Goal: Check status: Check status

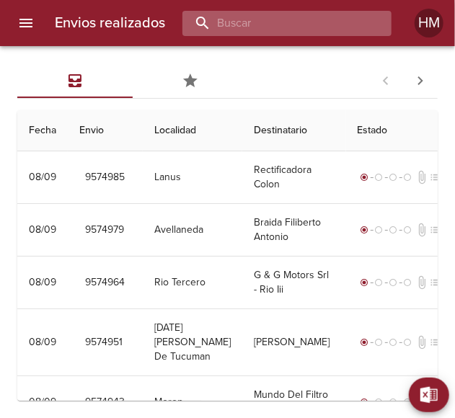
click at [328, 14] on input "buscar" at bounding box center [274, 23] width 185 height 25
paste input "9466615"
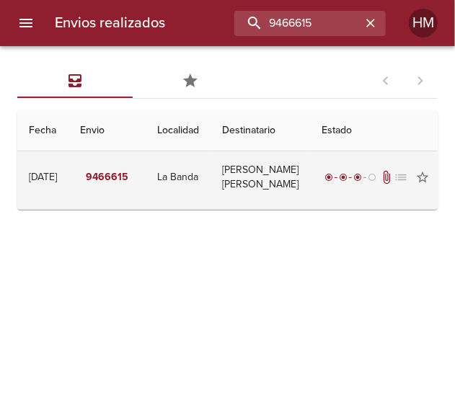
click at [210, 199] on td "La Banda" at bounding box center [178, 177] width 65 height 52
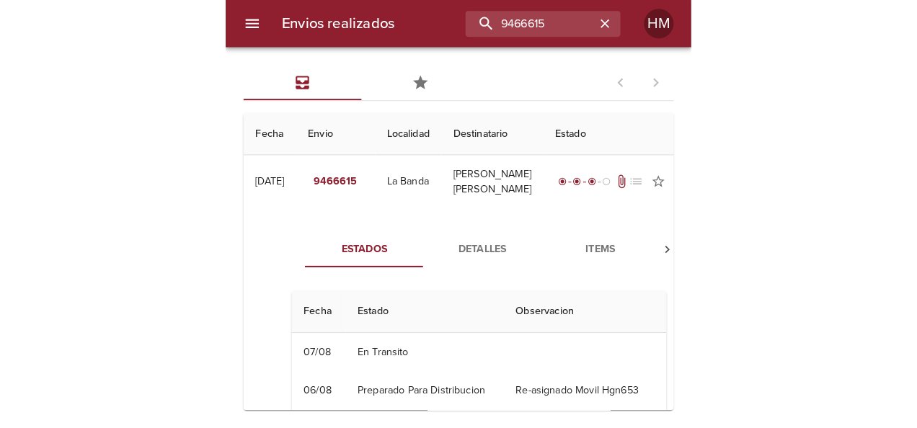
scroll to position [72, 0]
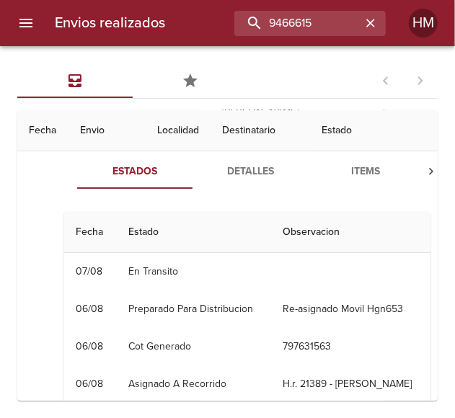
click at [16, 68] on div "Todos Favoritos 1 - 1 de 1 Fecha Envio Localidad Destinatario Estado [DATE] [DA…" at bounding box center [227, 232] width 455 height 372
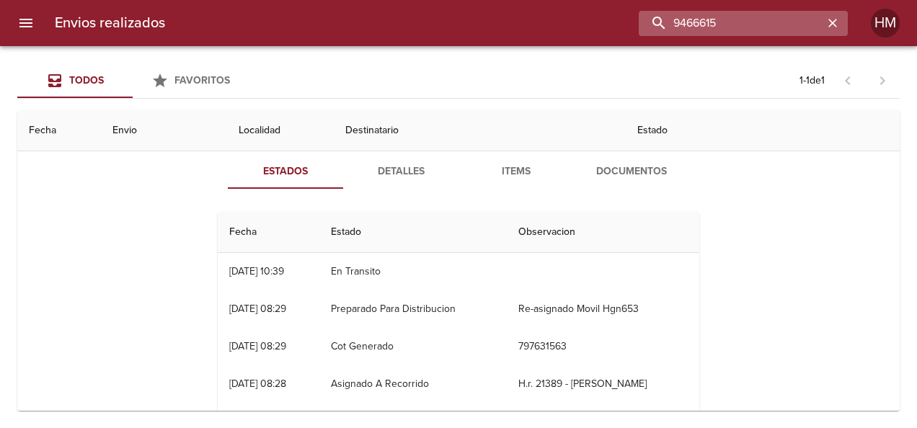
click at [454, 27] on input "9466615" at bounding box center [731, 23] width 185 height 25
paste input "73689"
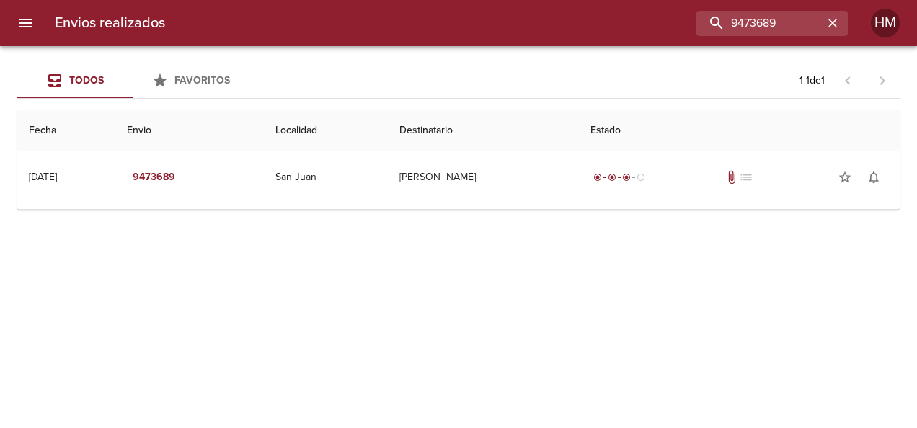
scroll to position [0, 0]
click at [454, 110] on th "Estado" at bounding box center [739, 130] width 321 height 41
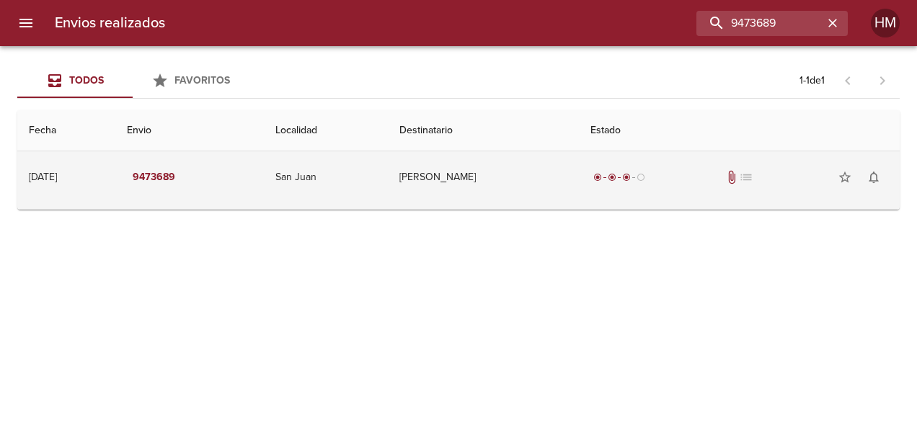
click at [454, 179] on td "[PERSON_NAME]" at bounding box center [483, 177] width 190 height 52
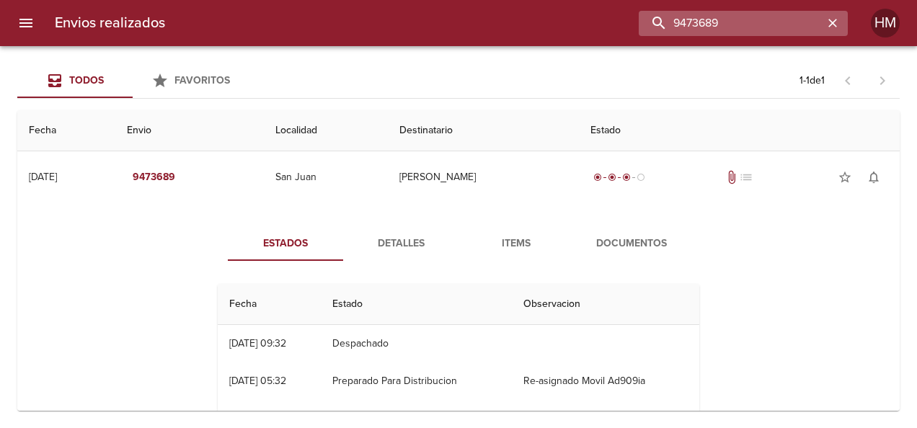
click at [454, 23] on input "9473689" at bounding box center [731, 23] width 185 height 25
paste input "87214"
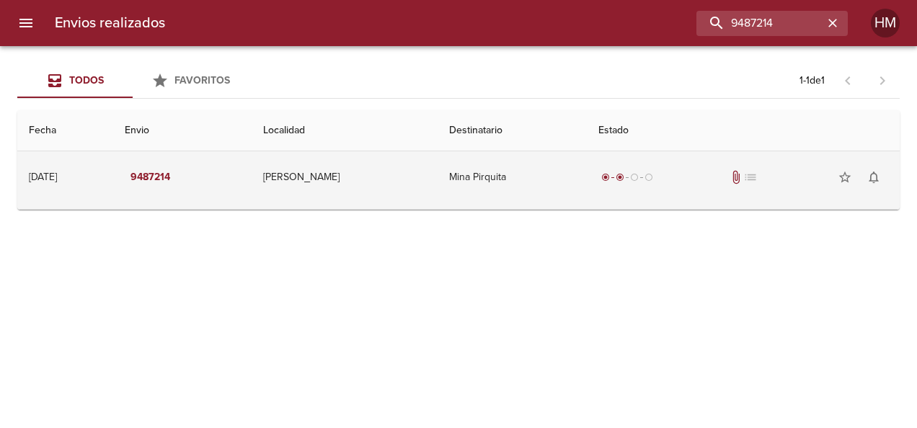
click at [454, 182] on td "Mina Pirquita" at bounding box center [512, 177] width 149 height 52
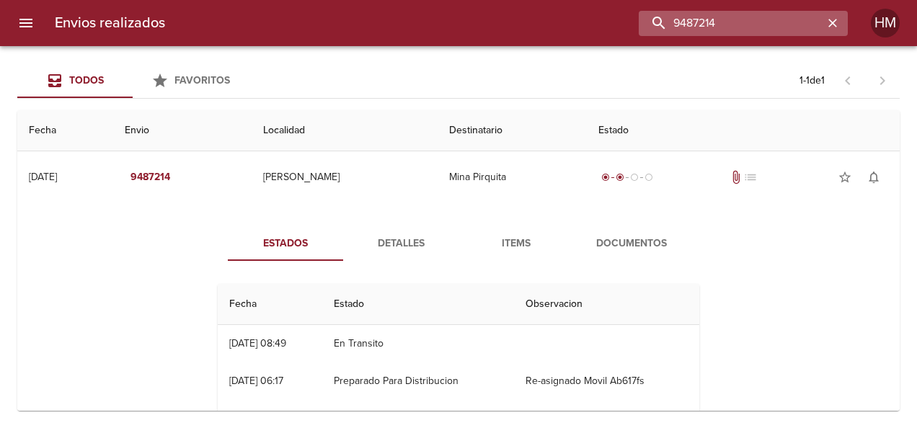
click at [454, 25] on input "9487214" at bounding box center [731, 23] width 185 height 25
paste input "92287"
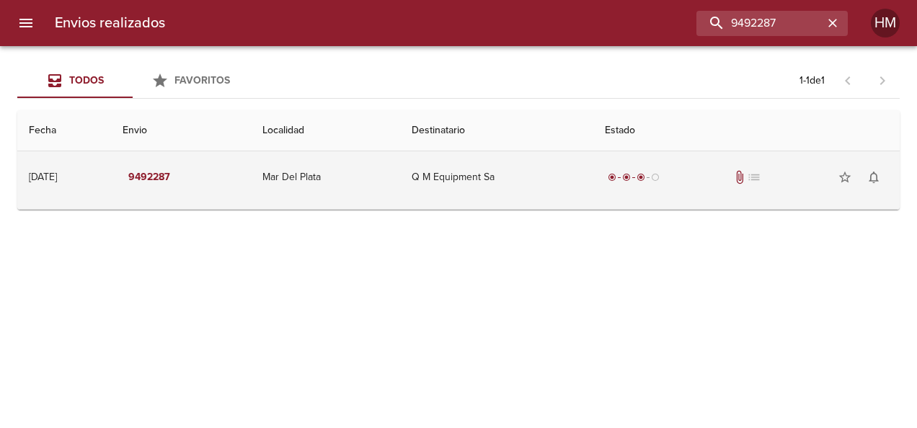
click at [454, 163] on td "Q M Equipment Sa" at bounding box center [497, 177] width 194 height 52
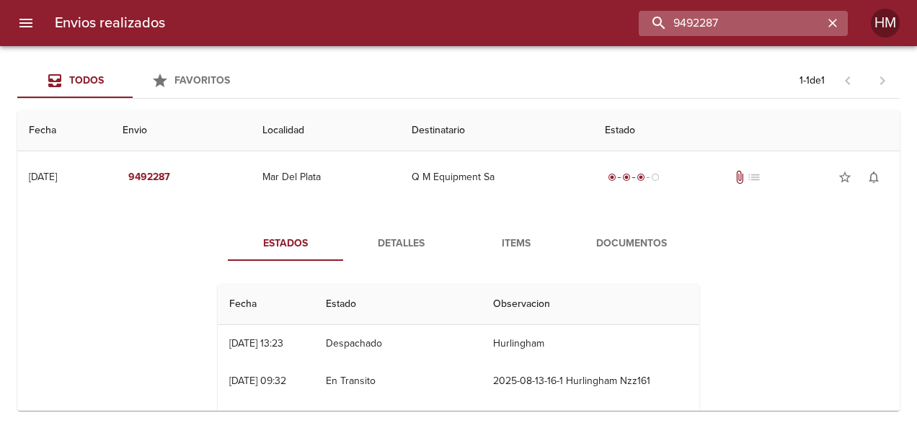
click at [454, 17] on input "9492287" at bounding box center [731, 23] width 185 height 25
paste input "28"
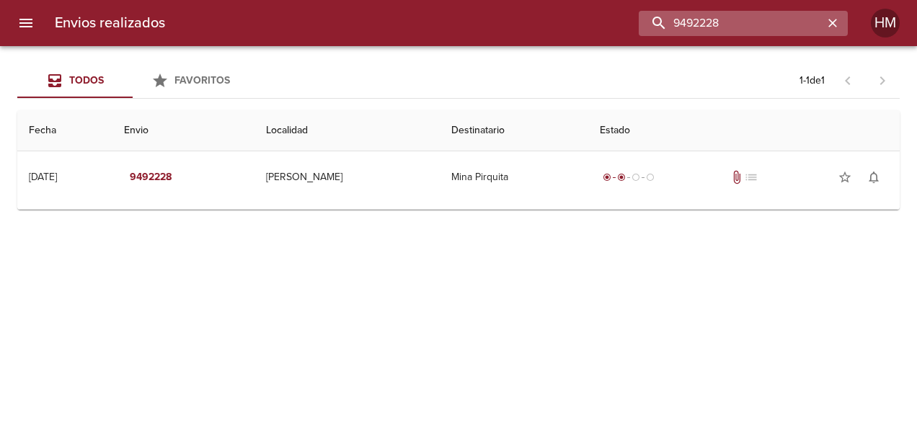
click at [454, 22] on input "9492228" at bounding box center [731, 23] width 185 height 25
paste input "8033"
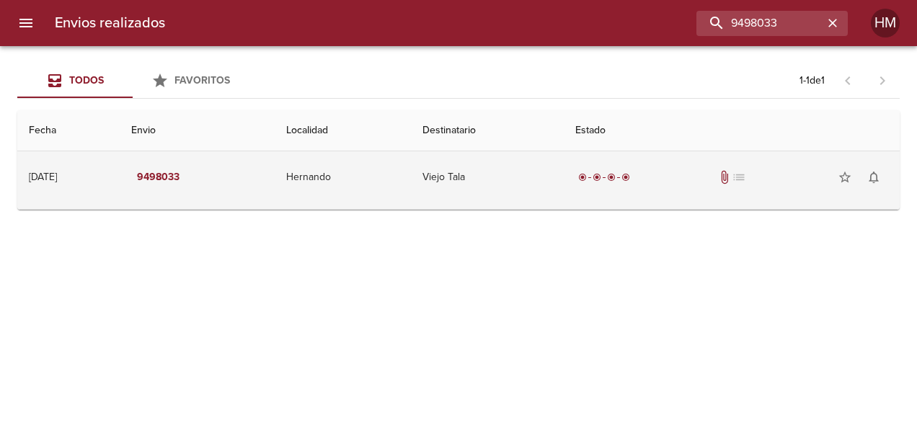
click at [452, 200] on td "Viejo Tala" at bounding box center [488, 177] width 154 height 52
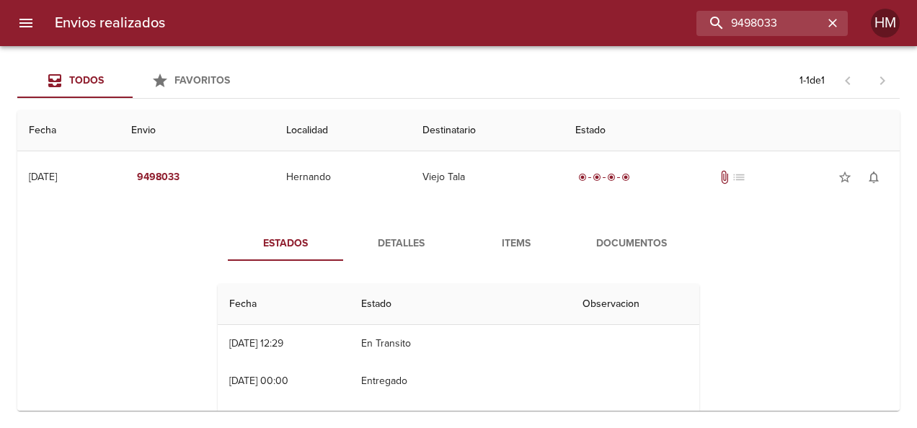
scroll to position [72, 0]
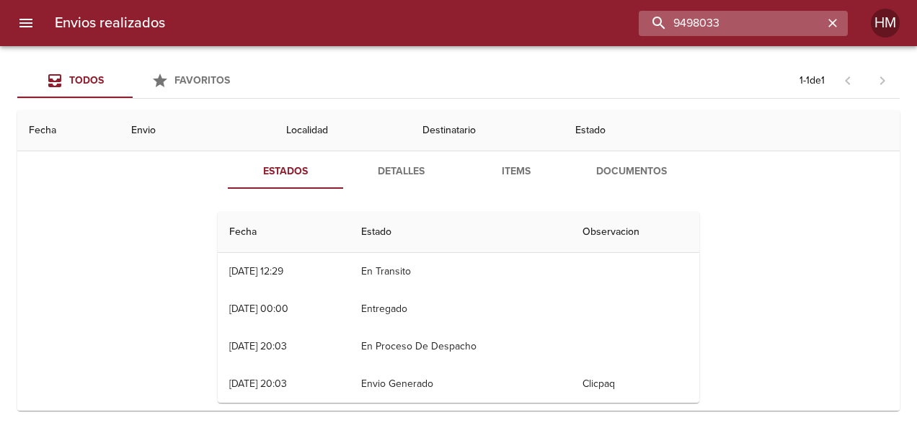
click at [454, 21] on input "9498033" at bounding box center [731, 23] width 185 height 25
paste input "51212"
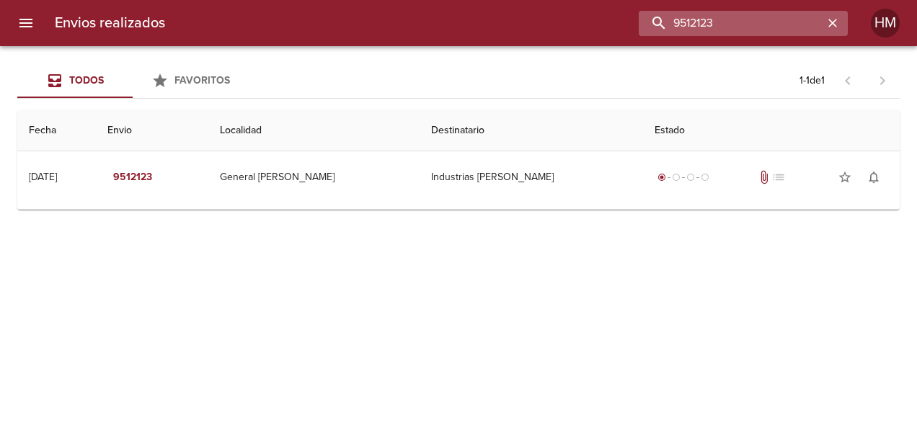
scroll to position [0, 0]
click at [454, 27] on input "9512123" at bounding box center [731, 23] width 185 height 25
paste input "9608"
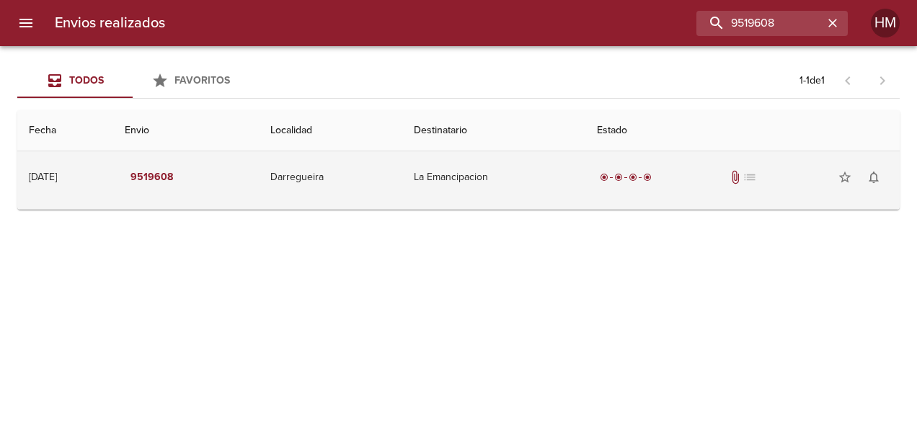
click at [451, 157] on td "La Emancipacion" at bounding box center [493, 177] width 183 height 52
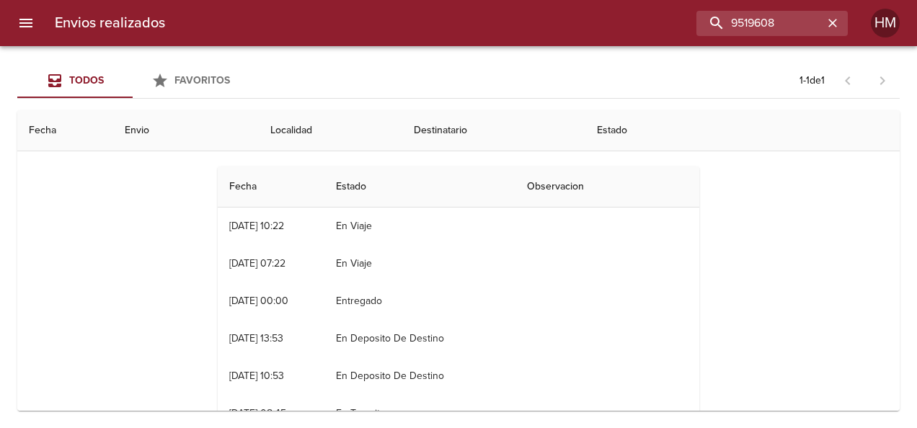
scroll to position [95, 0]
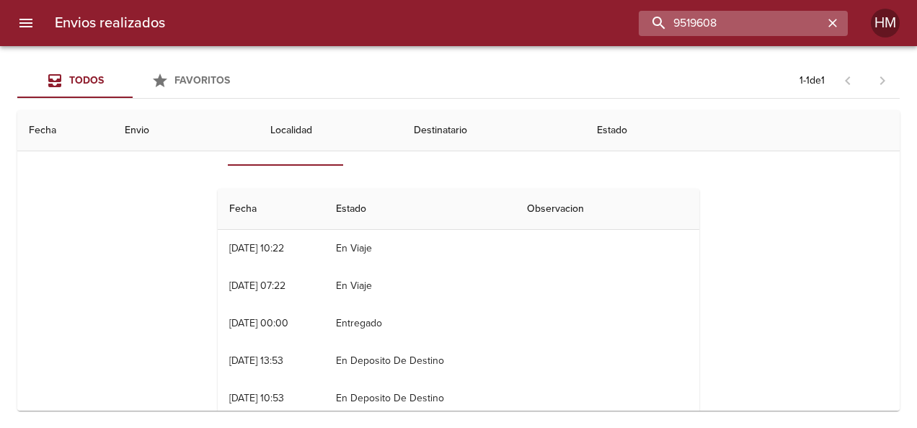
click at [454, 27] on input "9519608" at bounding box center [731, 23] width 185 height 25
paste input "1"
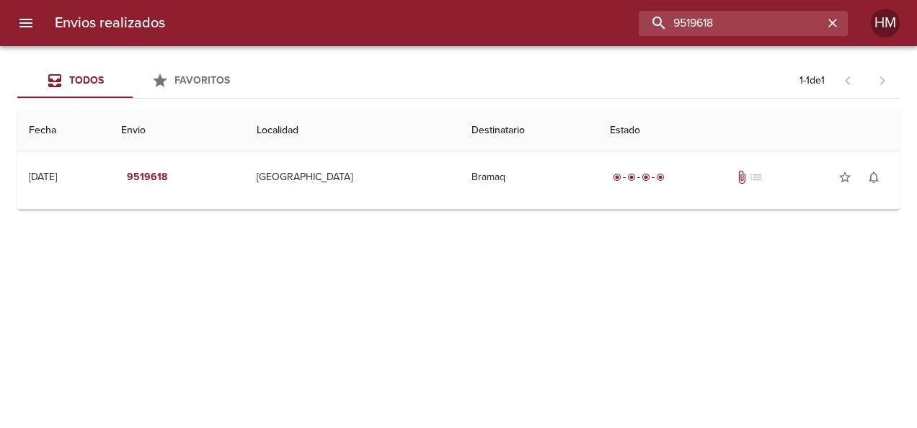
scroll to position [0, 0]
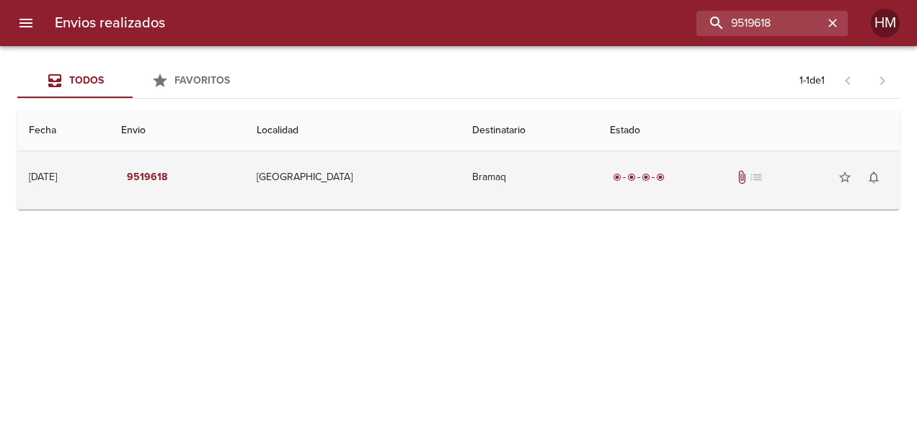
click at [454, 172] on td "Bramaq" at bounding box center [530, 177] width 138 height 52
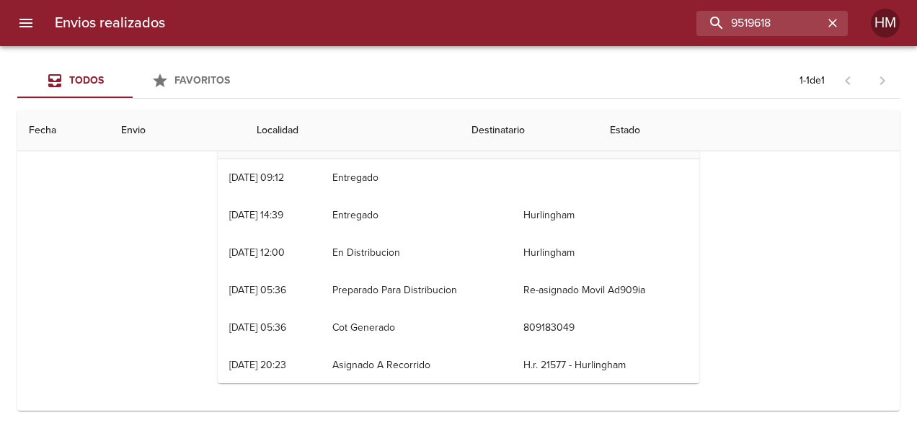
scroll to position [167, 0]
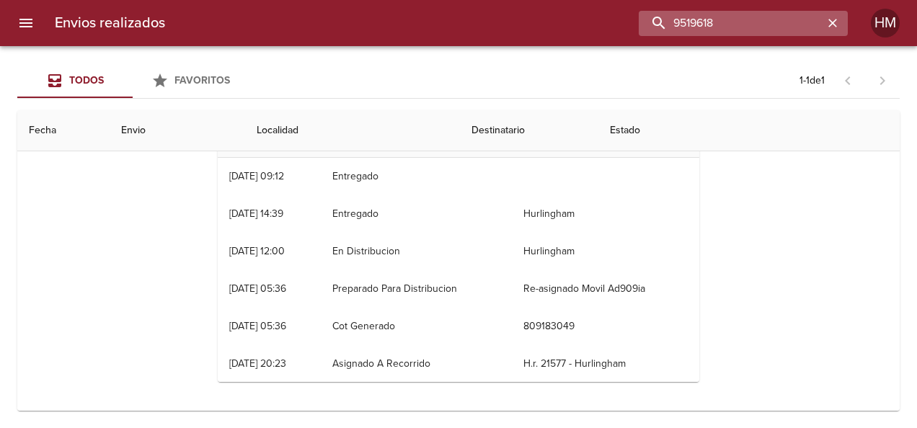
click at [454, 23] on input "9519618" at bounding box center [731, 23] width 185 height 25
paste input "52"
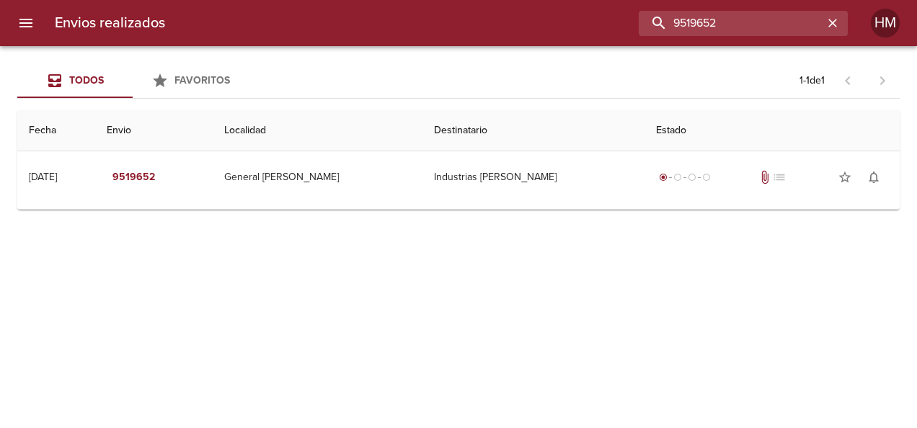
scroll to position [0, 0]
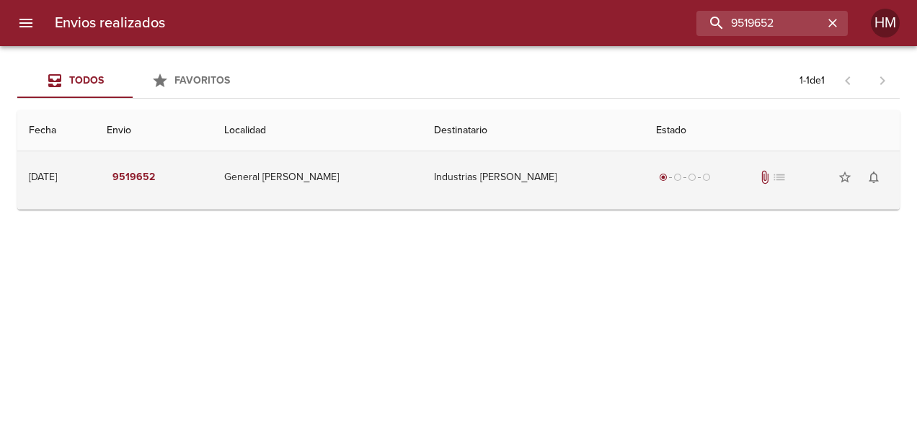
click at [454, 181] on td "Industrias [PERSON_NAME]" at bounding box center [533, 177] width 222 height 52
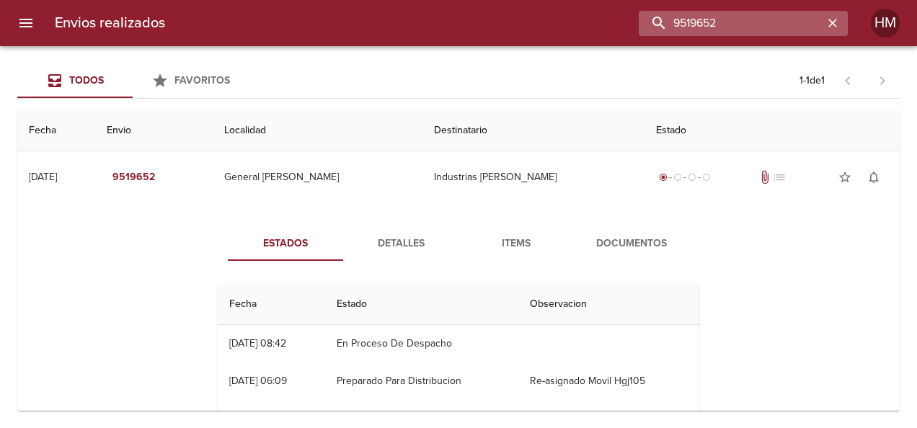
click at [454, 25] on input "9519652" at bounding box center [731, 23] width 185 height 25
paste input "22357"
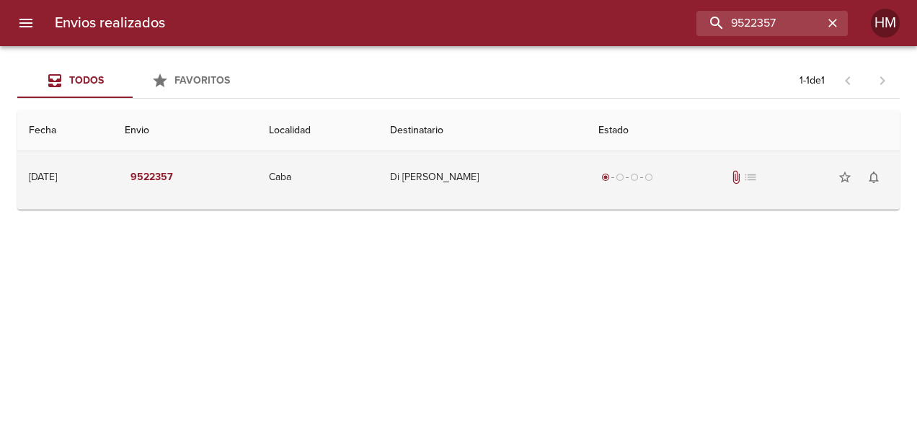
click at [454, 177] on td "Di [PERSON_NAME]" at bounding box center [482, 177] width 208 height 52
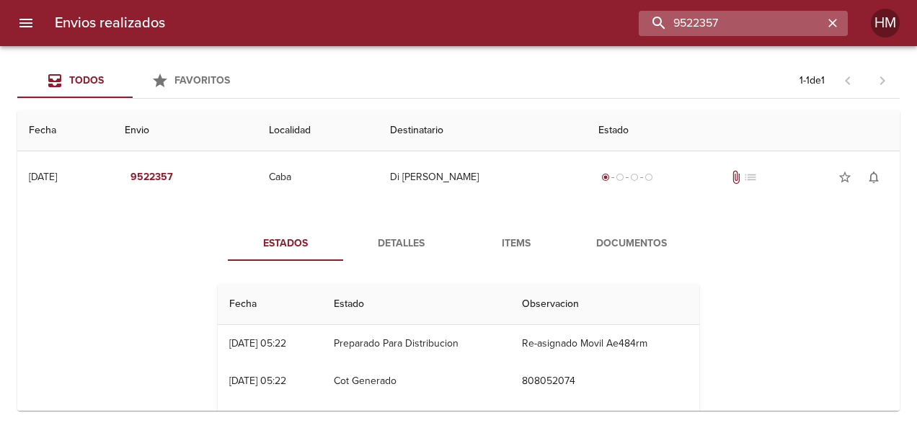
click at [454, 12] on input "9522357" at bounding box center [731, 23] width 185 height 25
paste input "48"
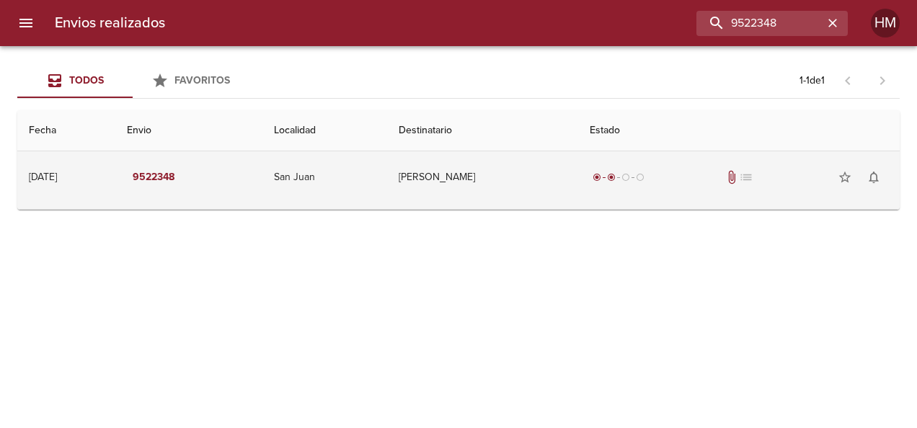
click at [454, 192] on td "[PERSON_NAME]" at bounding box center [482, 177] width 191 height 52
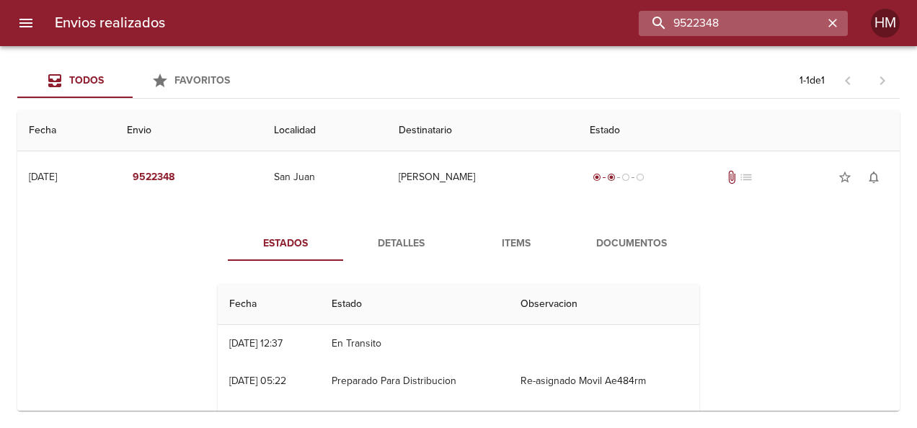
click at [454, 32] on input "9522348" at bounding box center [731, 23] width 185 height 25
paste input "4684"
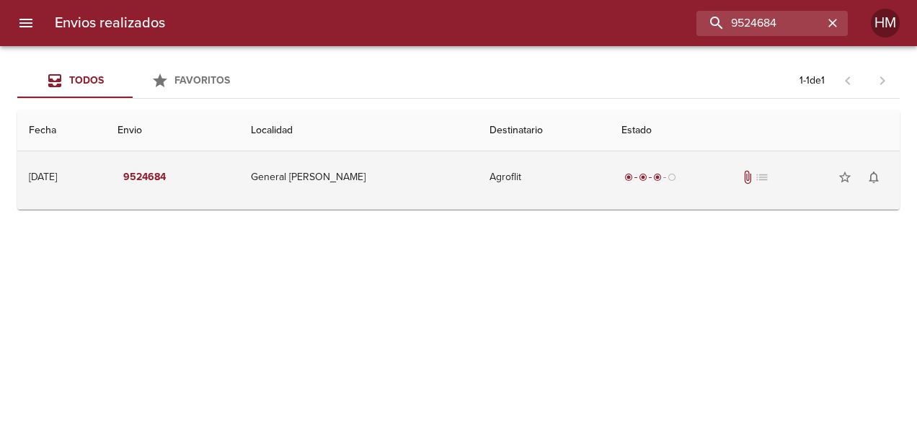
click at [454, 176] on td "Agroflit" at bounding box center [544, 177] width 133 height 52
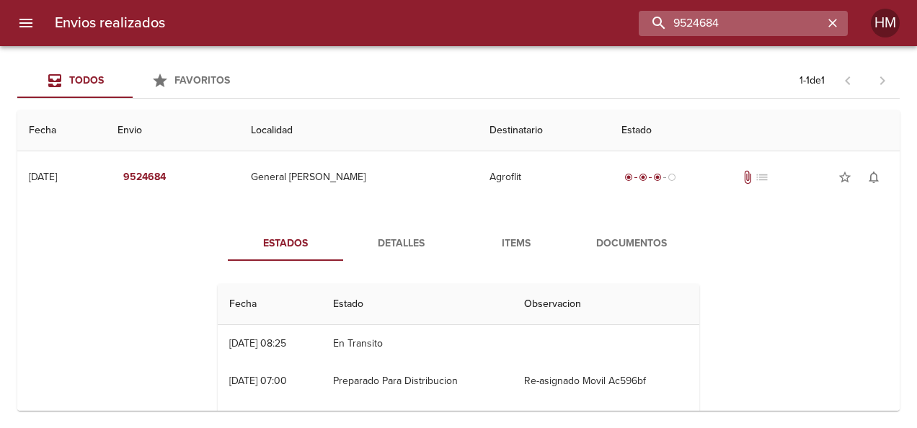
click at [454, 28] on input "9524684" at bounding box center [731, 23] width 185 height 25
paste input "70"
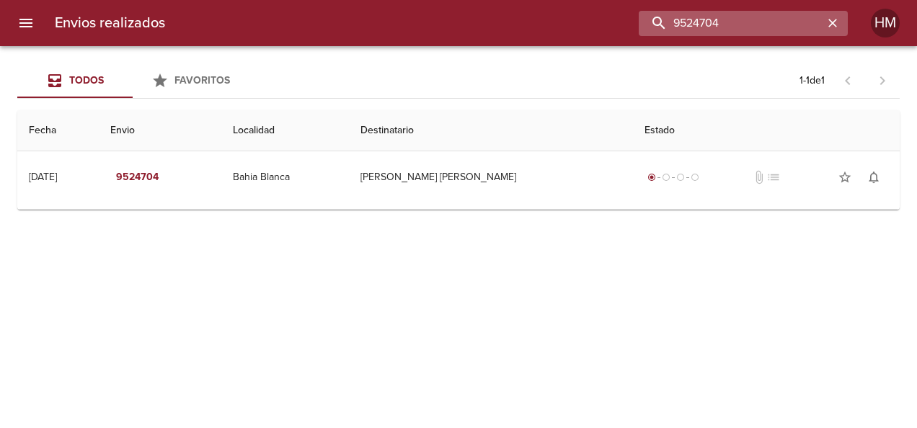
click at [454, 30] on input "9524704" at bounding box center [731, 23] width 185 height 25
paste input "30059"
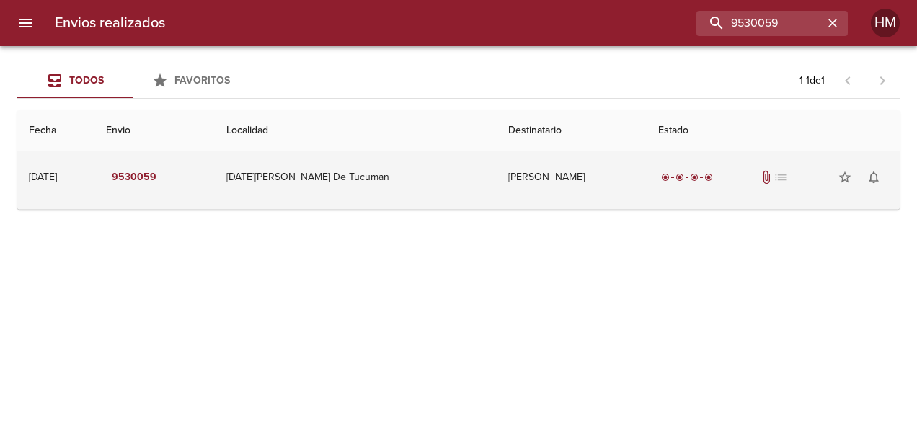
click at [394, 185] on td "[DATE][PERSON_NAME] De Tucuman" at bounding box center [356, 177] width 282 height 52
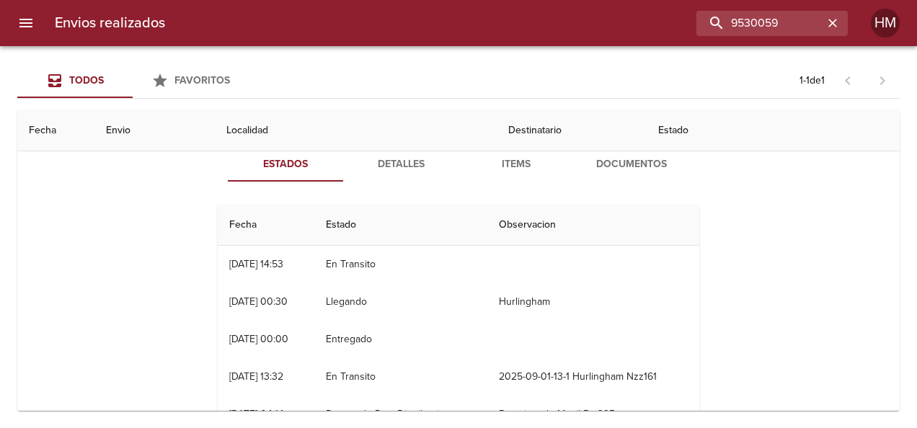
scroll to position [167, 0]
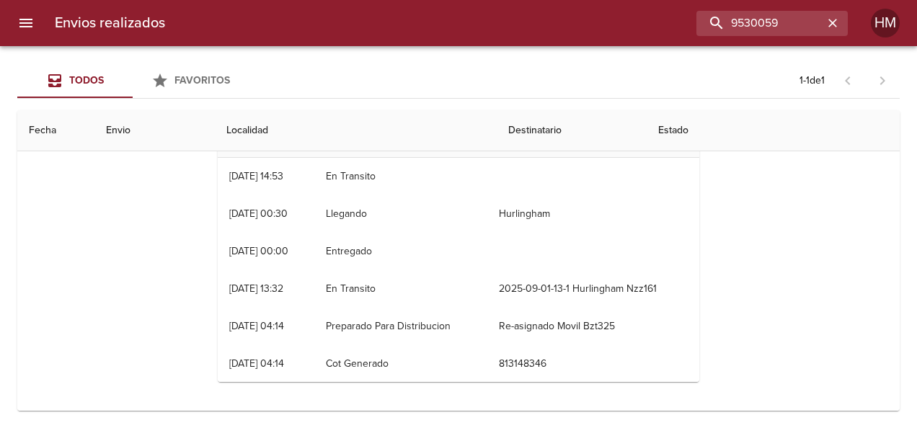
click at [454, 36] on div "Envios realizados 9530059 HM" at bounding box center [458, 23] width 917 height 46
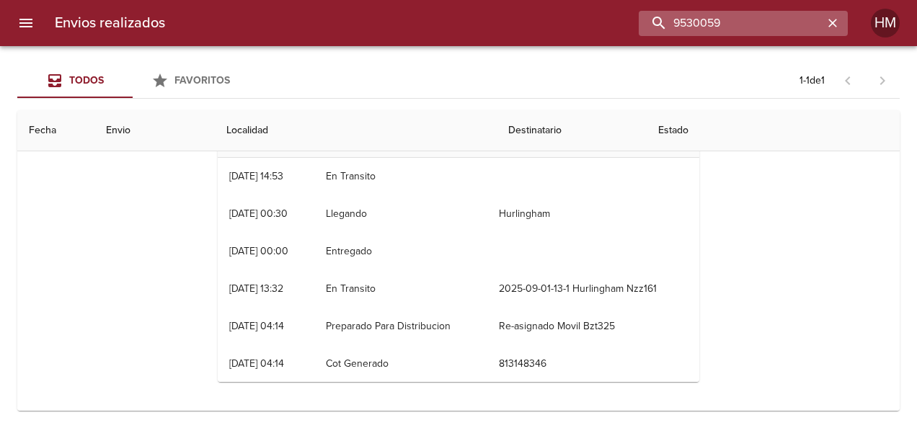
click at [454, 27] on input "9530059" at bounding box center [731, 23] width 185 height 25
paste input "13"
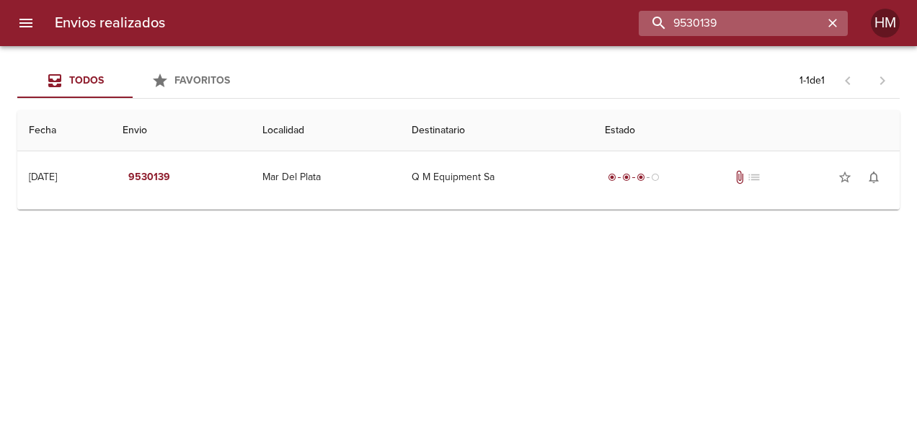
scroll to position [0, 0]
click at [454, 14] on input "9530139" at bounding box center [731, 23] width 185 height 25
paste input "4257"
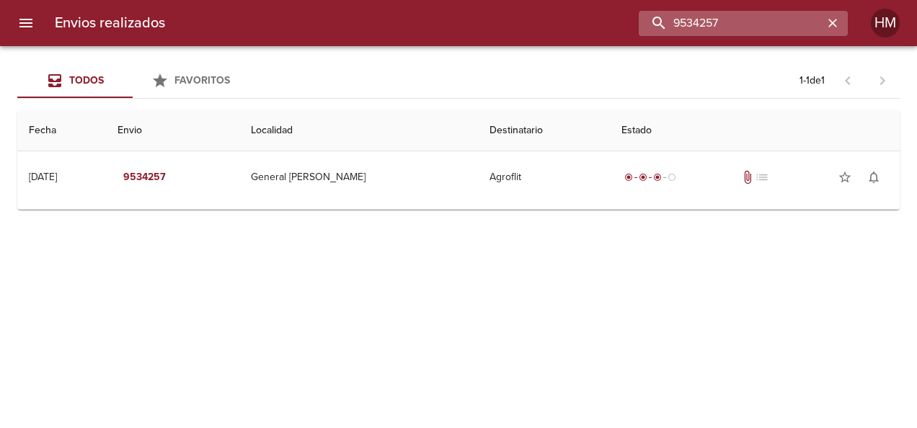
click at [454, 22] on input "9534257" at bounding box center [731, 23] width 185 height 25
paste input "63"
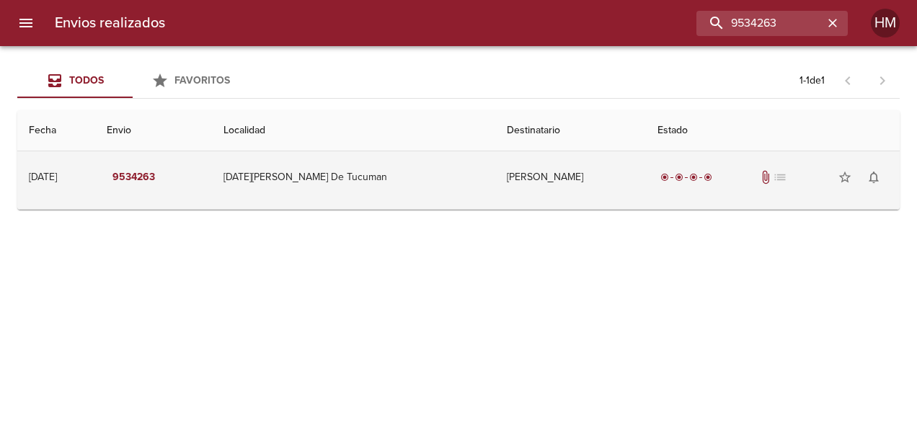
click at [421, 175] on td "[DATE][PERSON_NAME] De Tucuman" at bounding box center [353, 177] width 283 height 52
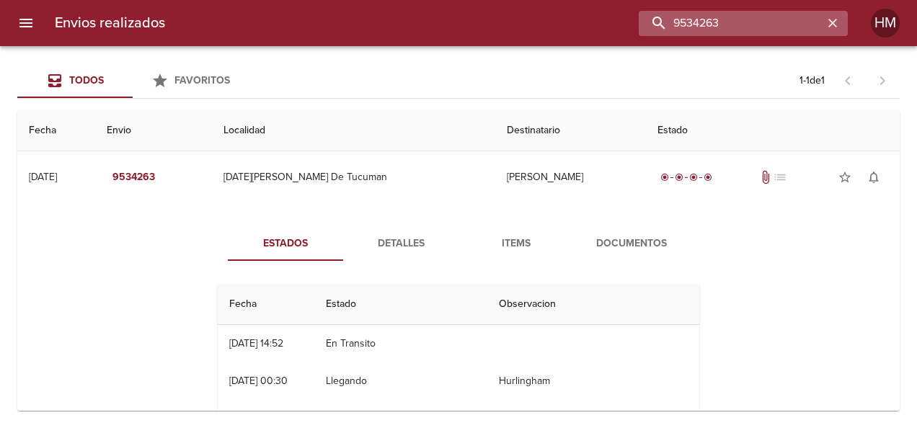
click at [454, 25] on input "9534263" at bounding box center [731, 23] width 185 height 25
paste input "71"
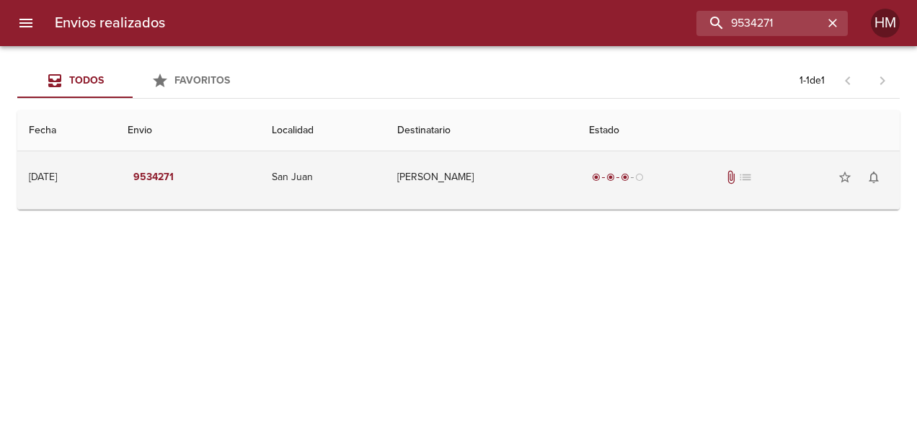
click at [408, 183] on td "[PERSON_NAME]" at bounding box center [482, 177] width 192 height 52
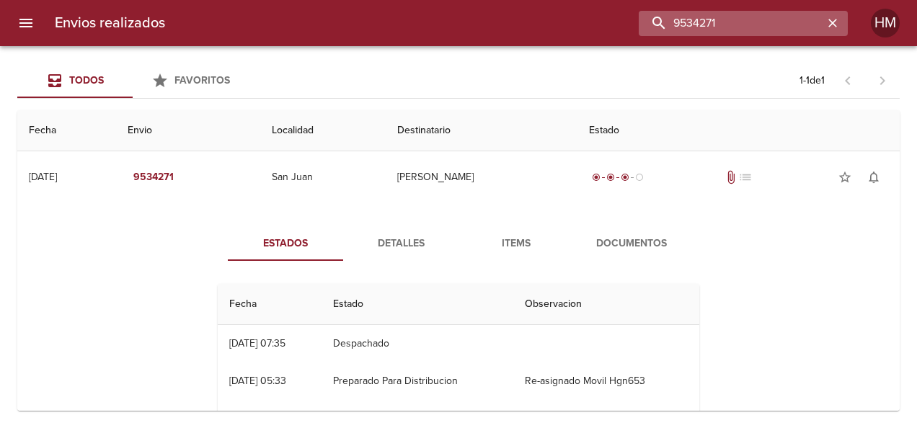
click at [454, 18] on input "9534271" at bounding box center [731, 23] width 185 height 25
drag, startPoint x: 683, startPoint y: 24, endPoint x: 735, endPoint y: 24, distance: 52.6
click at [454, 24] on input "9534271" at bounding box center [731, 23] width 185 height 25
paste input "8593"
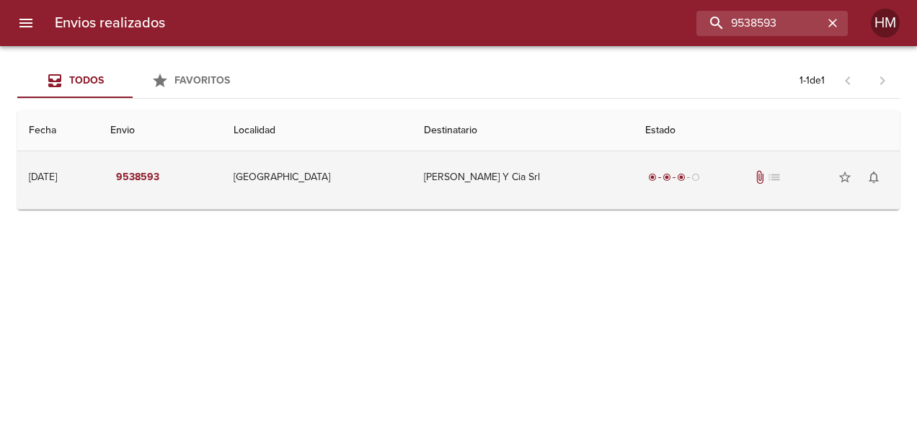
click at [412, 192] on td "[GEOGRAPHIC_DATA]" at bounding box center [317, 177] width 190 height 52
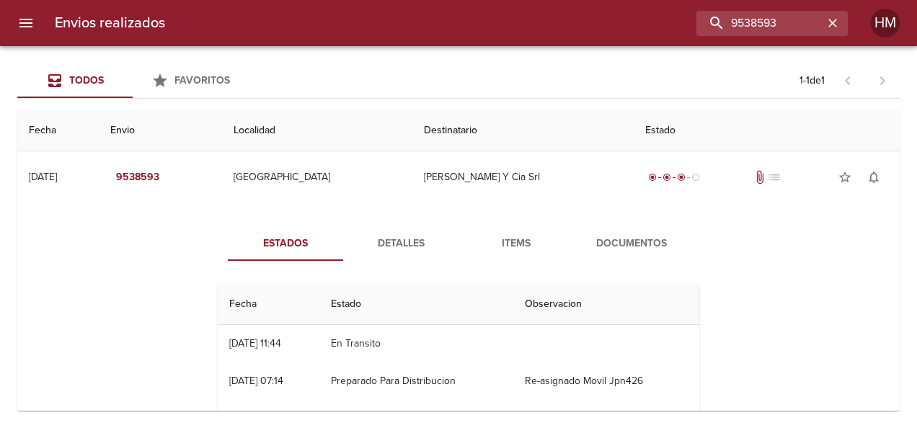
scroll to position [72, 0]
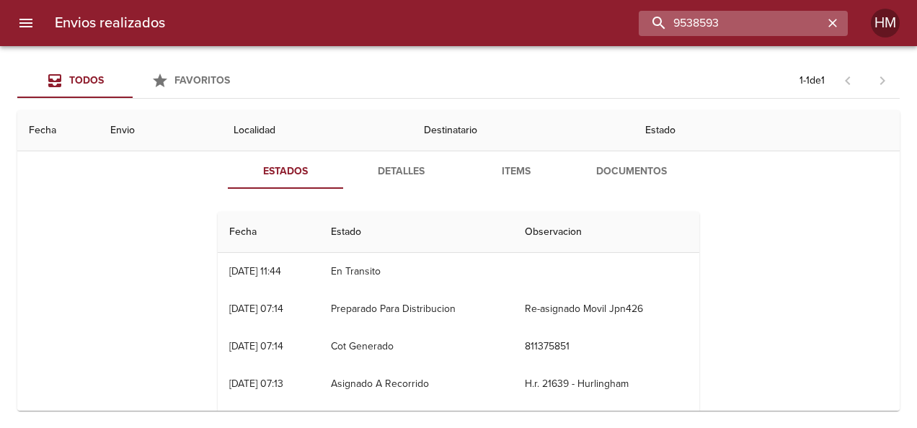
click at [454, 24] on input "9538593" at bounding box center [731, 23] width 185 height 25
paste input "87"
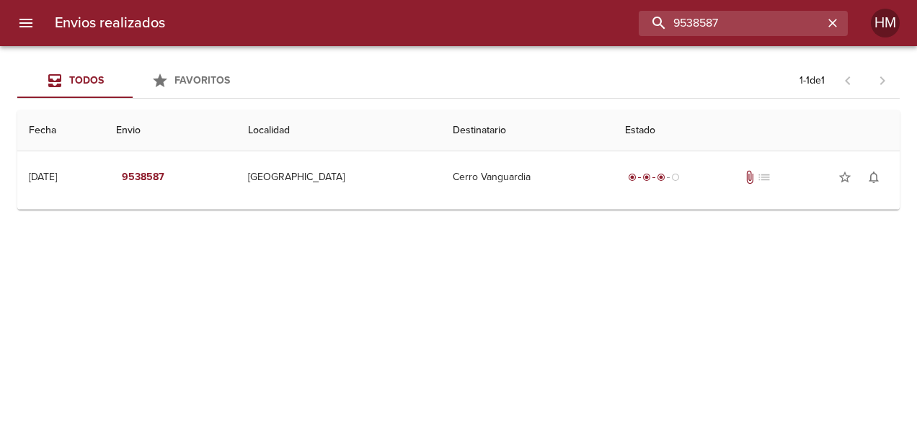
scroll to position [0, 0]
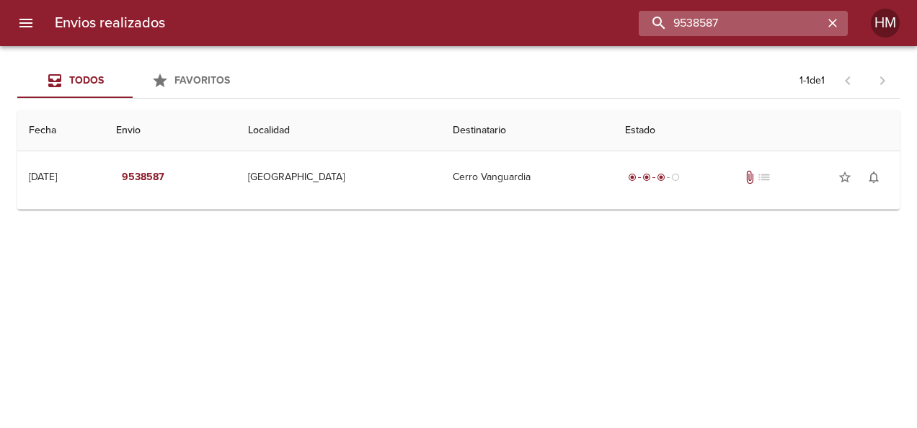
click at [454, 25] on input "9538587" at bounding box center [731, 23] width 185 height 25
paste input "635"
click at [454, 26] on input "9538635" at bounding box center [731, 23] width 185 height 25
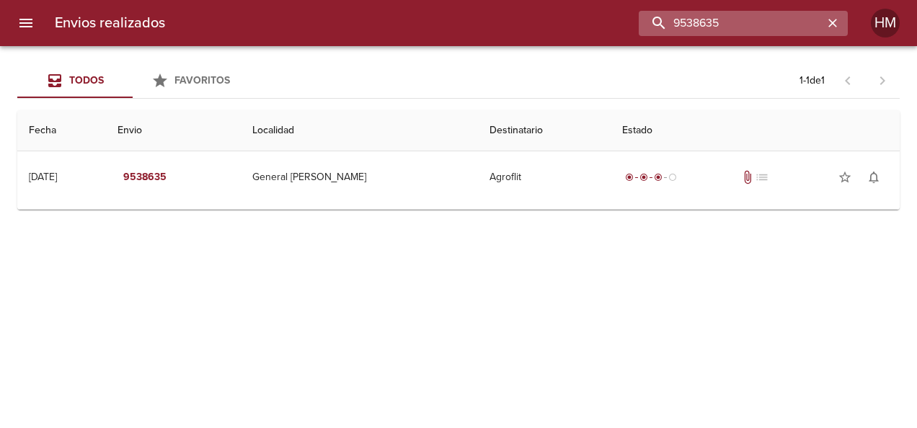
paste input "531"
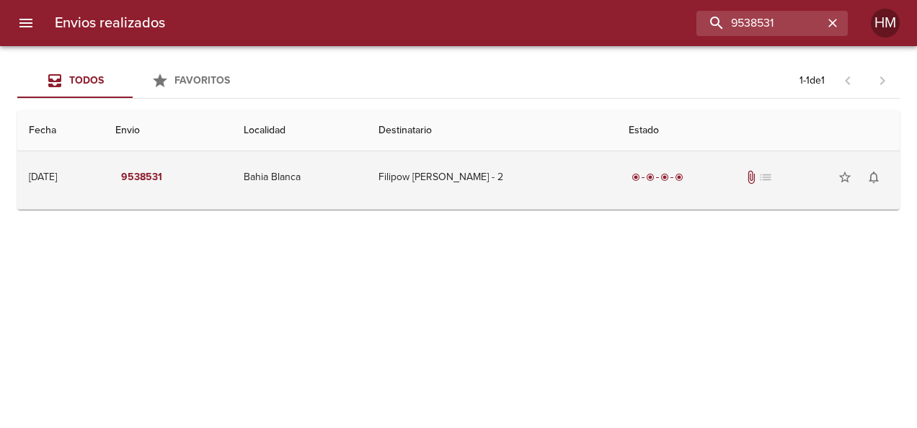
click at [368, 170] on td "Bahia Blanca" at bounding box center [300, 177] width 136 height 52
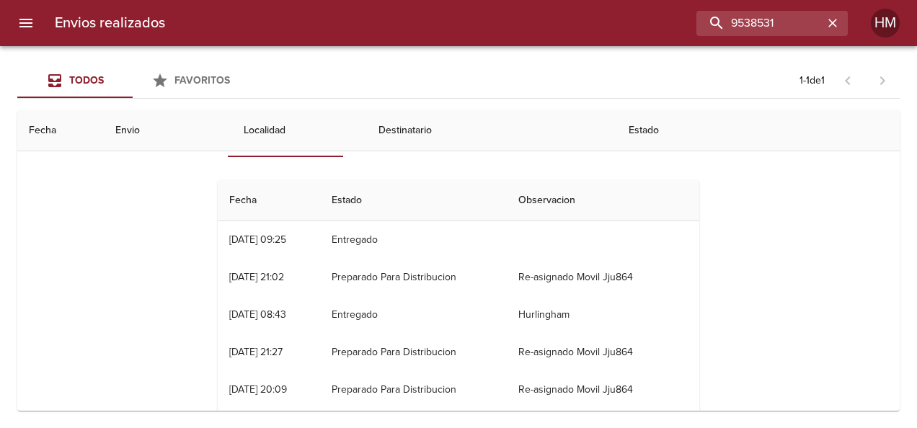
scroll to position [167, 0]
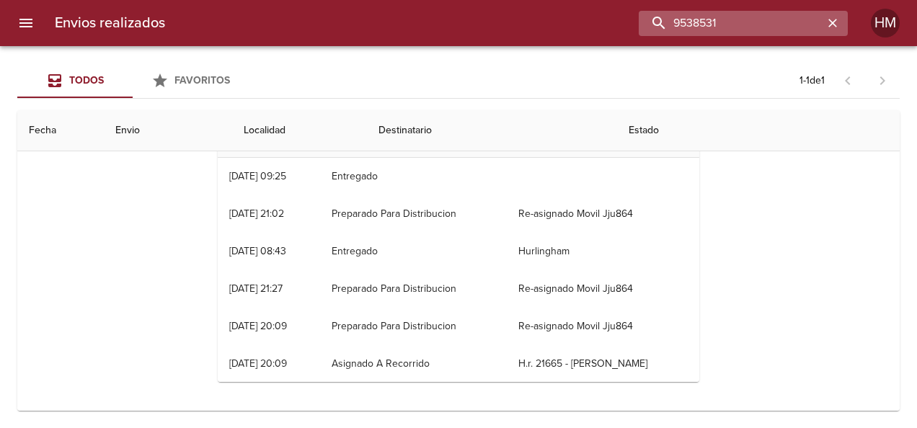
click at [454, 27] on input "9538531" at bounding box center [731, 23] width 185 height 25
paste input "73"
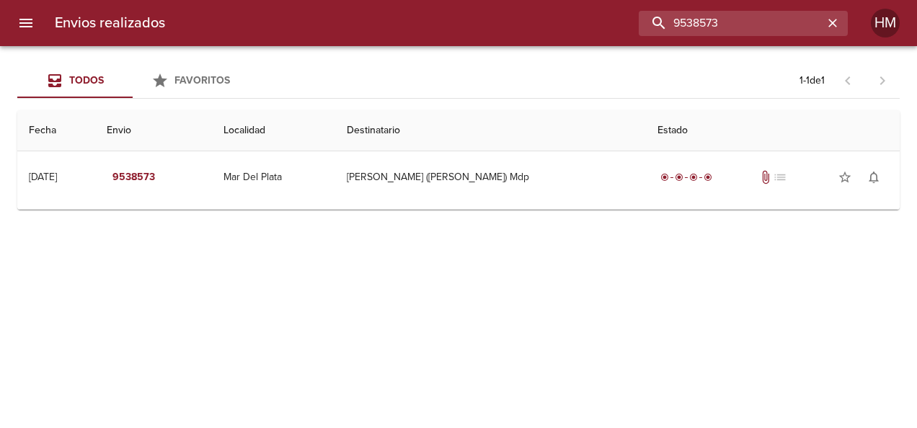
scroll to position [0, 0]
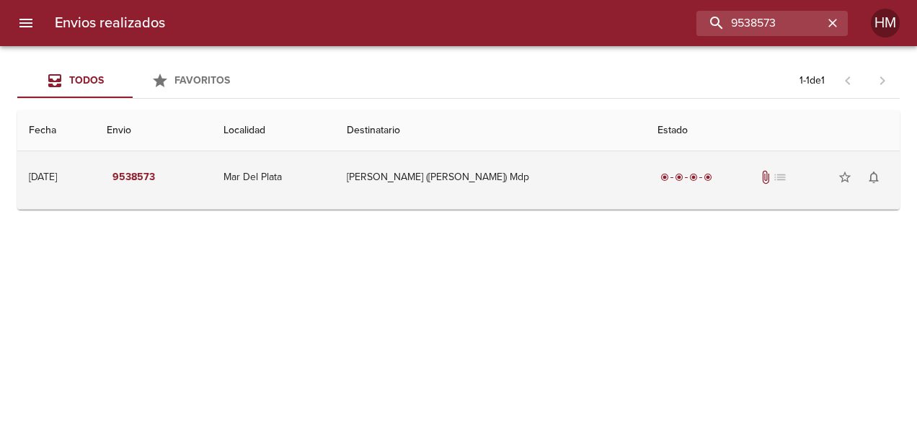
click at [454, 178] on td "[PERSON_NAME] ([PERSON_NAME]) Mdp" at bounding box center [490, 177] width 311 height 52
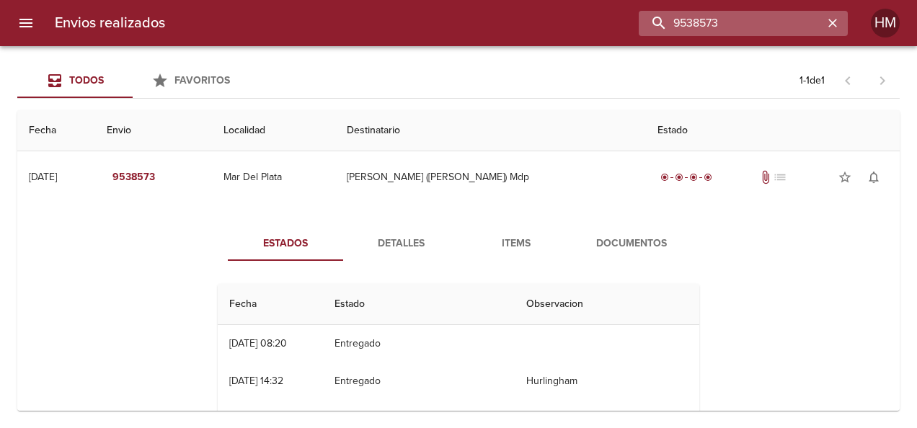
click at [454, 23] on input "9538573" at bounding box center [731, 23] width 185 height 25
paste input "6"
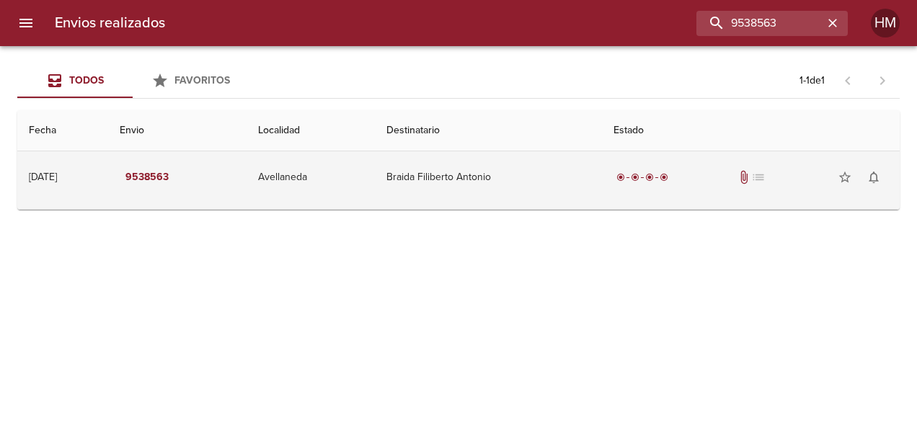
click at [454, 161] on td "Braida Filiberto Antonio" at bounding box center [488, 177] width 227 height 52
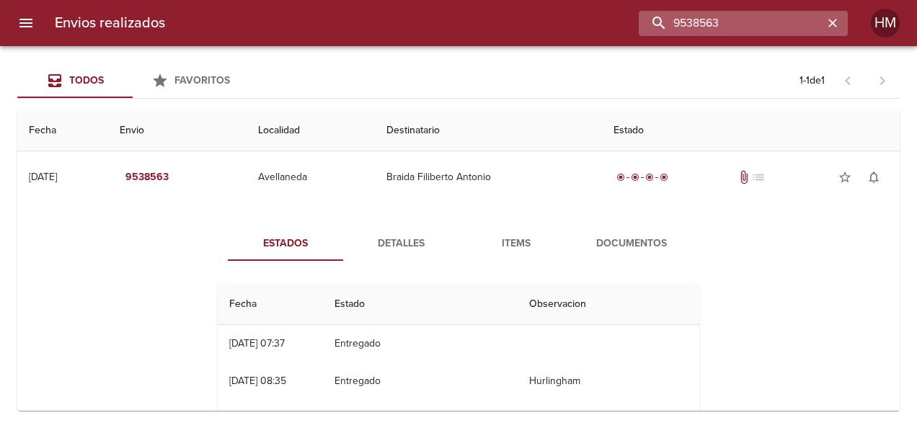
click at [454, 23] on input "9538563" at bounding box center [731, 23] width 185 height 25
paste input "0139"
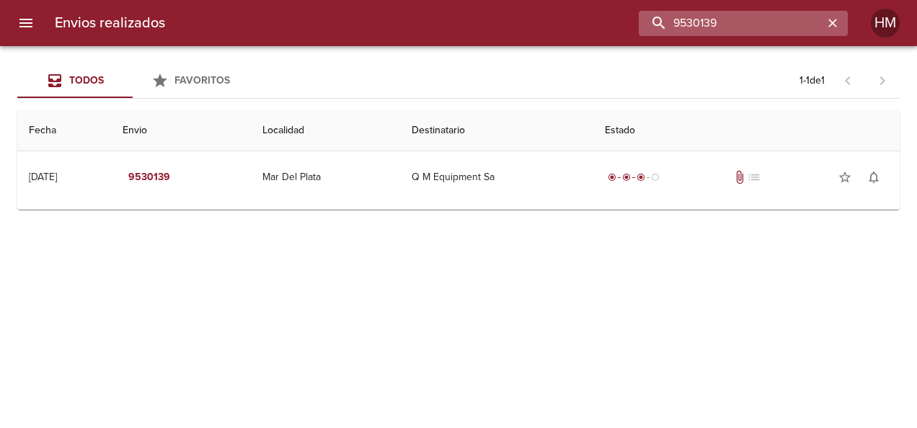
click at [454, 26] on input "9530139" at bounding box center [731, 23] width 185 height 25
paste input "8614"
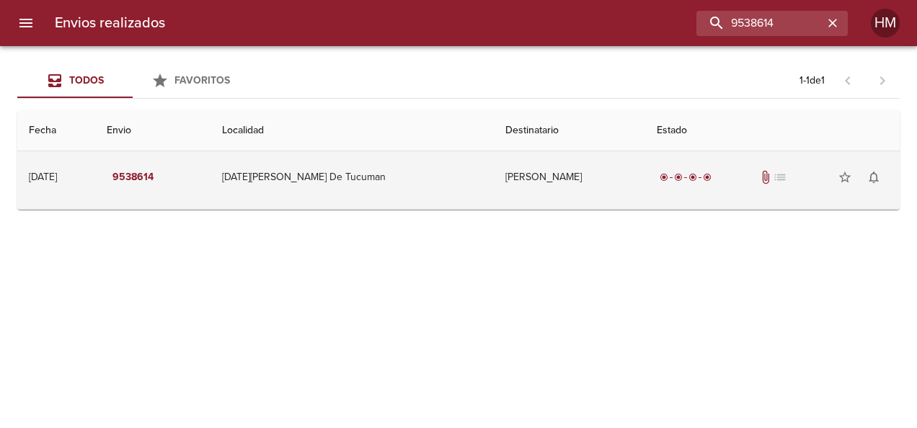
click at [391, 176] on td "[DATE][PERSON_NAME] De Tucuman" at bounding box center [352, 177] width 284 height 52
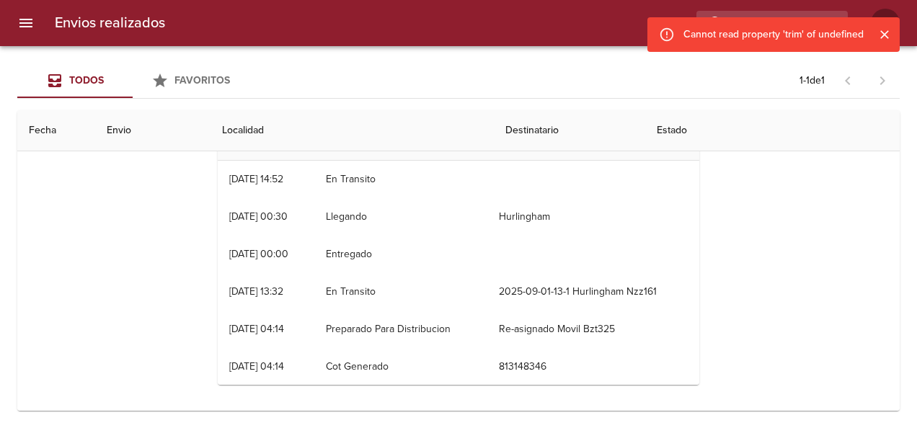
scroll to position [167, 0]
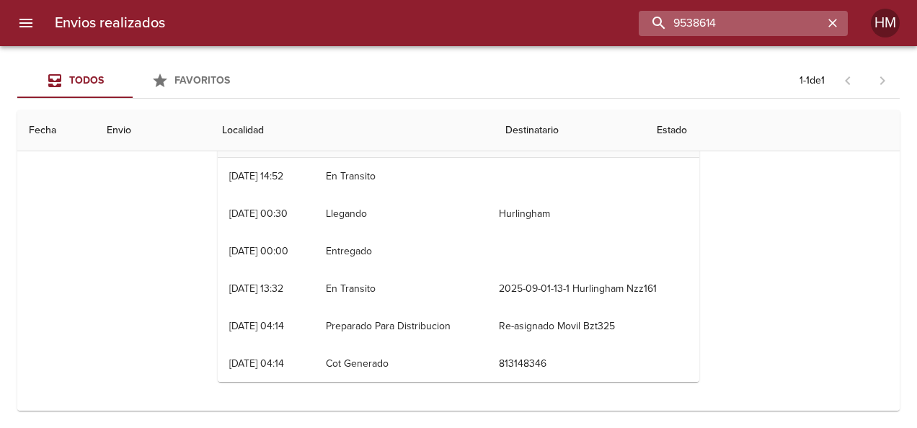
click at [454, 27] on input "9538614" at bounding box center [731, 23] width 185 height 25
paste input "42218"
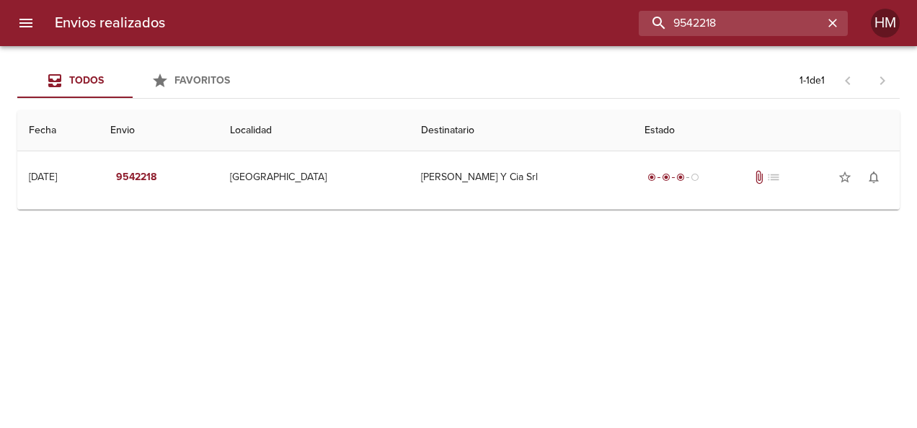
scroll to position [0, 0]
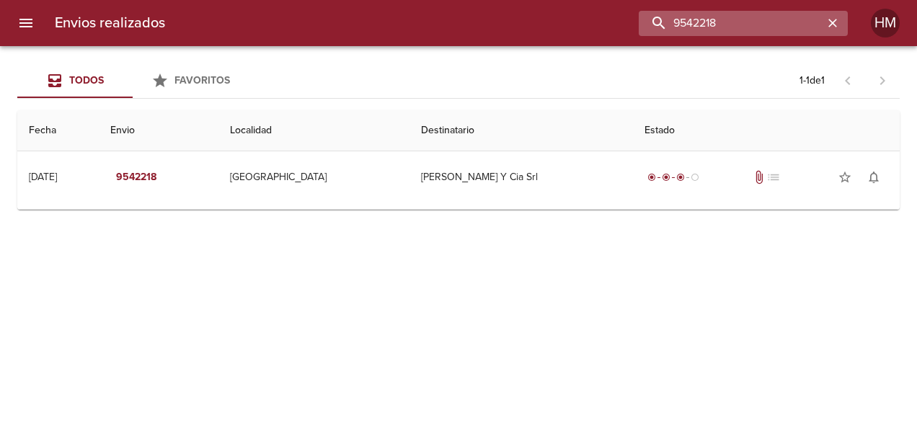
click at [454, 17] on input "9542218" at bounding box center [731, 23] width 185 height 25
paste input "26"
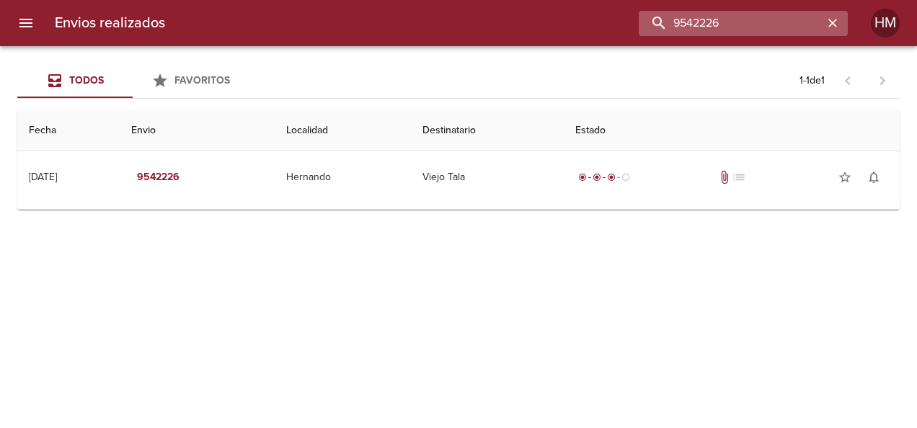
click at [454, 23] on input "9542226" at bounding box center [731, 23] width 185 height 25
paste input "55"
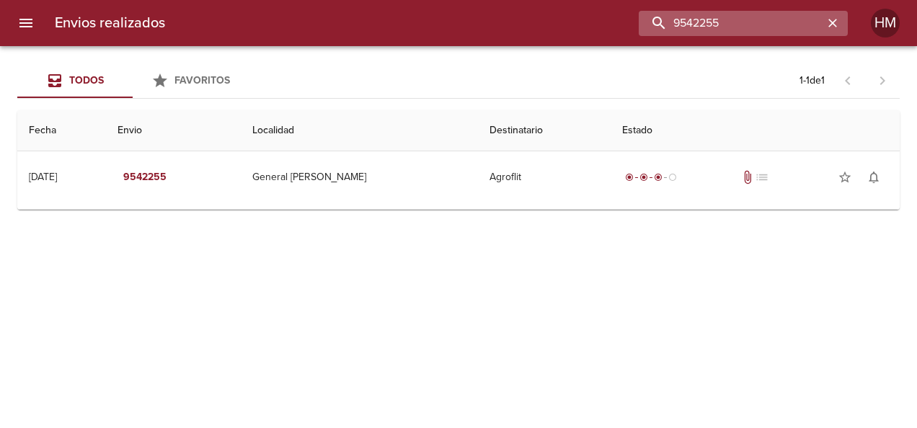
click at [454, 29] on input "9542255" at bounding box center [731, 23] width 185 height 25
paste input "4878"
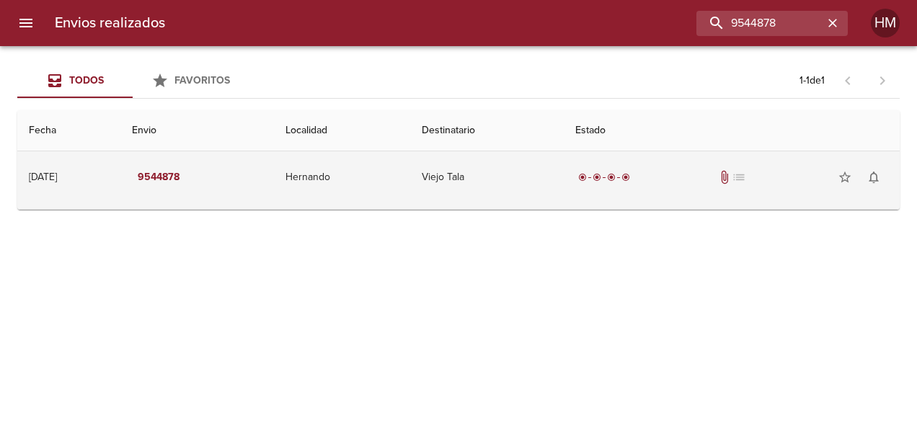
click at [379, 159] on td "Hernando" at bounding box center [342, 177] width 136 height 52
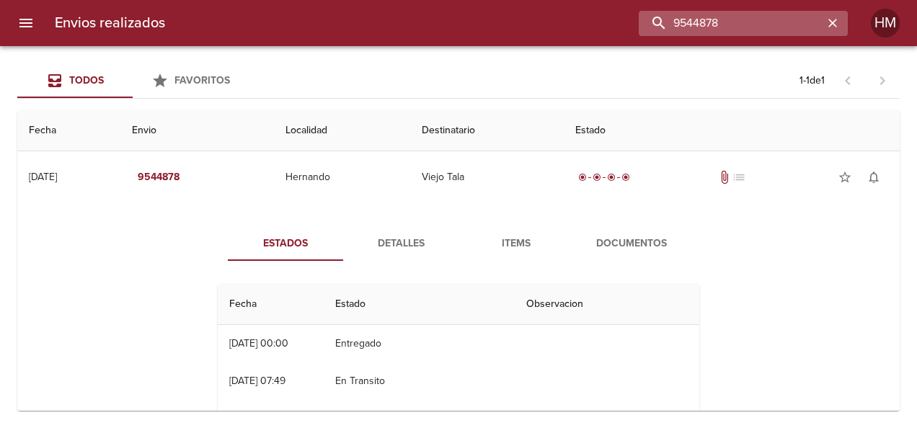
click at [454, 25] on input "9544878" at bounding box center [731, 23] width 185 height 25
paste input "2"
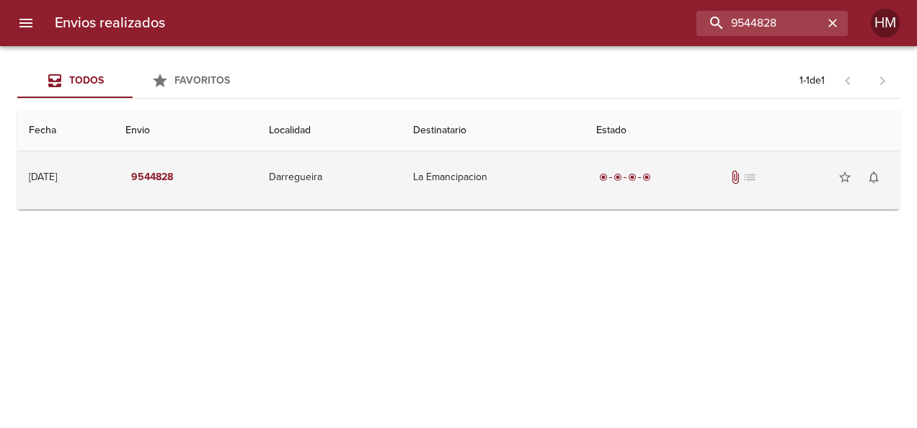
click at [454, 180] on td "La Emancipacion" at bounding box center [493, 177] width 183 height 52
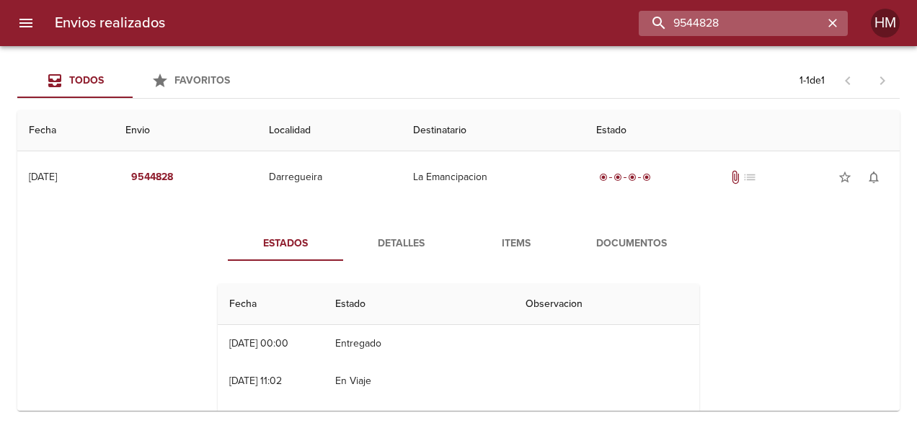
click at [454, 22] on input "9544828" at bounding box center [731, 23] width 185 height 25
paste input "4"
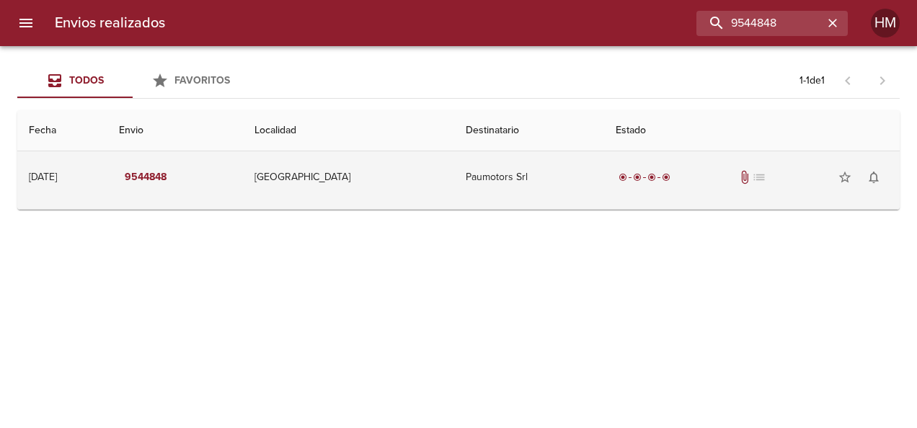
click at [454, 183] on td "Paumotors Srl" at bounding box center [529, 177] width 150 height 52
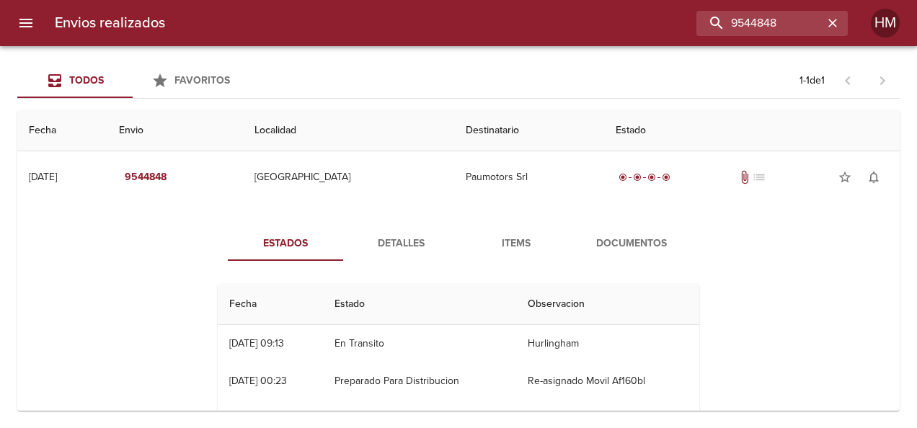
scroll to position [144, 0]
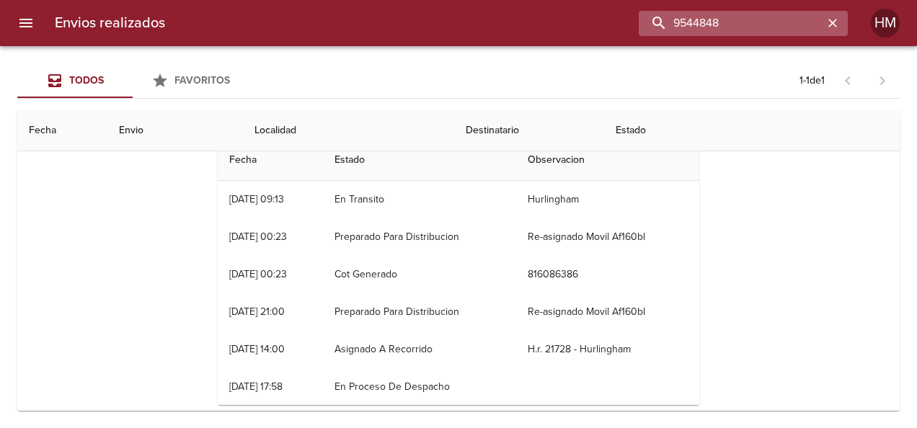
click at [454, 23] on input "9544848" at bounding box center [731, 23] width 185 height 25
paste input "959"
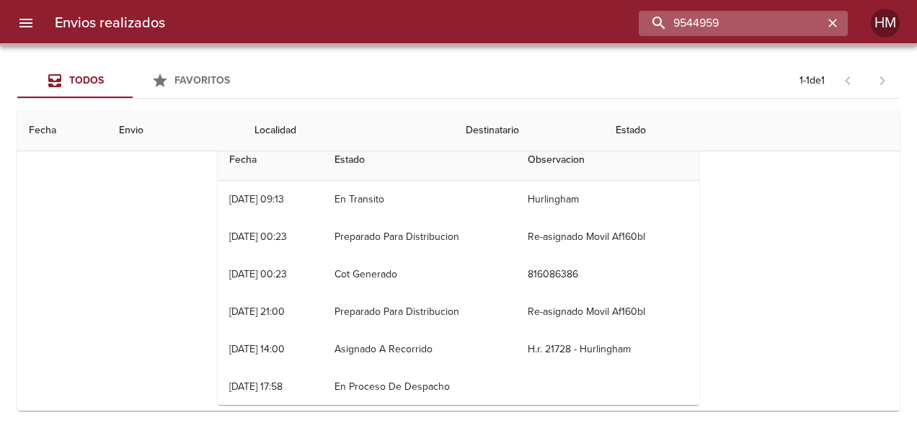
scroll to position [0, 0]
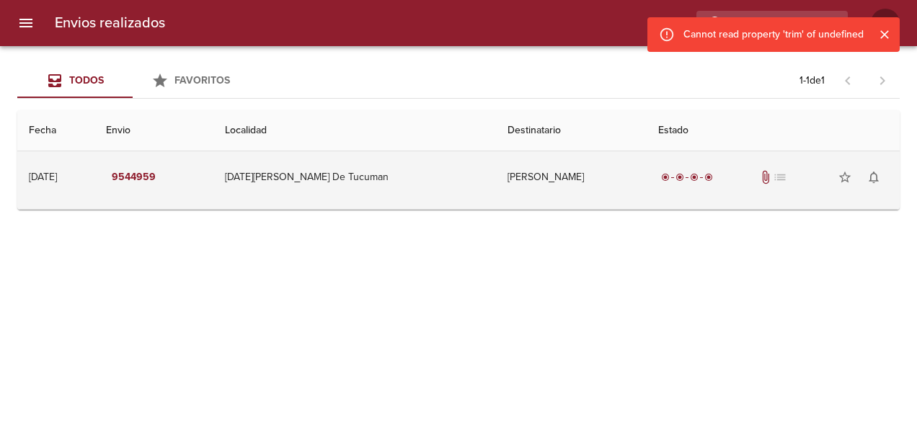
click at [445, 187] on td "[DATE][PERSON_NAME] De Tucuman" at bounding box center [354, 177] width 283 height 52
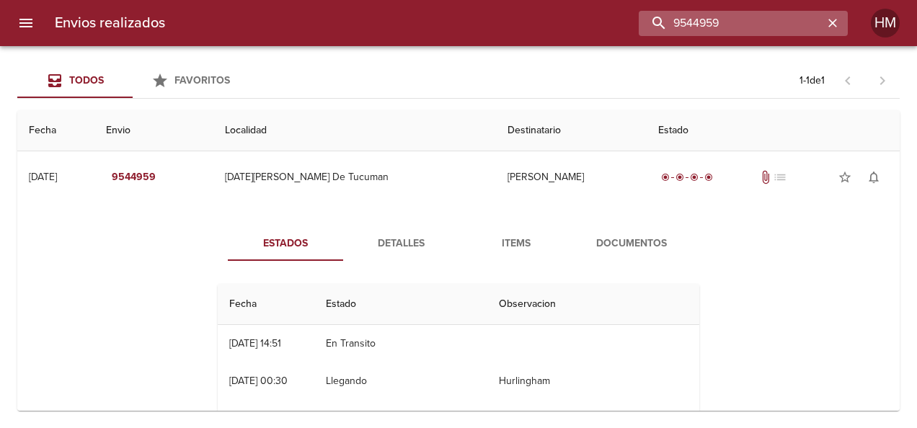
click at [454, 14] on input "9544959" at bounding box center [731, 23] width 185 height 25
paste input "61186"
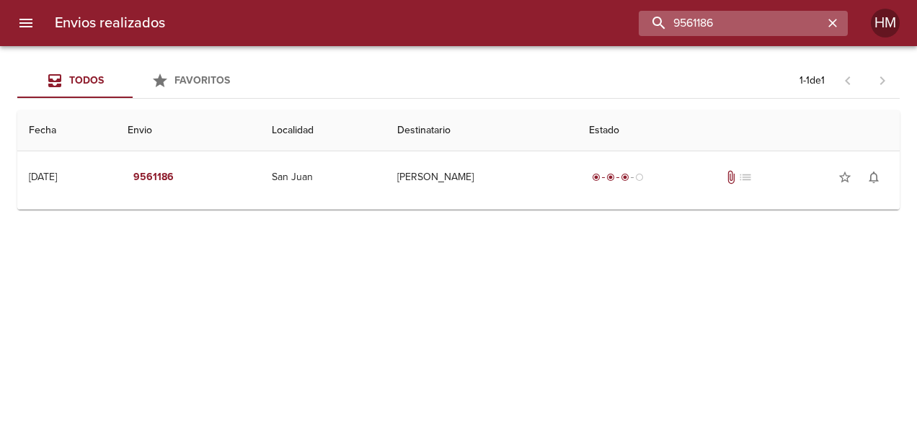
click at [454, 24] on input "9561186" at bounding box center [731, 23] width 185 height 25
paste input "6"
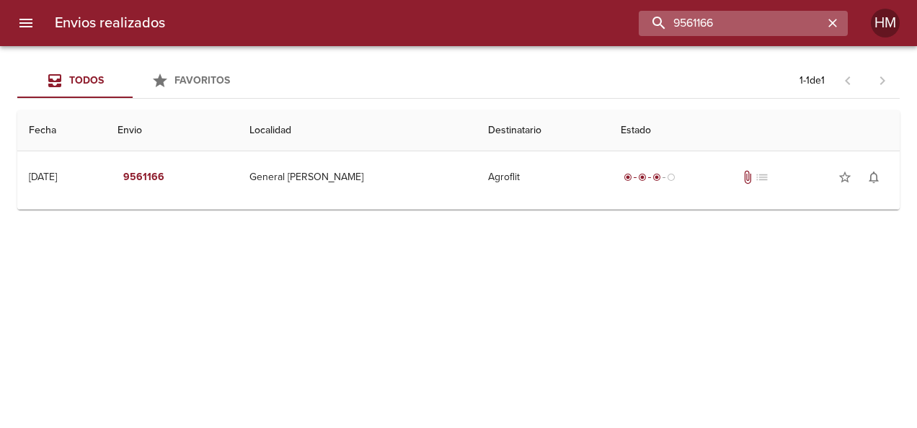
click at [454, 27] on input "9561166" at bounding box center [731, 23] width 185 height 25
paste input "41"
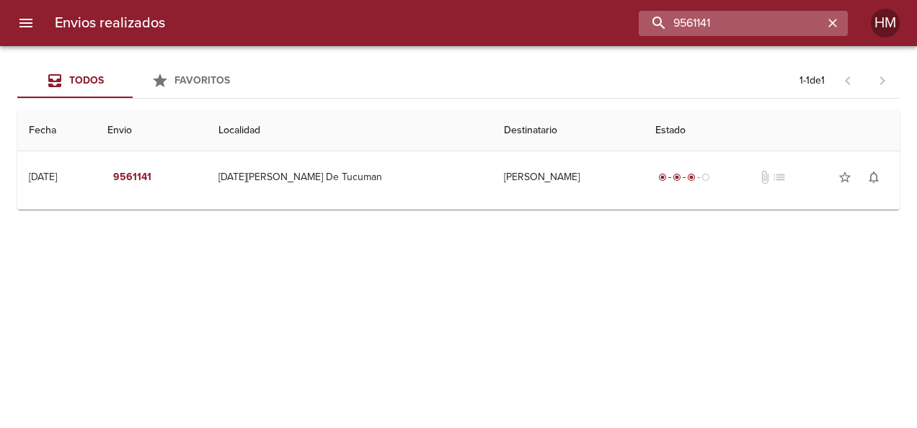
click at [454, 19] on input "9561141" at bounding box center [731, 23] width 185 height 25
paste input "12"
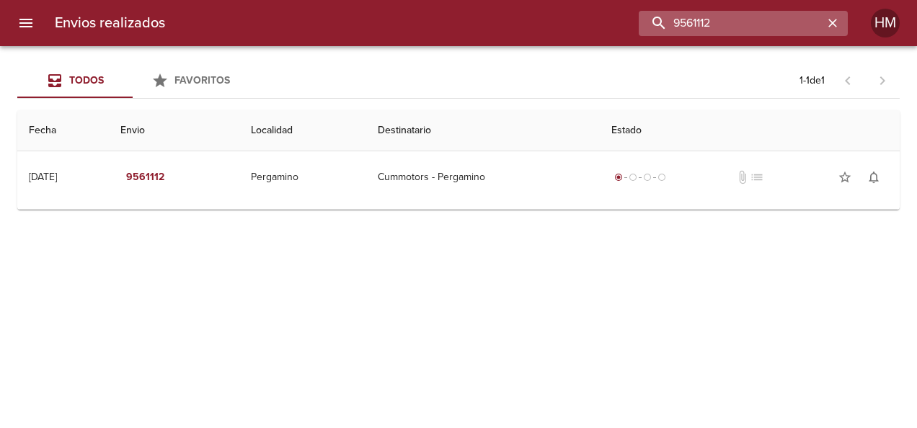
click at [454, 22] on input "9561112" at bounding box center [731, 23] width 185 height 25
paste input "01"
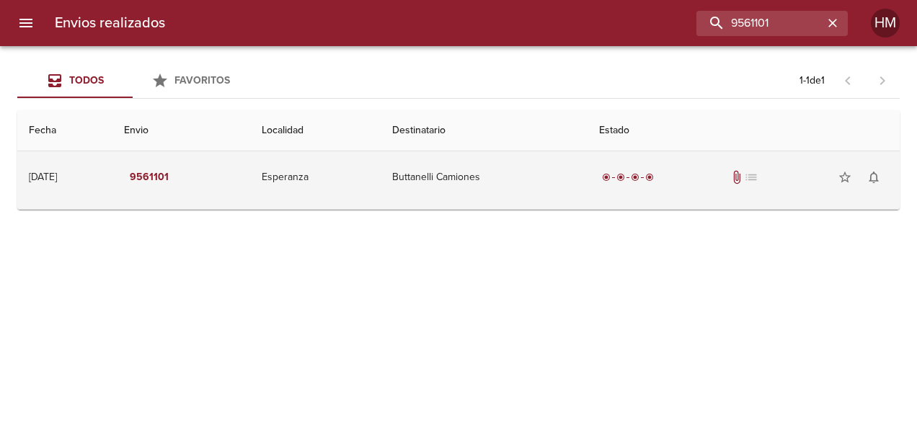
click at [424, 194] on td "Buttanelli Camiones" at bounding box center [484, 177] width 207 height 52
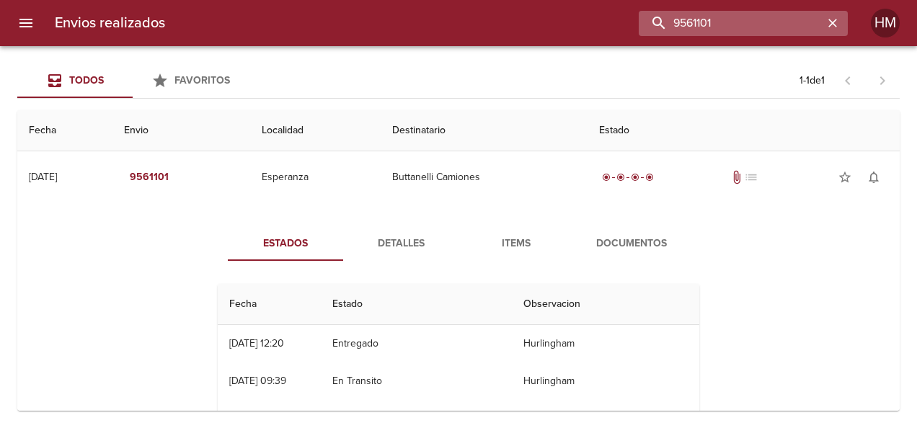
click at [454, 17] on input "9561101" at bounding box center [731, 23] width 185 height 25
click at [454, 16] on input "9561101" at bounding box center [731, 23] width 185 height 25
paste input "094"
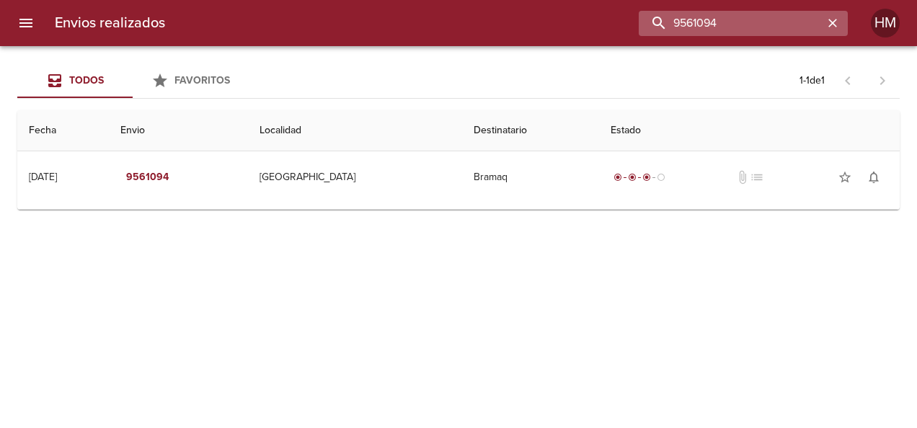
click at [454, 23] on input "9561094" at bounding box center [731, 23] width 185 height 25
paste input "86"
click at [454, 16] on input "9561086" at bounding box center [731, 23] width 185 height 25
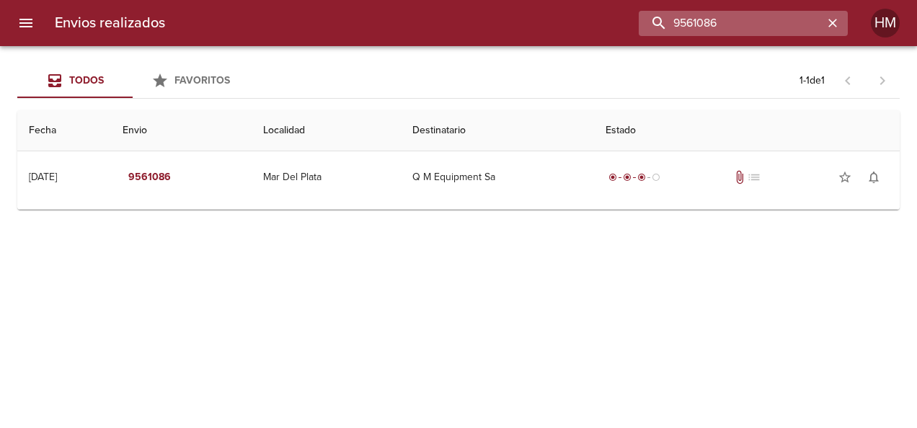
paste input "54"
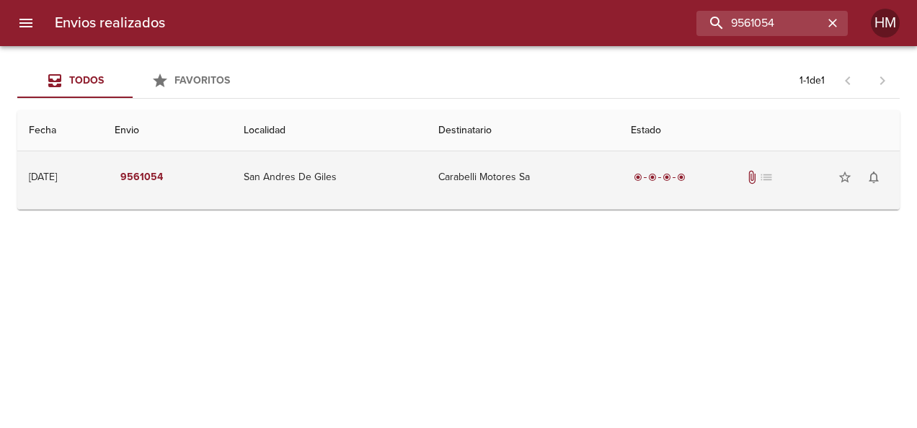
click at [427, 162] on td "San Andres De Giles" at bounding box center [329, 177] width 195 height 52
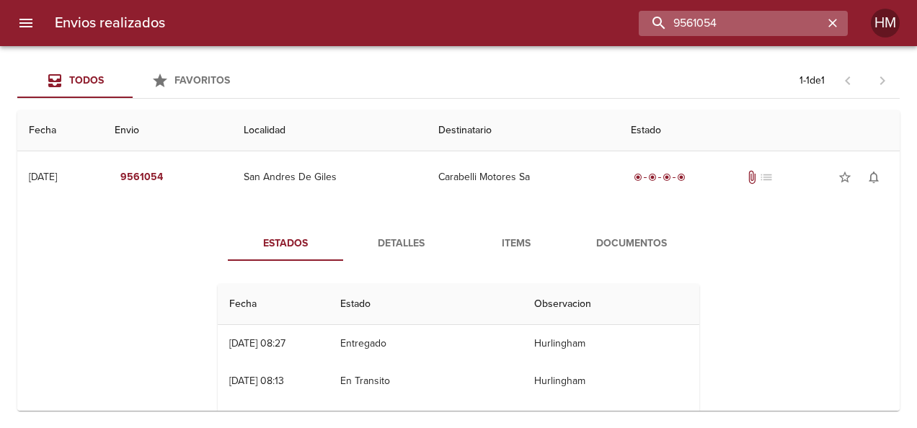
click at [454, 22] on input "9561054" at bounding box center [731, 23] width 185 height 25
paste input "7"
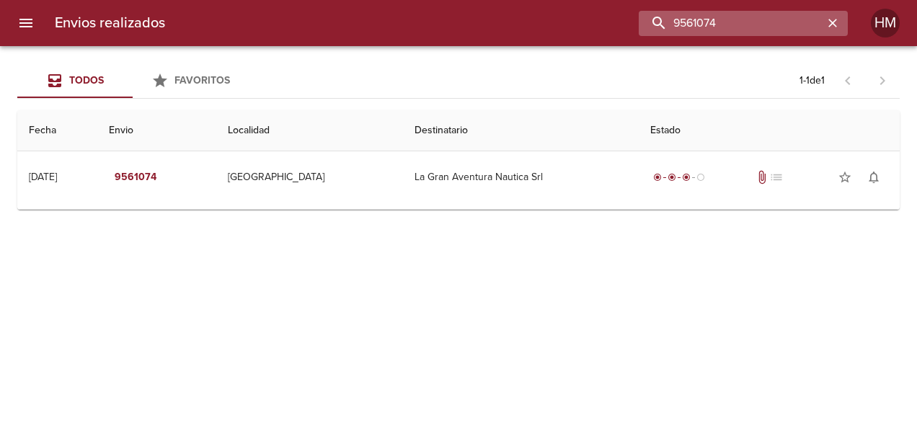
click at [454, 27] on input "9561074" at bounding box center [731, 23] width 185 height 25
drag, startPoint x: 678, startPoint y: 25, endPoint x: 727, endPoint y: 24, distance: 49.7
click at [454, 24] on input "9561074" at bounding box center [731, 23] width 185 height 25
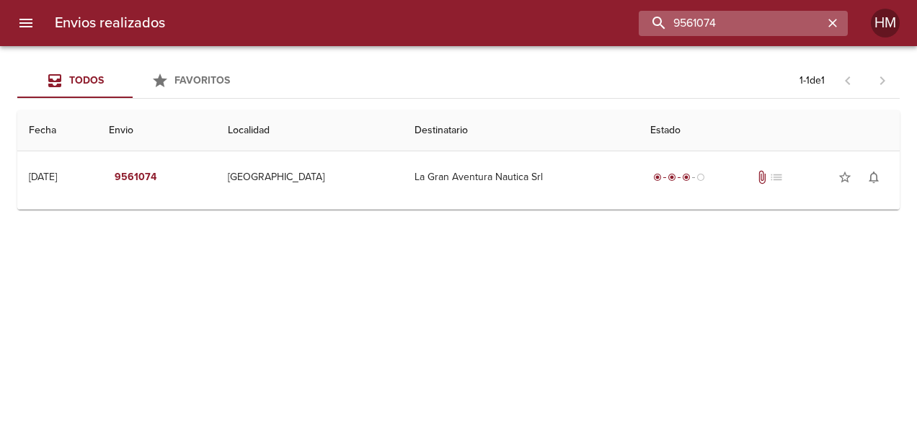
paste input "55825"
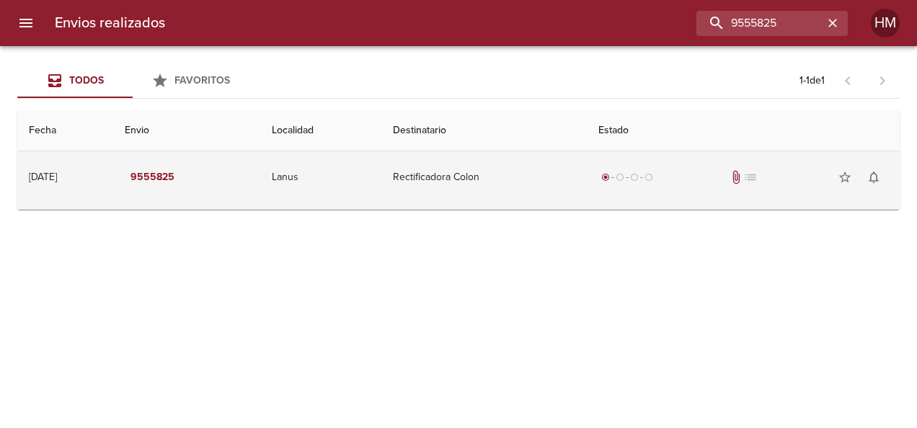
click at [454, 197] on td "Rectificadora Colon" at bounding box center [483, 177] width 205 height 52
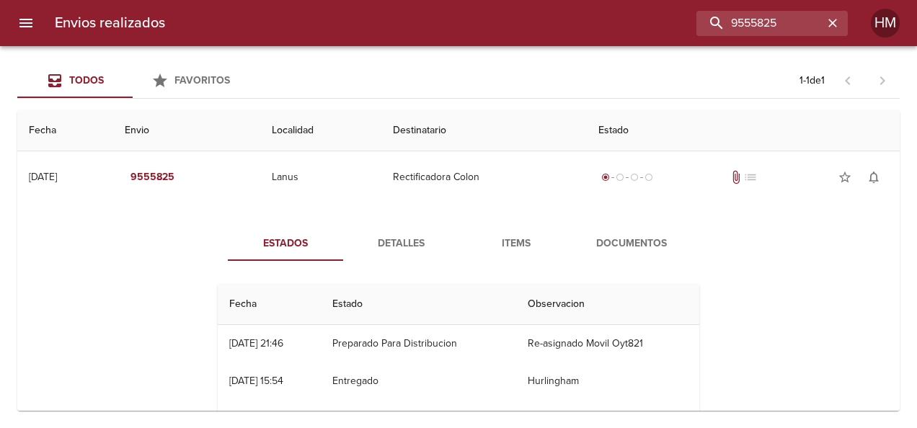
scroll to position [72, 0]
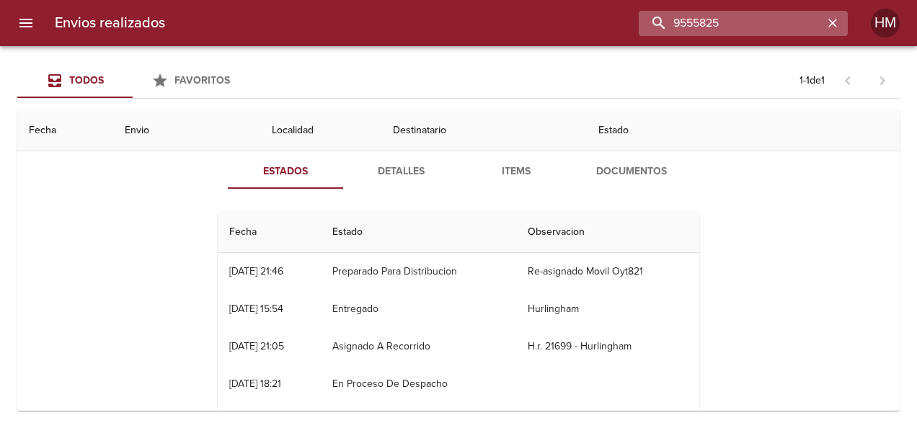
click at [454, 25] on input "9555825" at bounding box center [731, 23] width 185 height 25
paste input "44"
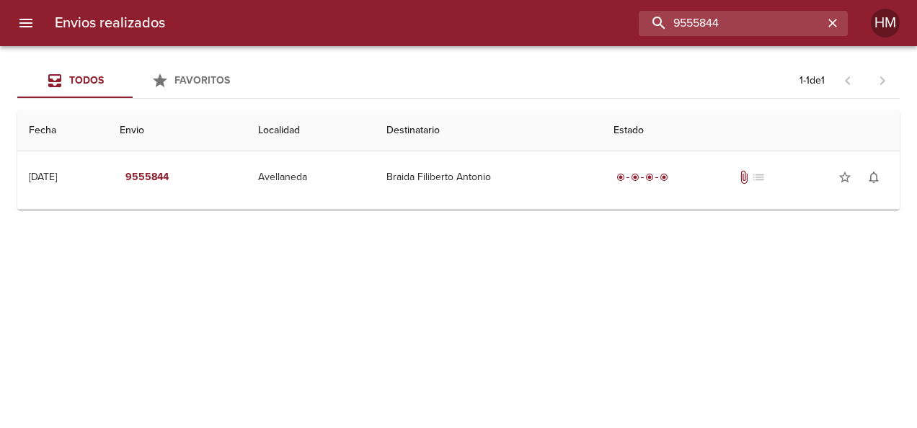
scroll to position [0, 0]
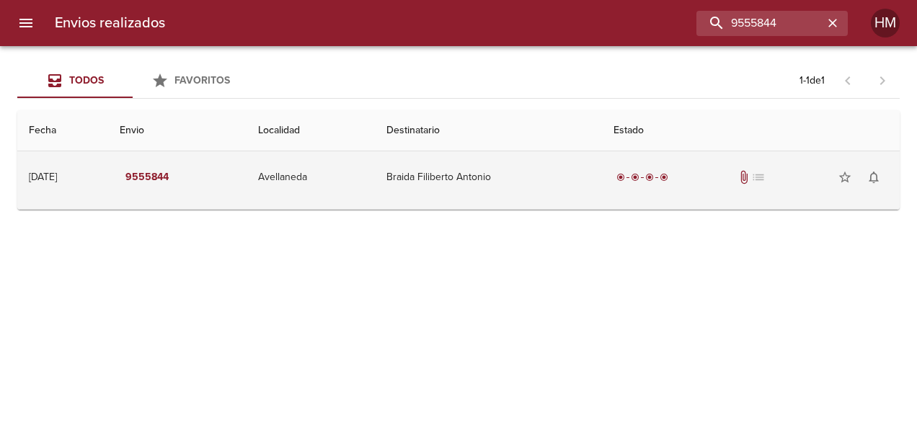
click at [454, 166] on td "Braida Filiberto Antonio" at bounding box center [488, 177] width 227 height 52
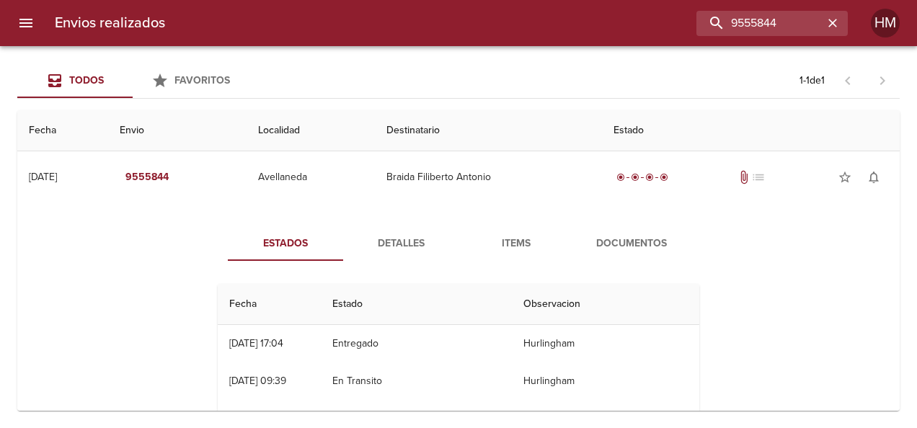
scroll to position [72, 0]
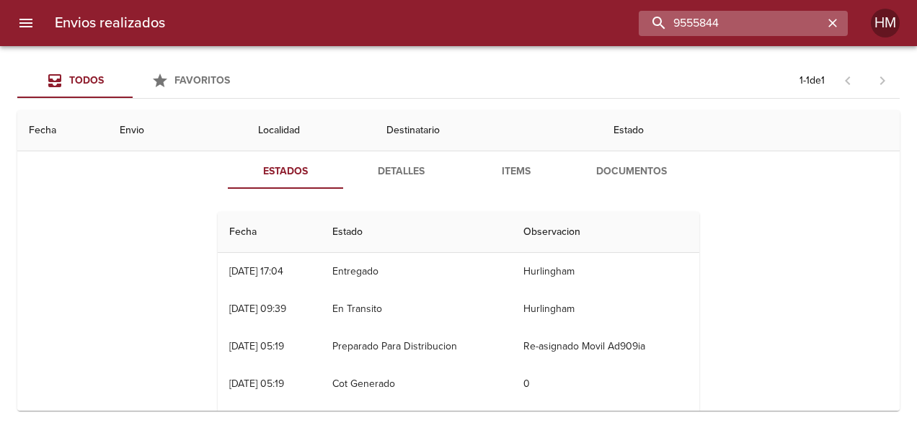
click at [454, 22] on input "9555844" at bounding box center [731, 23] width 185 height 25
paste input "61"
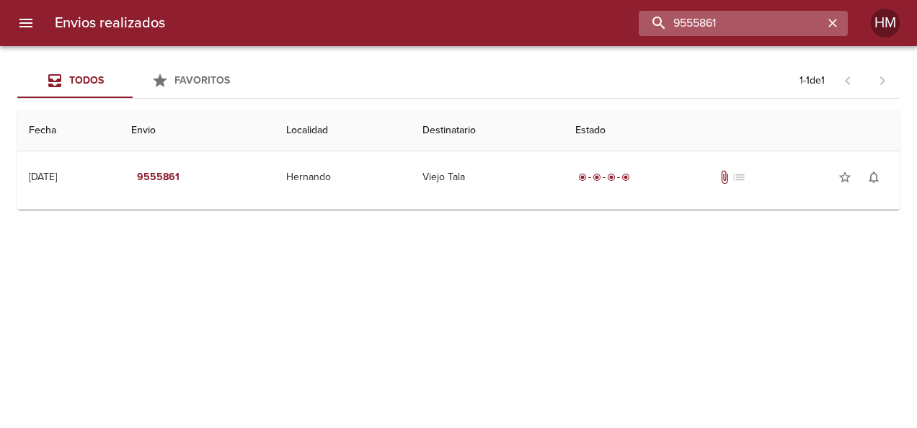
scroll to position [0, 0]
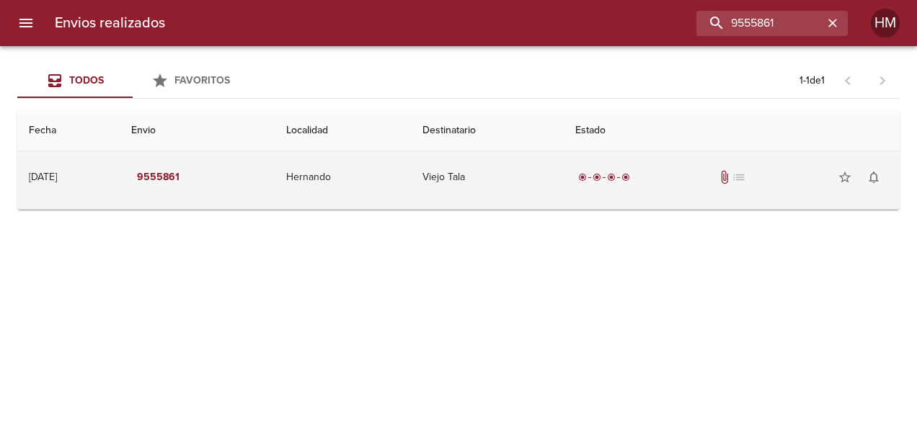
click at [454, 189] on td "Viejo Tala" at bounding box center [488, 177] width 154 height 52
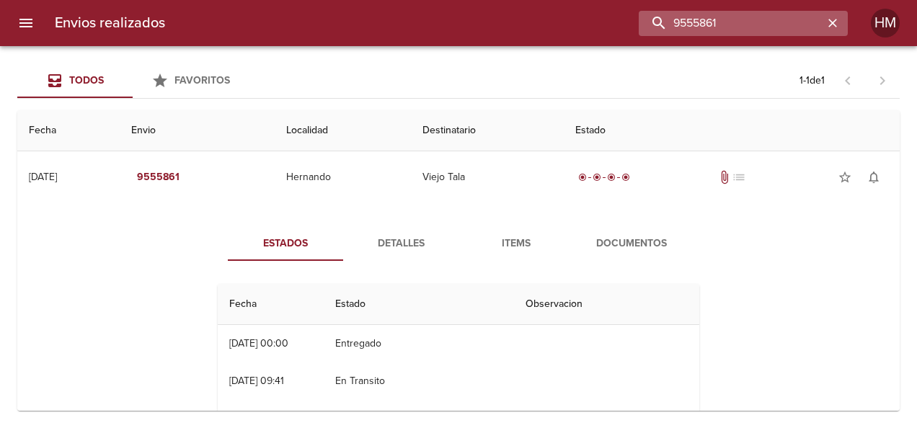
click at [454, 19] on input "9555861" at bounding box center [731, 23] width 185 height 25
paste input "34"
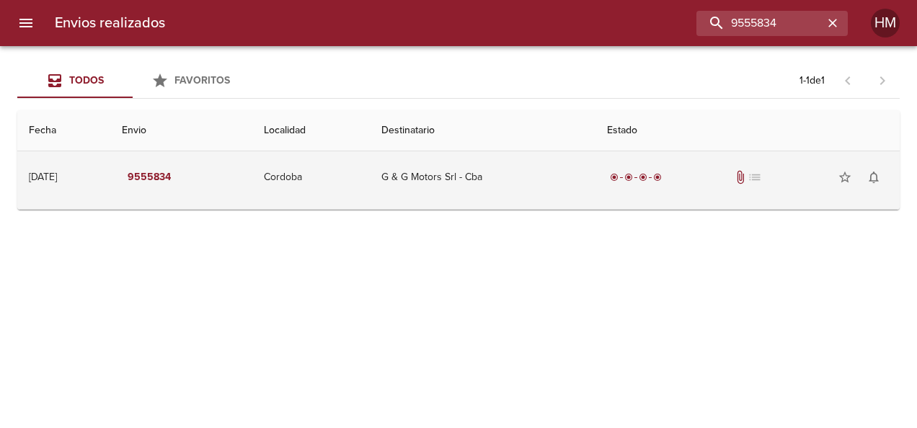
click at [454, 192] on td "G & G Motors Srl - Cba" at bounding box center [483, 177] width 226 height 52
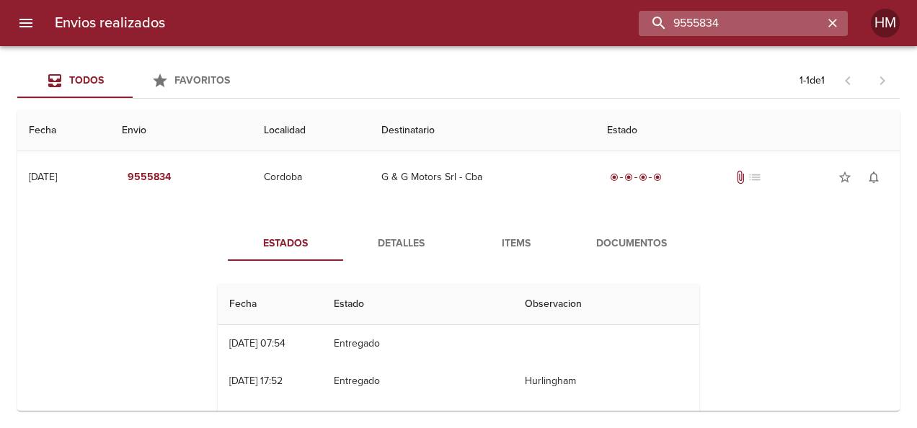
click at [454, 16] on input "9555834" at bounding box center [731, 23] width 185 height 25
click at [454, 19] on input "9555834" at bounding box center [731, 23] width 185 height 25
paste input "51"
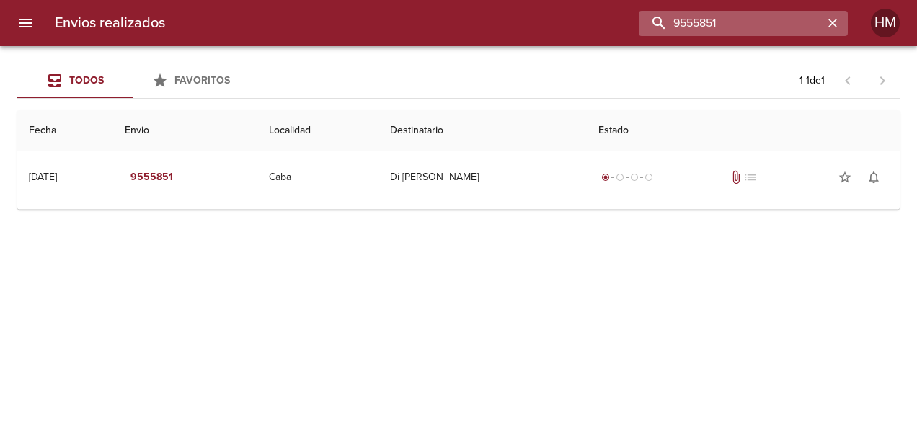
click at [454, 20] on input "9555851" at bounding box center [731, 23] width 185 height 25
paste input "65502"
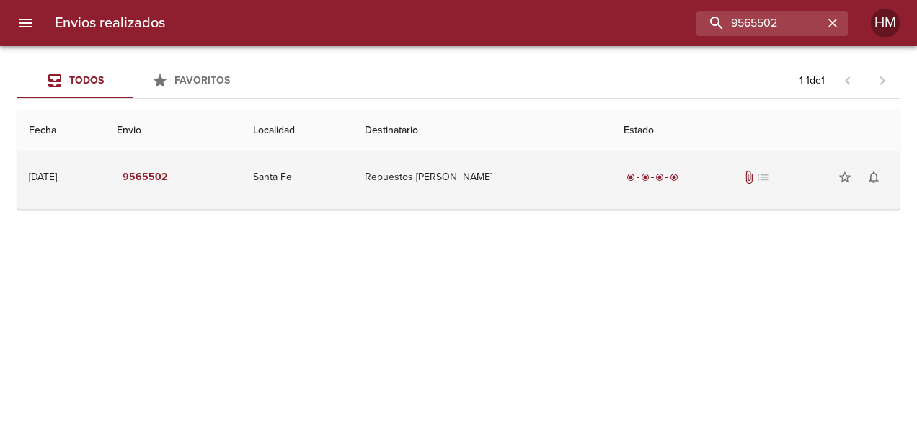
click at [395, 163] on td "Repuestos [PERSON_NAME]" at bounding box center [482, 177] width 259 height 52
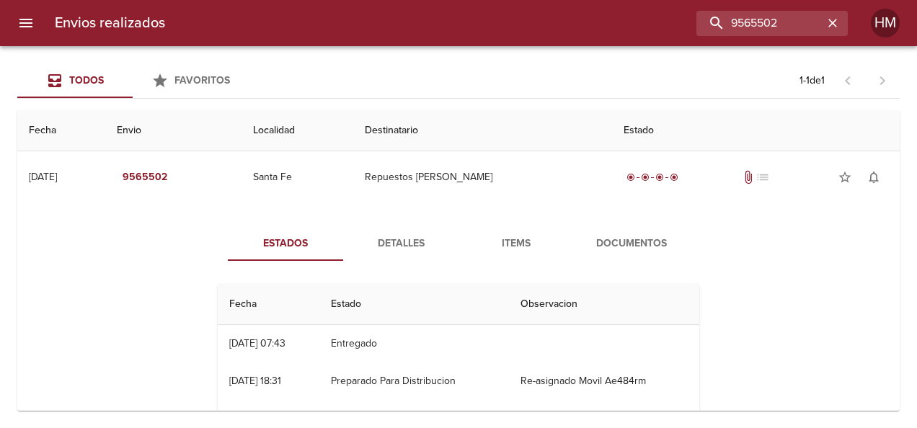
scroll to position [72, 0]
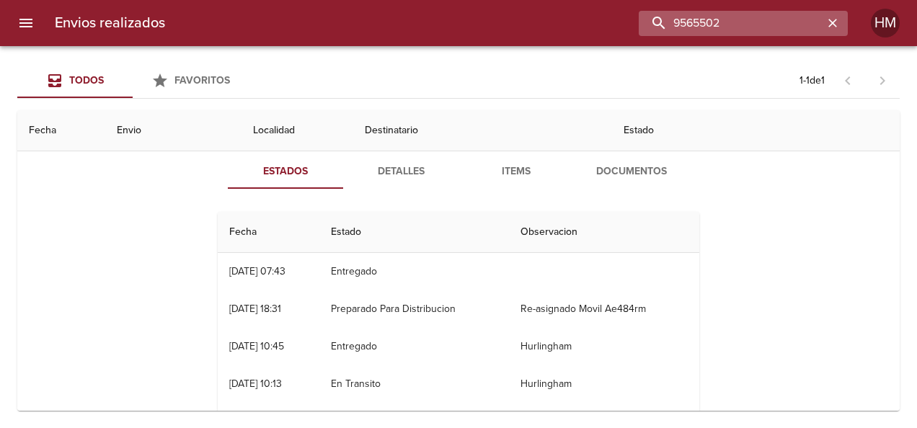
click at [454, 16] on input "9565502" at bounding box center [731, 23] width 185 height 25
paste input "495"
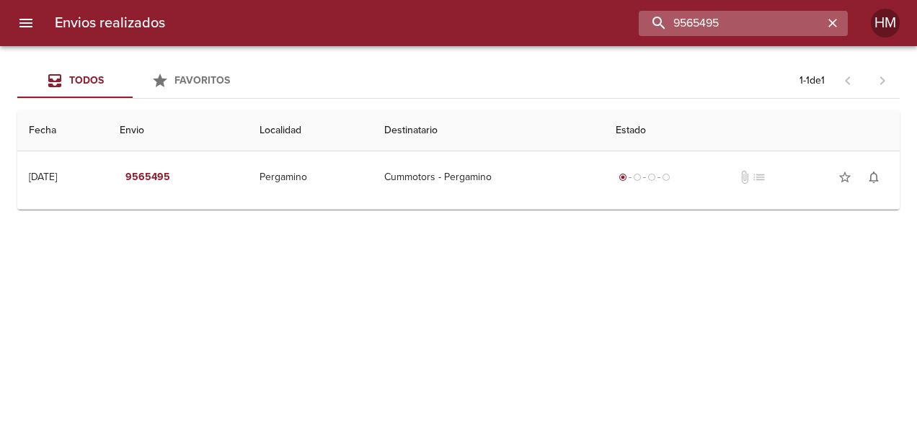
scroll to position [0, 0]
click at [454, 26] on input "9565495" at bounding box center [731, 23] width 185 height 25
paste input "9018"
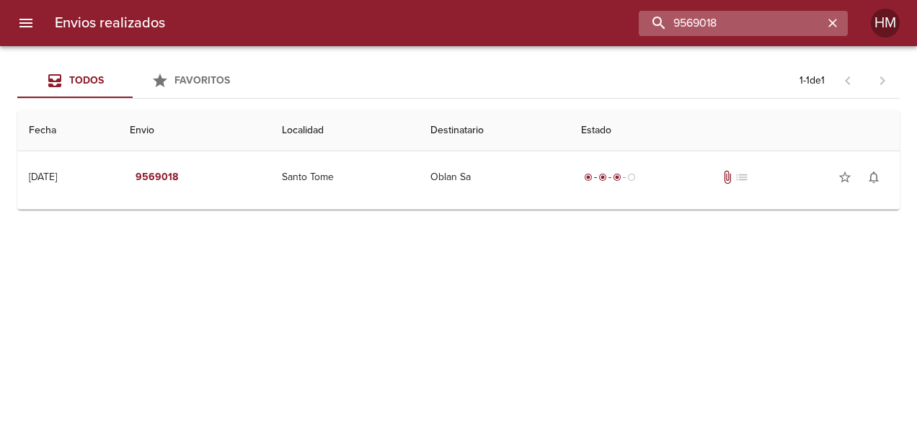
click at [454, 17] on input "9569018" at bounding box center [731, 23] width 185 height 25
paste input "35"
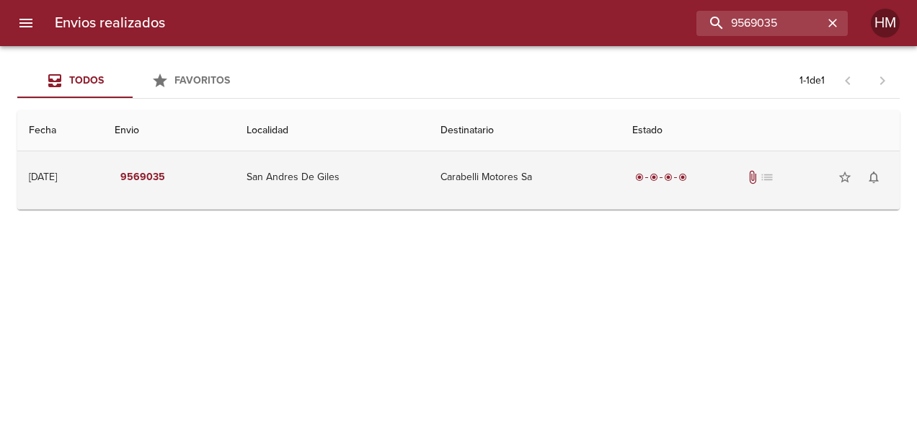
click at [454, 180] on td "Carabelli Motores Sa" at bounding box center [525, 177] width 192 height 52
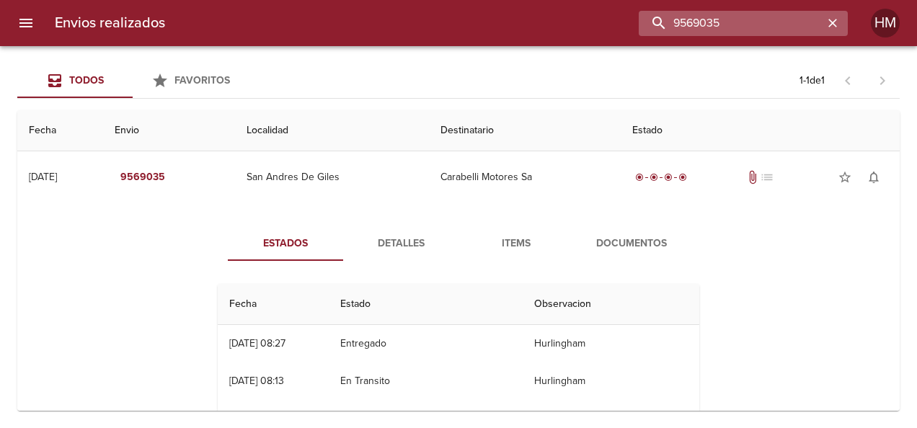
click at [454, 17] on input "9569035" at bounding box center [731, 23] width 185 height 25
paste input "5"
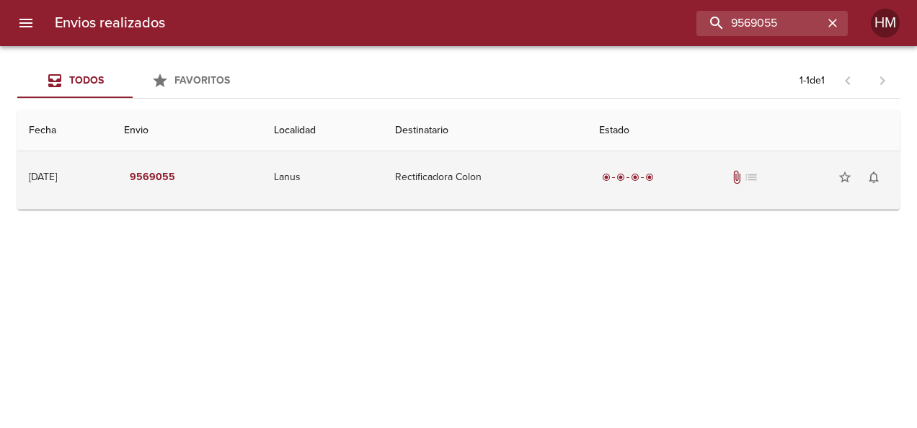
click at [445, 161] on td "Rectificadora Colon" at bounding box center [486, 177] width 205 height 52
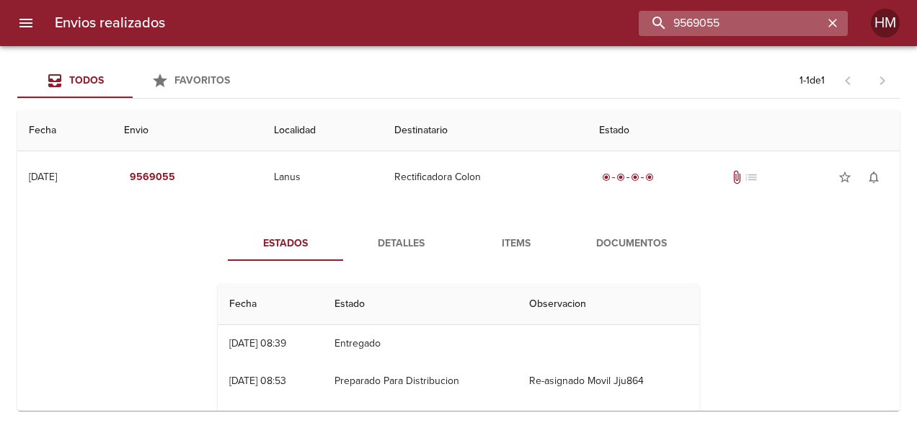
click at [454, 19] on input "9569055" at bounding box center [731, 23] width 185 height 25
paste input "74"
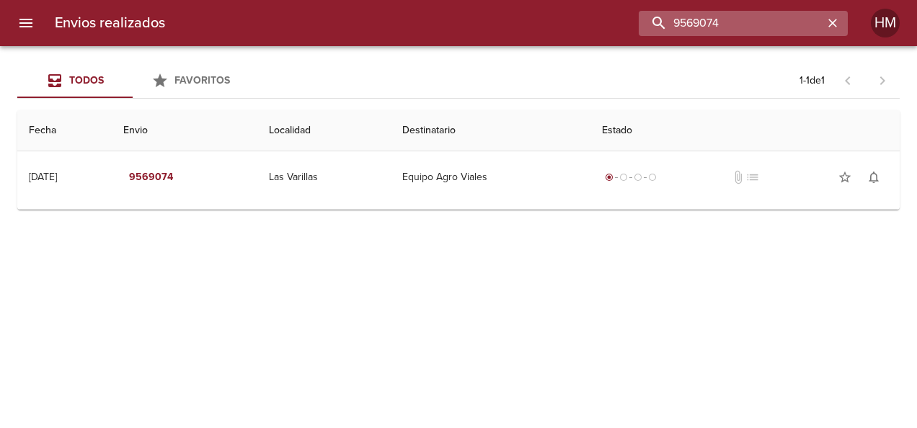
click at [454, 25] on input "9569074" at bounding box center [731, 23] width 185 height 25
paste input "65"
click at [454, 24] on input "9569065" at bounding box center [731, 23] width 185 height 25
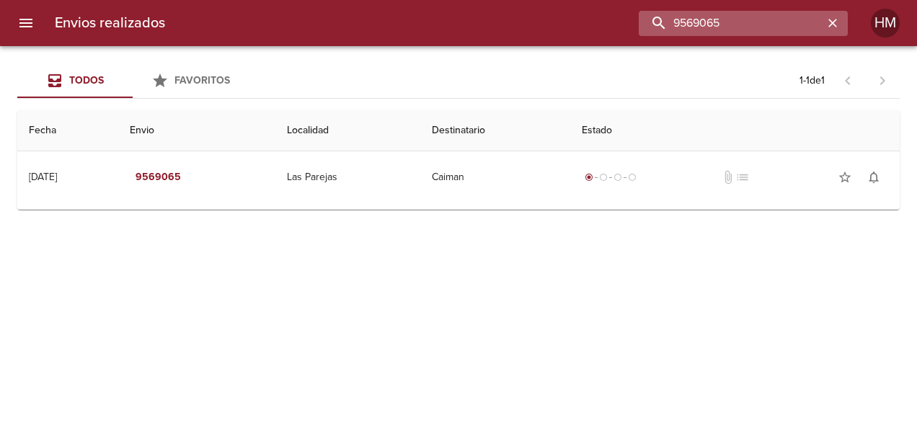
paste input "25"
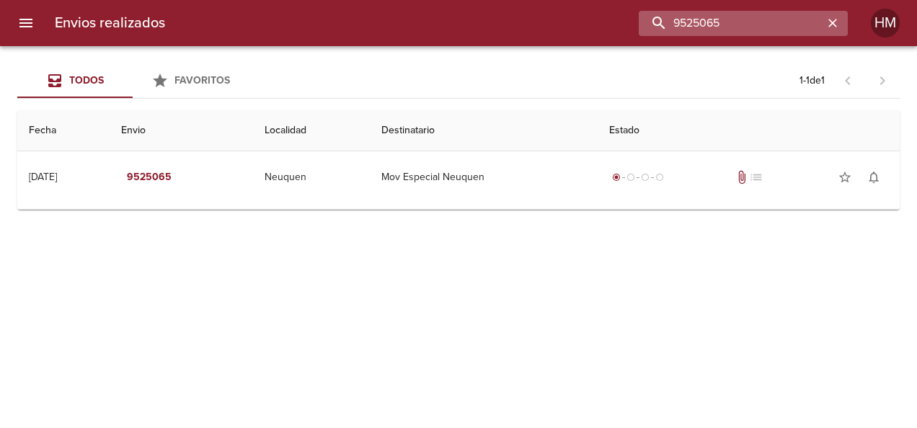
click at [454, 14] on input "9525065" at bounding box center [731, 23] width 185 height 25
paste input "6978"
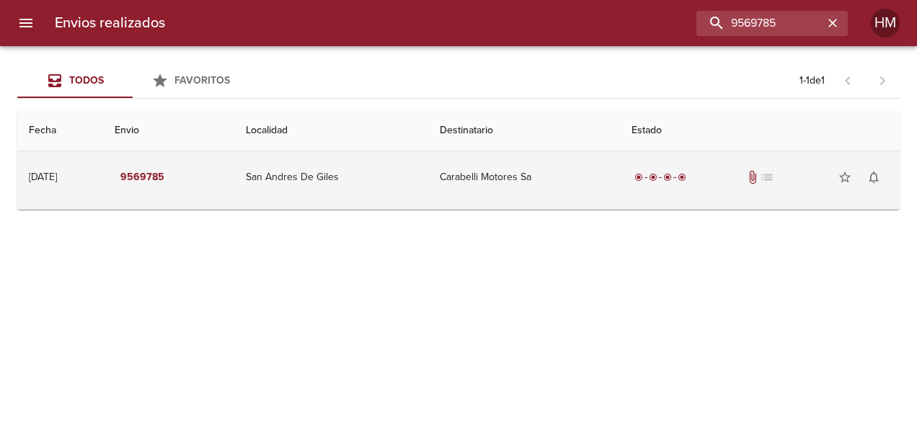
click at [395, 194] on td "San Andres De Giles" at bounding box center [331, 177] width 194 height 52
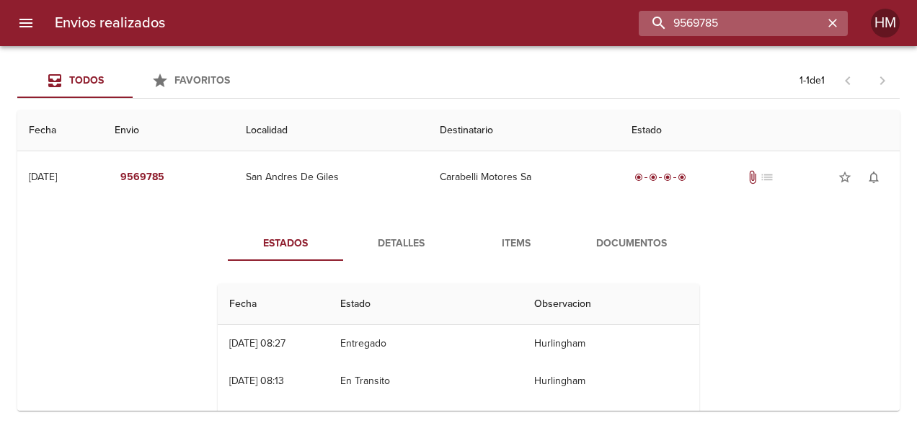
click at [454, 20] on input "9569785" at bounding box center [731, 23] width 185 height 25
paste input "98"
type input "9569798"
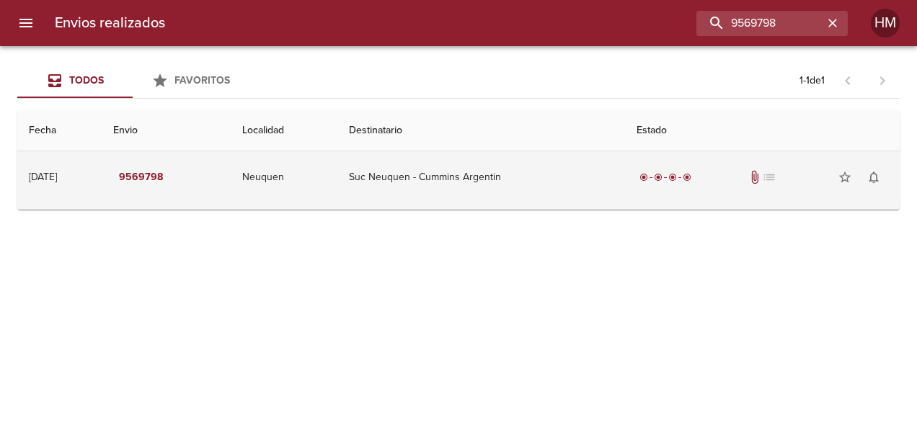
click at [454, 185] on td "Suc Neuquen - Cummins Argentin" at bounding box center [481, 177] width 288 height 52
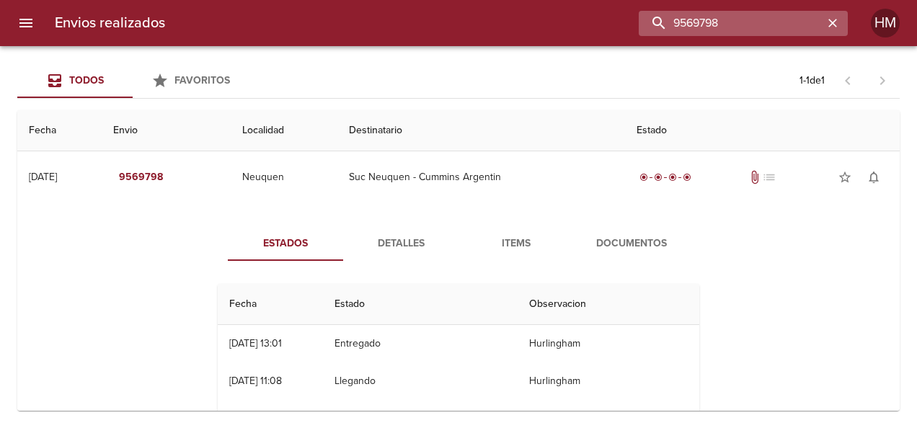
click at [454, 29] on input "9569798" at bounding box center [731, 23] width 185 height 25
paste input "buscar"
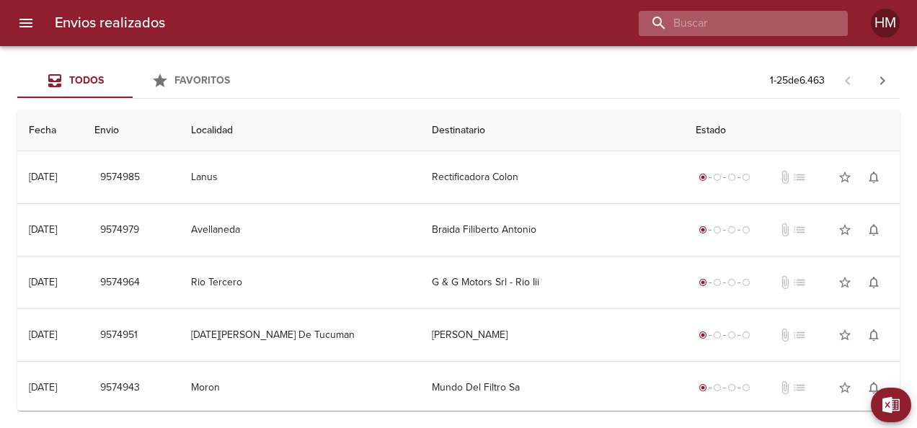
click at [454, 30] on input "buscar" at bounding box center [731, 23] width 185 height 25
click at [454, 21] on input "buscar" at bounding box center [731, 23] width 185 height 25
paste input "9569771"
type input "9569771"
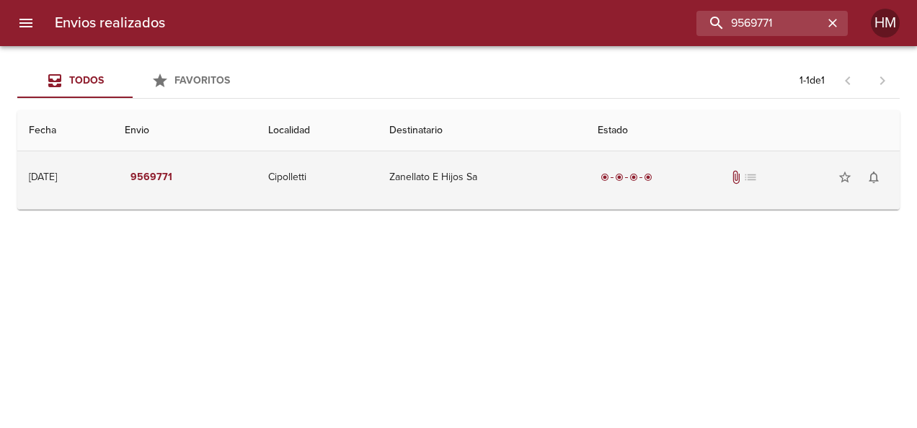
click at [404, 189] on td "Zanellato E Hijos Sa" at bounding box center [482, 177] width 208 height 52
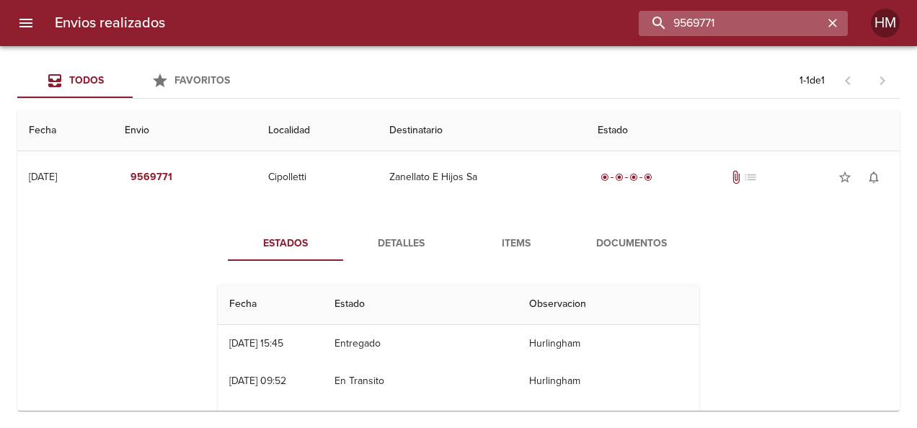
click at [454, 19] on input "9569771" at bounding box center [731, 23] width 185 height 25
paste input "buscar"
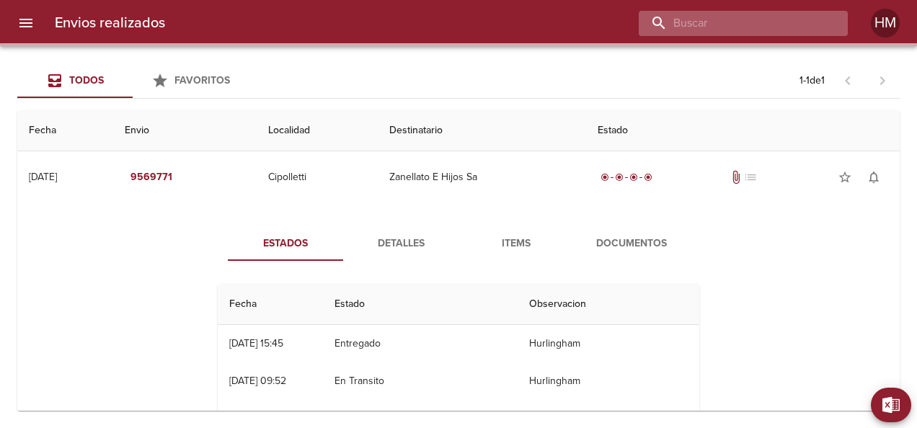
click at [454, 19] on input "buscar" at bounding box center [731, 23] width 185 height 25
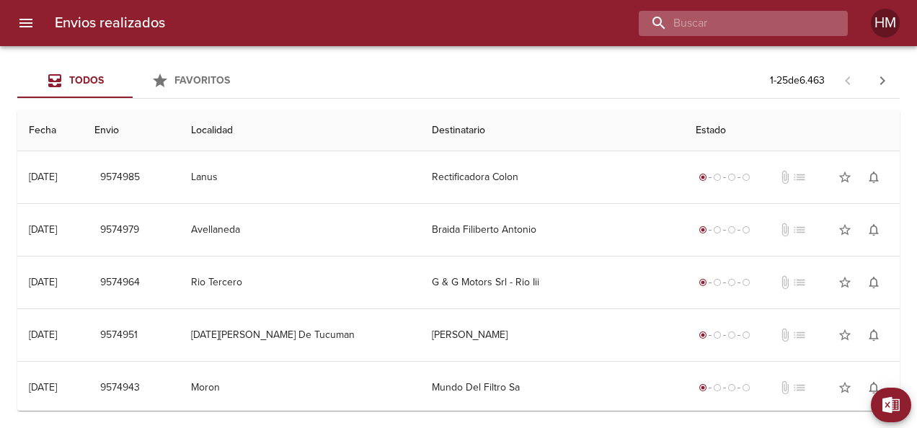
click at [454, 19] on input "buscar" at bounding box center [731, 23] width 185 height 25
click at [454, 12] on input "buscar" at bounding box center [731, 23] width 185 height 25
paste input "9569757"
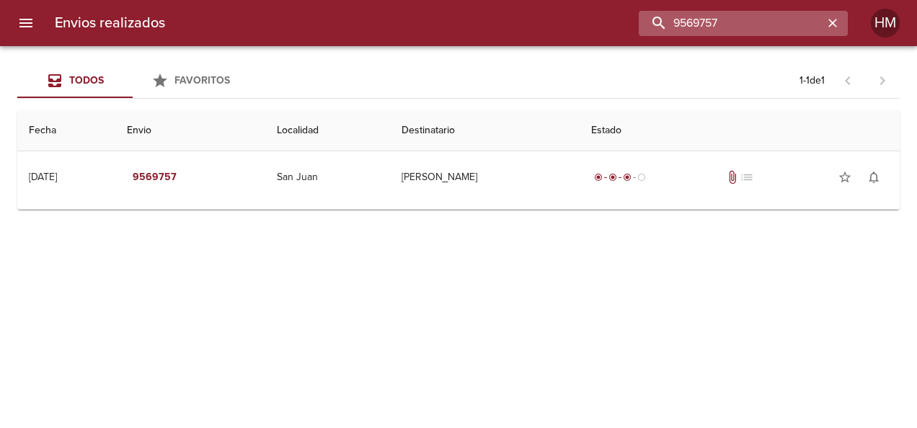
click at [454, 20] on input "9569757" at bounding box center [731, 23] width 185 height 25
paste input "4"
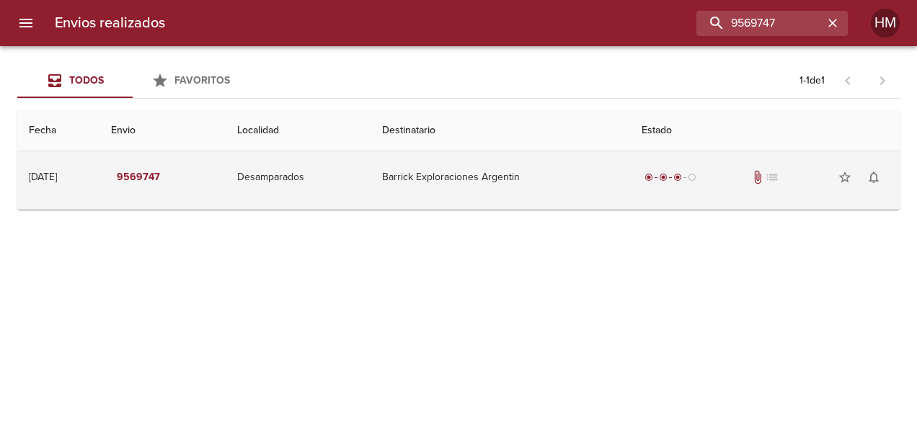
click at [454, 177] on td "Barrick Exploraciones Argentin" at bounding box center [501, 177] width 260 height 52
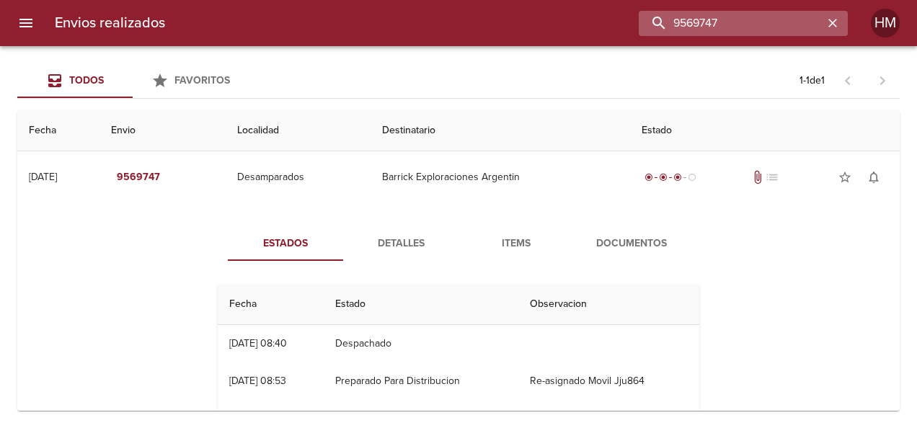
click at [454, 17] on input "9569747" at bounding box center [731, 23] width 185 height 25
click at [454, 20] on input "9569747" at bounding box center [731, 23] width 185 height 25
paste input "26"
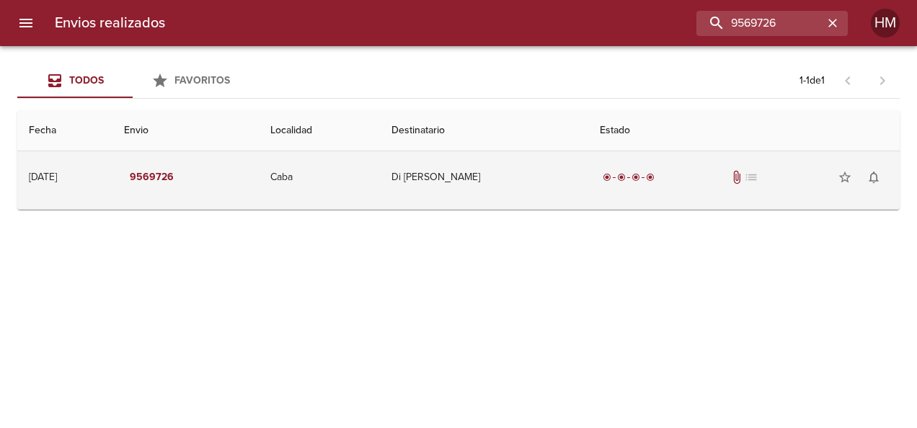
click at [454, 166] on td "Di [PERSON_NAME]" at bounding box center [484, 177] width 208 height 52
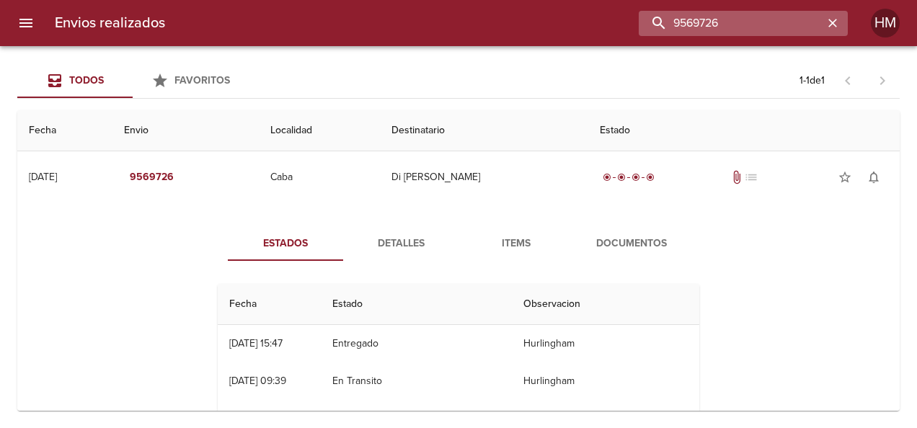
click at [454, 14] on input "9569726" at bounding box center [731, 23] width 185 height 25
paste input "66764"
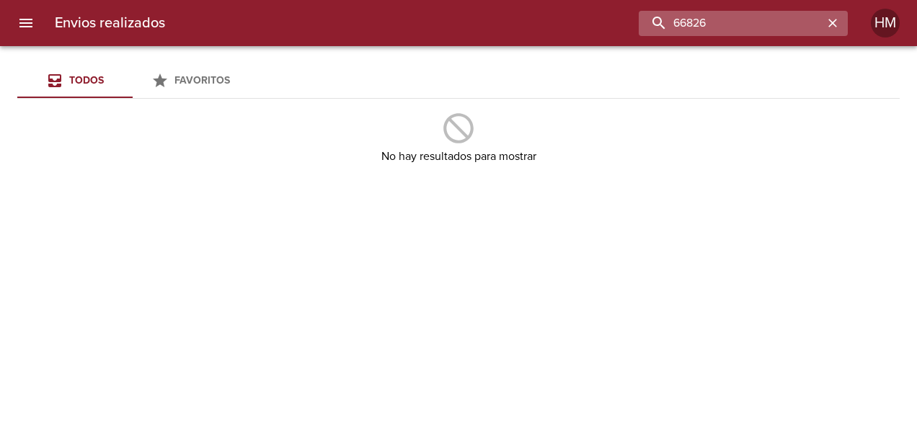
click at [454, 16] on input "66826" at bounding box center [731, 23] width 185 height 25
click at [454, 26] on input "66826" at bounding box center [731, 23] width 185 height 25
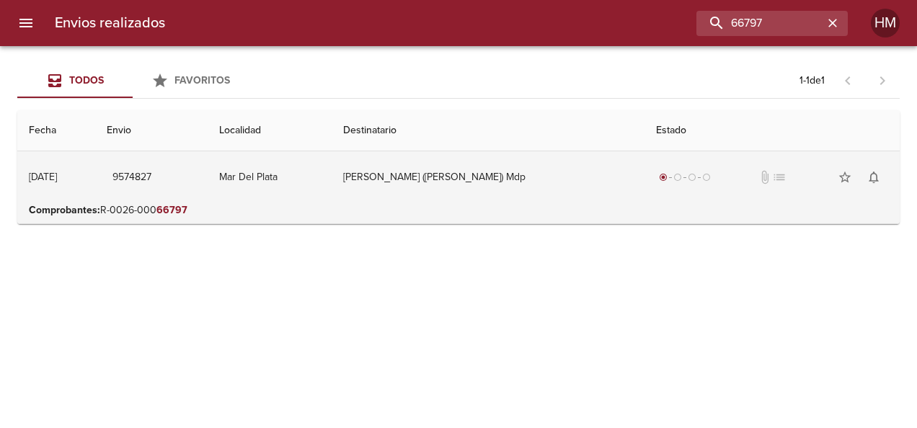
click at [454, 174] on td "[PERSON_NAME] ([PERSON_NAME]) Mdp" at bounding box center [488, 177] width 313 height 52
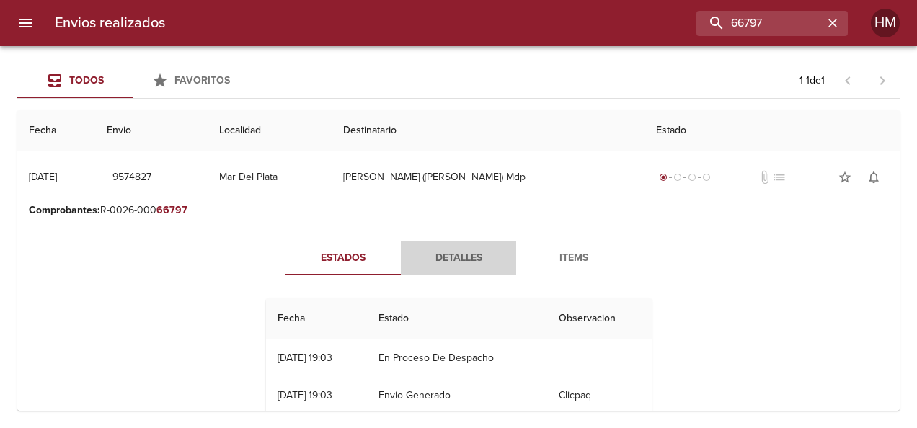
click at [454, 249] on span "Detalles" at bounding box center [458, 258] width 98 height 18
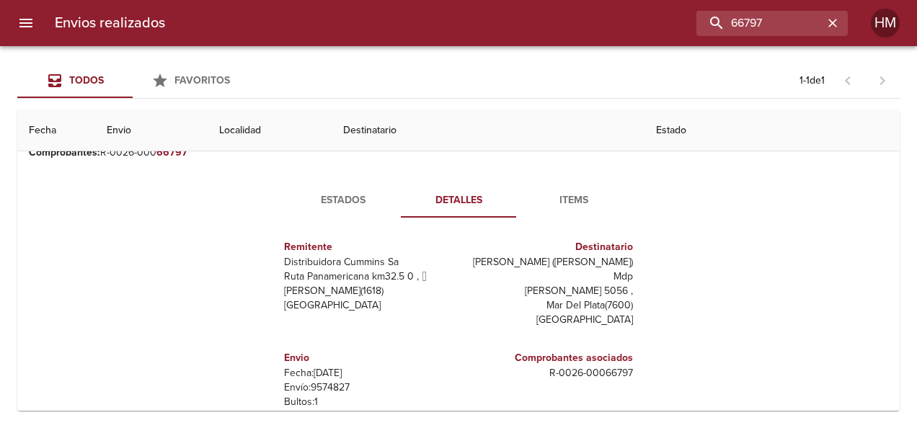
scroll to position [144, 0]
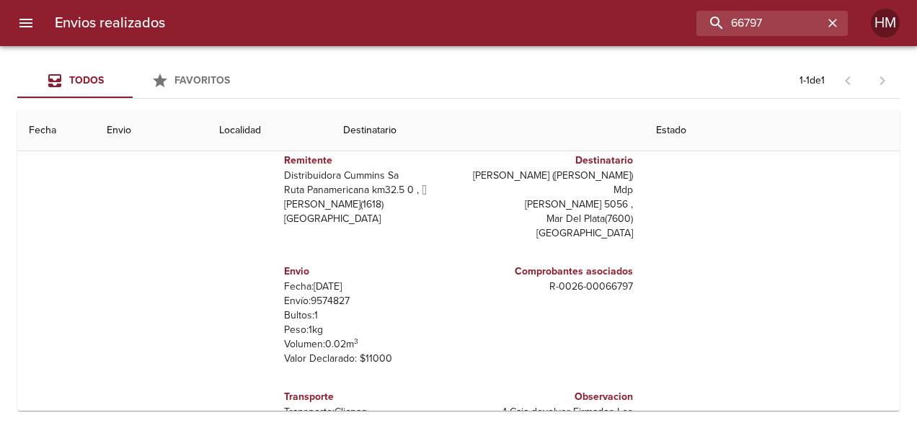
click at [314, 294] on p "Envío: 9574827" at bounding box center [368, 301] width 169 height 14
copy p "9574827"
click at [454, 20] on input "66797" at bounding box center [731, 23] width 185 height 25
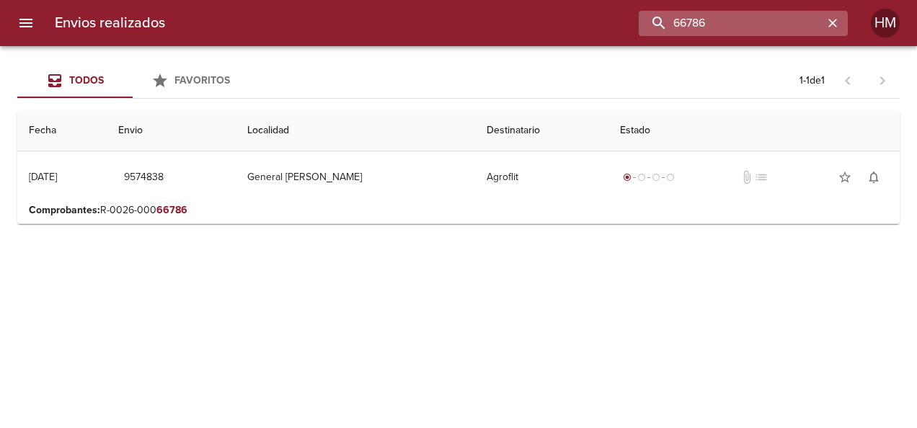
scroll to position [0, 0]
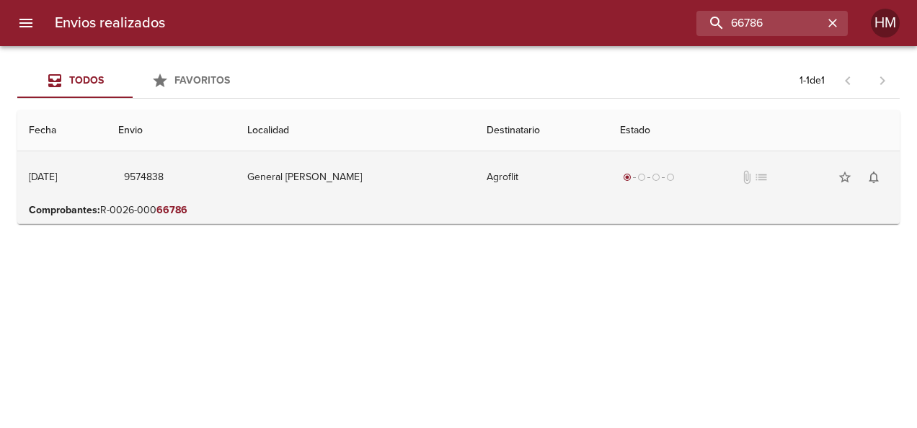
click at [454, 182] on td "Agroflit" at bounding box center [541, 177] width 133 height 52
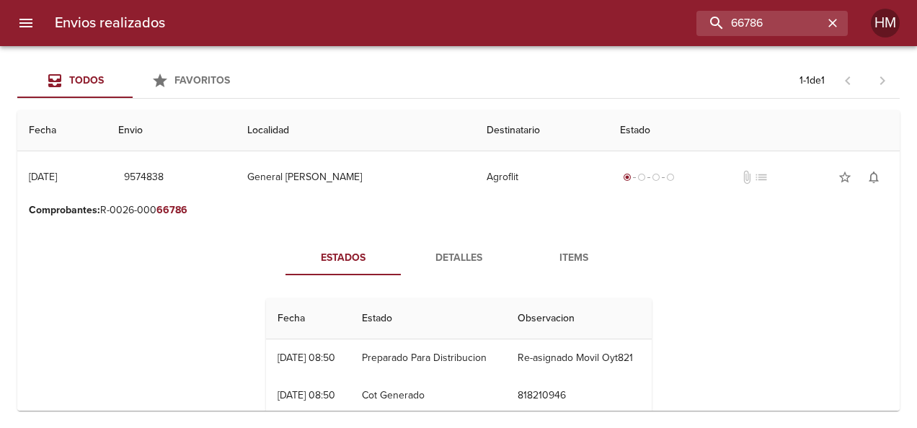
click at [454, 268] on button "Detalles" at bounding box center [458, 258] width 115 height 35
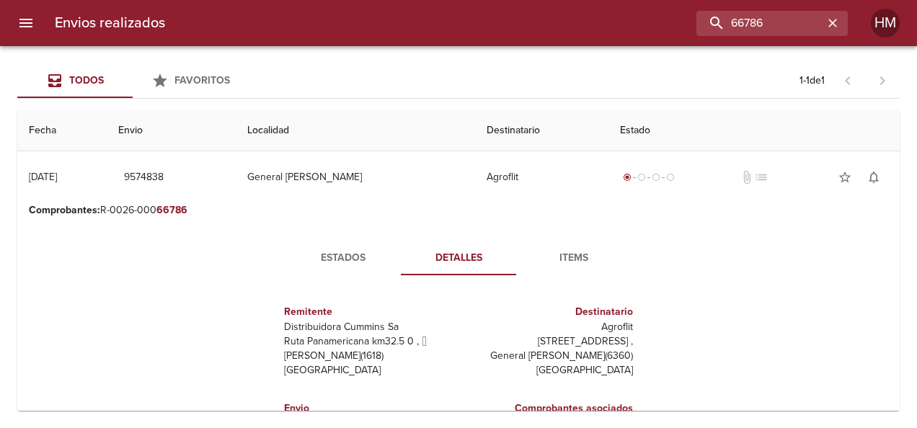
scroll to position [72, 0]
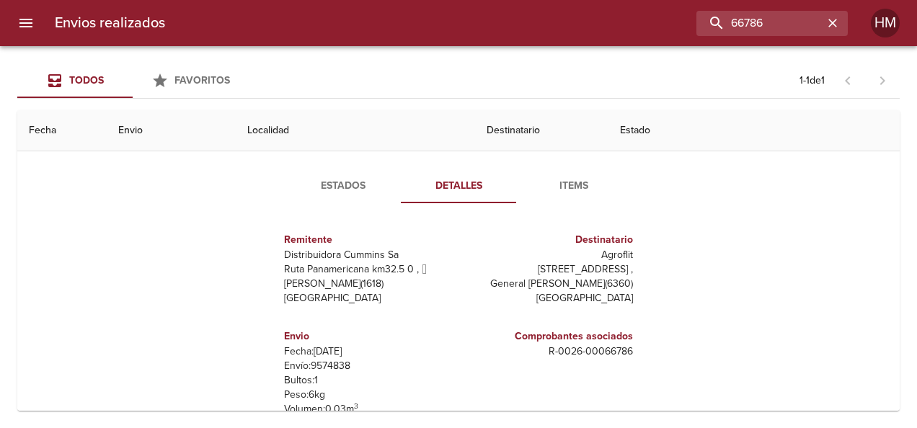
click at [327, 362] on p "Envío: 9574838" at bounding box center [368, 366] width 169 height 14
copy p "9574838"
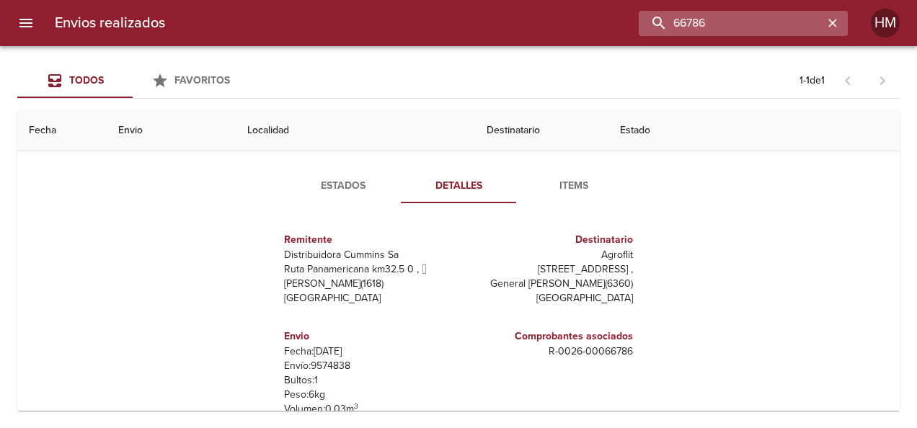
click at [454, 17] on input "66786" at bounding box center [731, 23] width 185 height 25
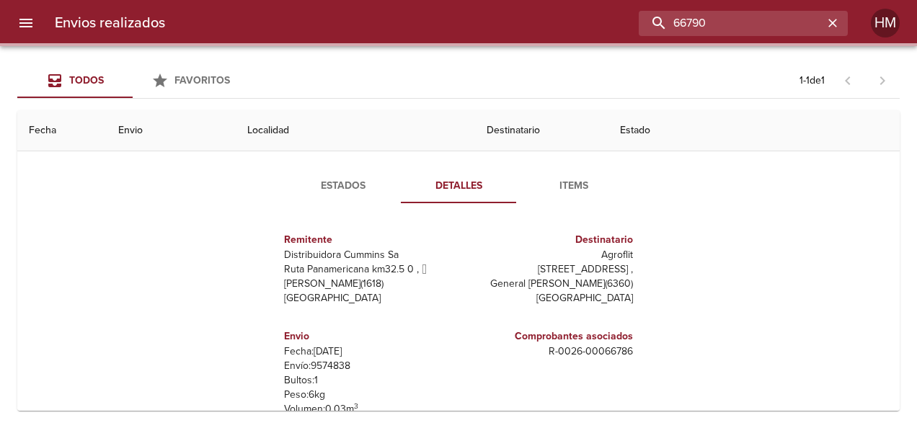
scroll to position [0, 0]
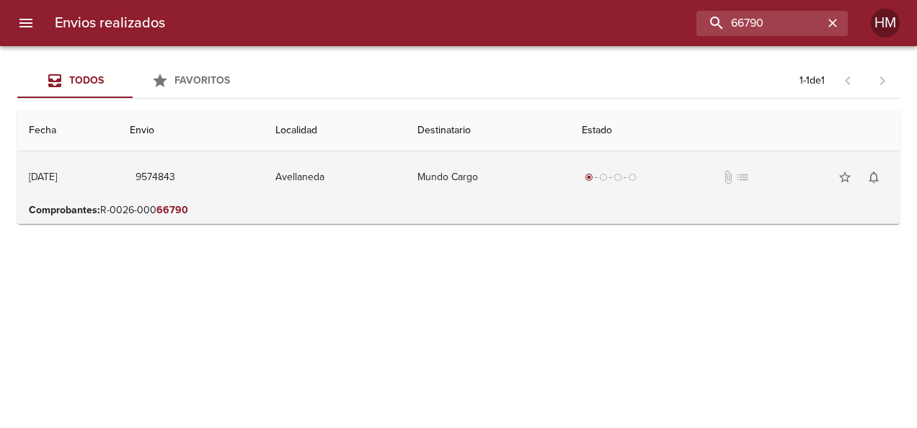
click at [406, 195] on td "Avellaneda" at bounding box center [335, 177] width 142 height 52
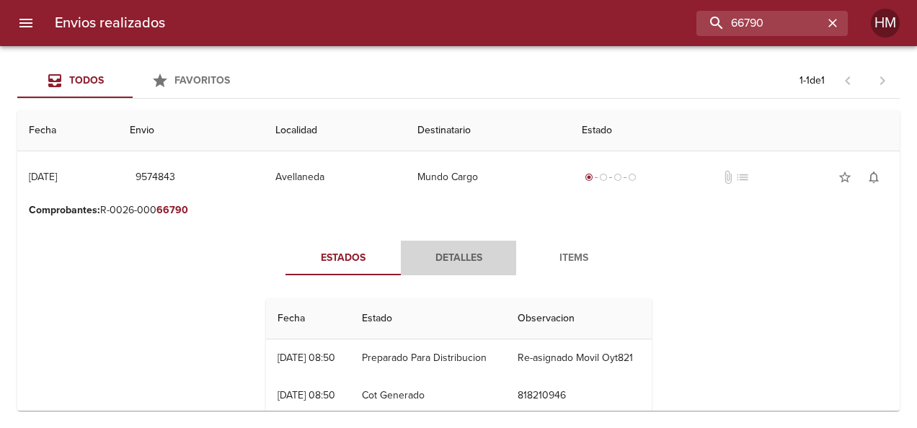
click at [454, 247] on button "Detalles" at bounding box center [458, 258] width 115 height 35
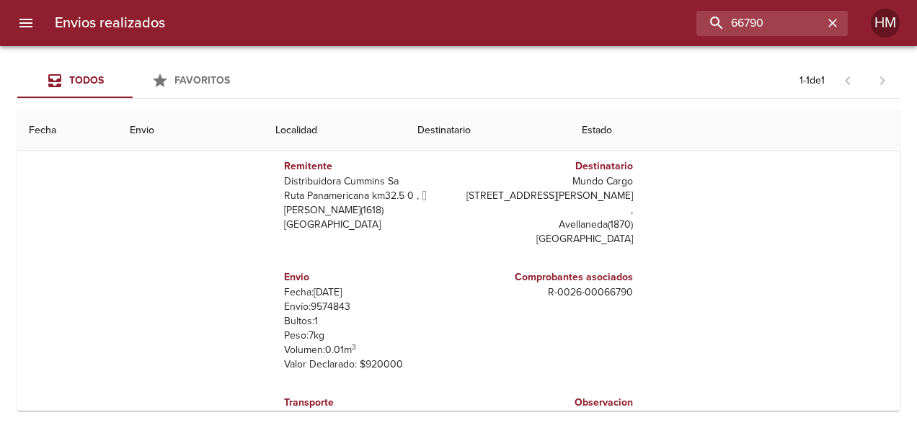
scroll to position [144, 0]
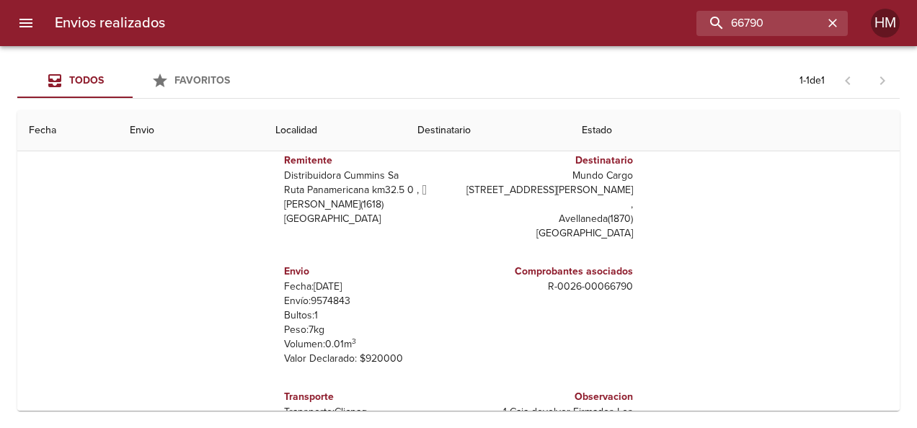
click at [319, 294] on p "Envío: 9574843" at bounding box center [368, 301] width 169 height 14
copy p "9574843"
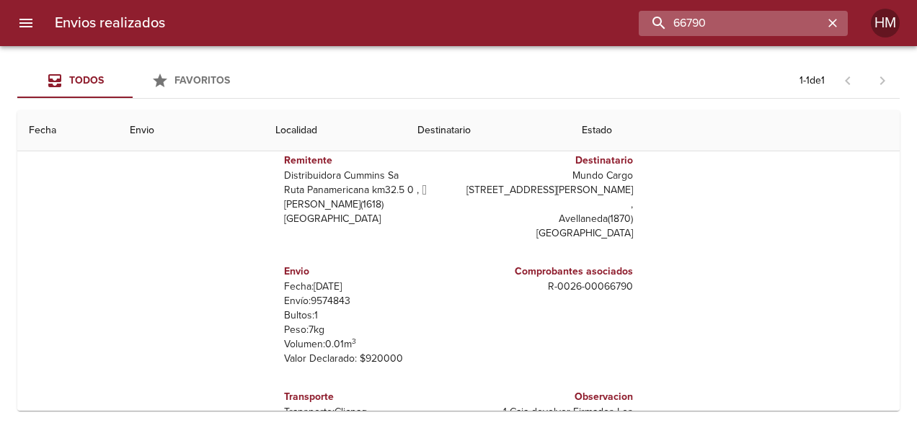
click at [454, 23] on input "66790" at bounding box center [731, 23] width 185 height 25
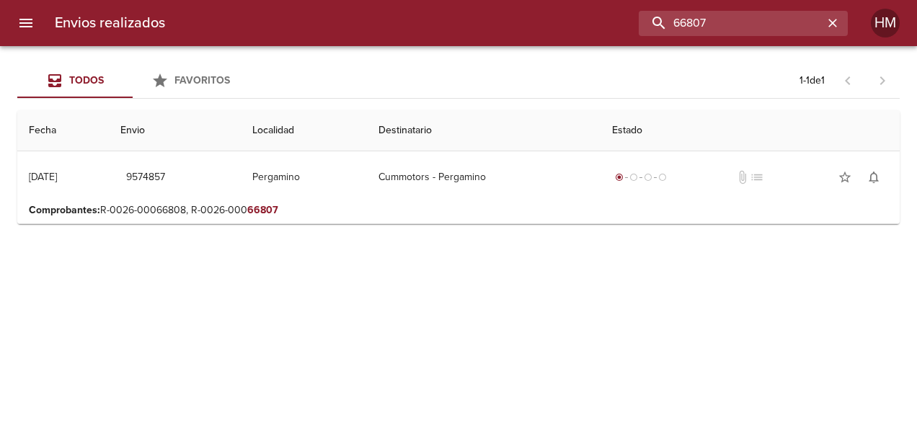
scroll to position [0, 0]
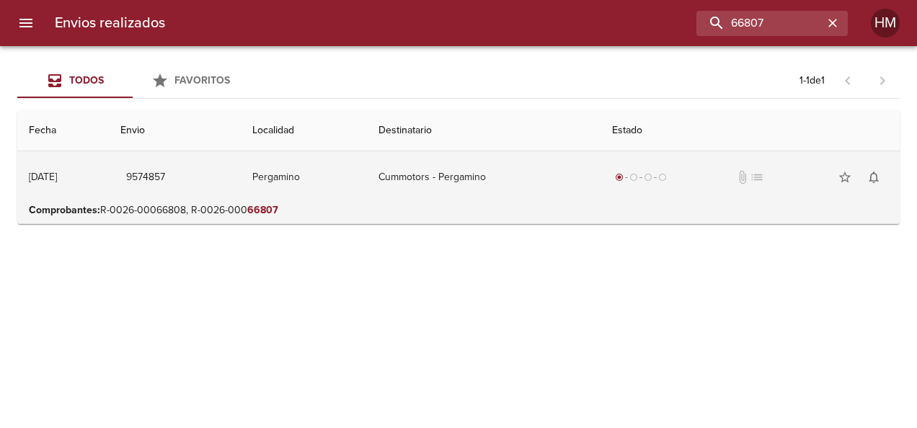
click at [454, 192] on td "Cummotors - Pergamino" at bounding box center [484, 177] width 234 height 52
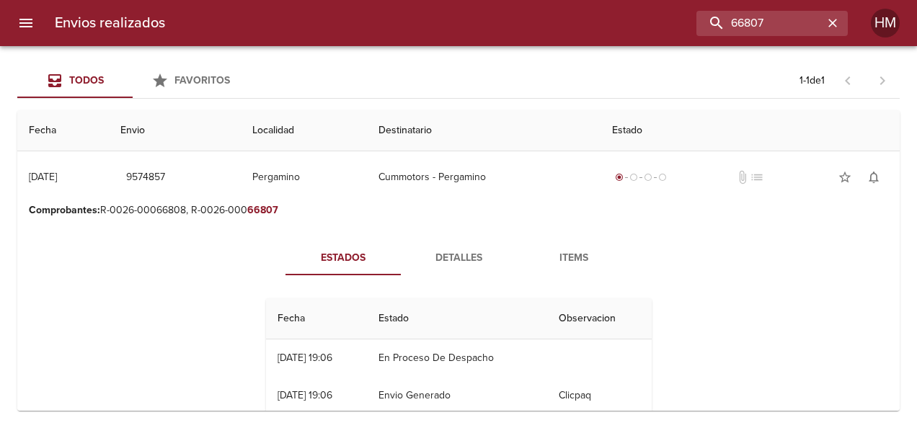
click at [447, 252] on span "Detalles" at bounding box center [458, 258] width 98 height 18
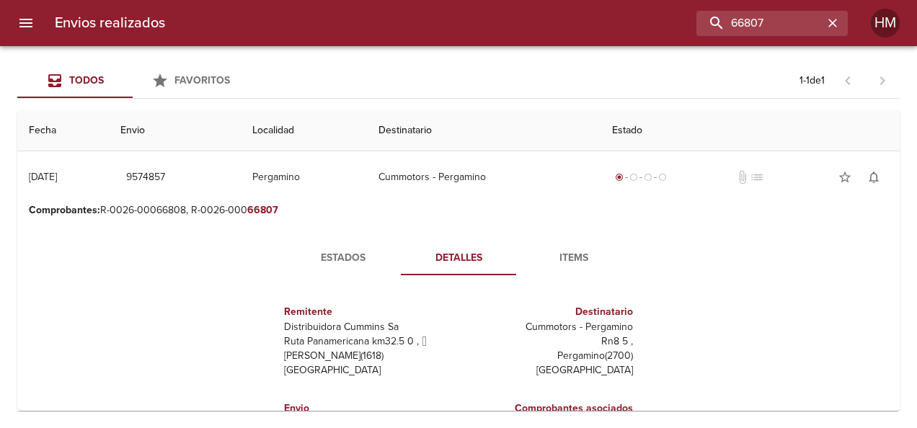
scroll to position [144, 0]
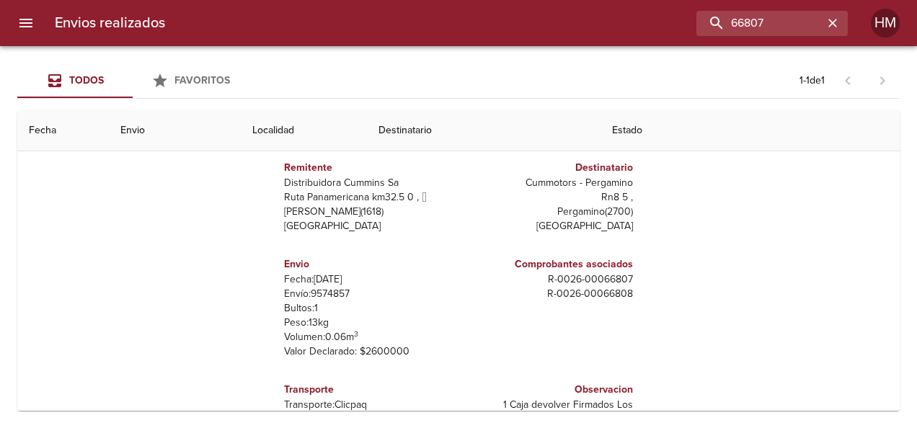
click at [330, 291] on p "Envío: 9574857" at bounding box center [368, 294] width 169 height 14
copy p "9574857"
click at [454, 30] on input "66807" at bounding box center [731, 23] width 185 height 25
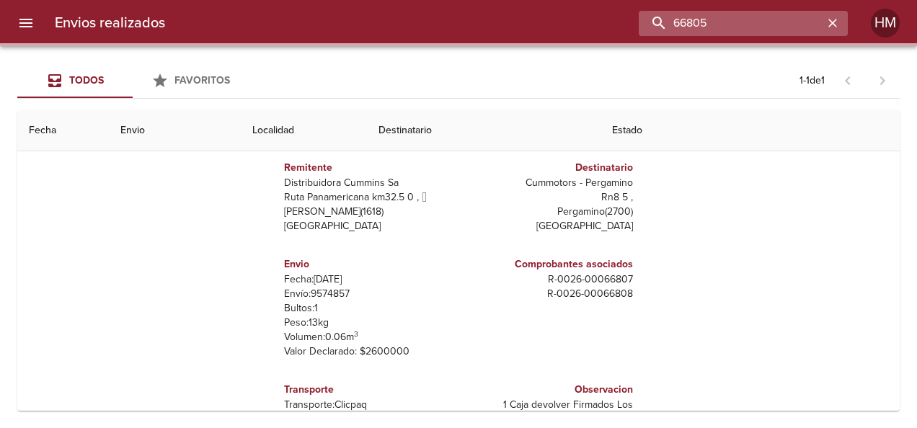
scroll to position [0, 0]
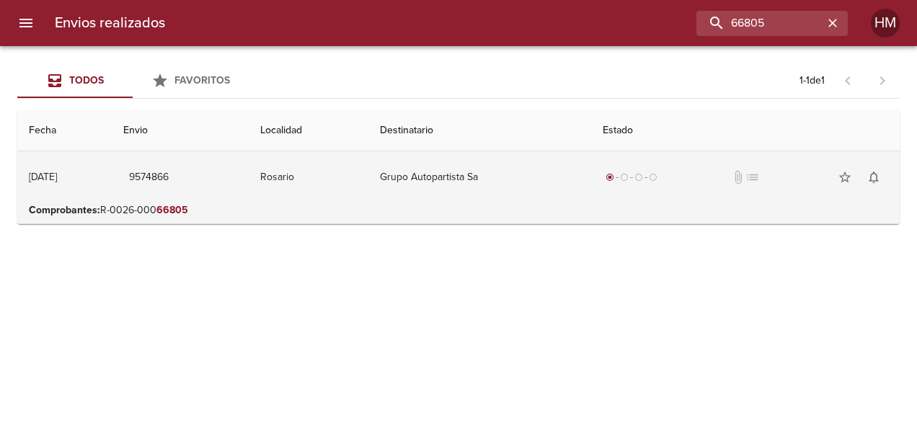
click at [454, 170] on td "Grupo Autopartista Sa" at bounding box center [479, 177] width 223 height 52
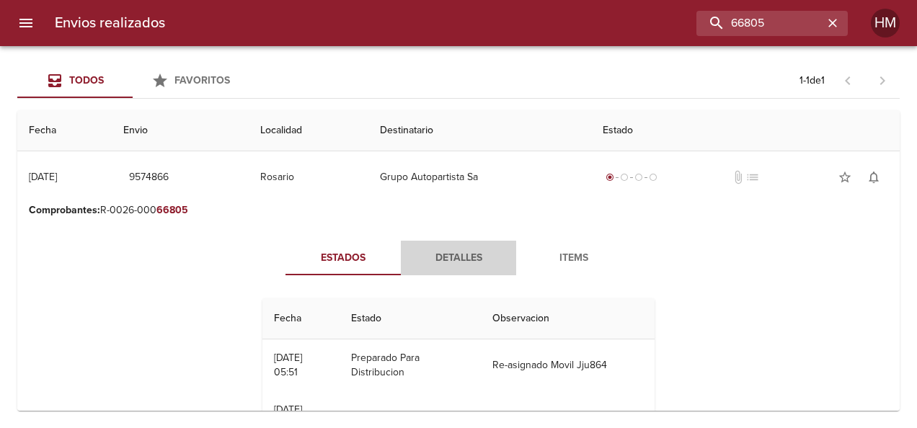
click at [445, 262] on span "Detalles" at bounding box center [458, 258] width 98 height 18
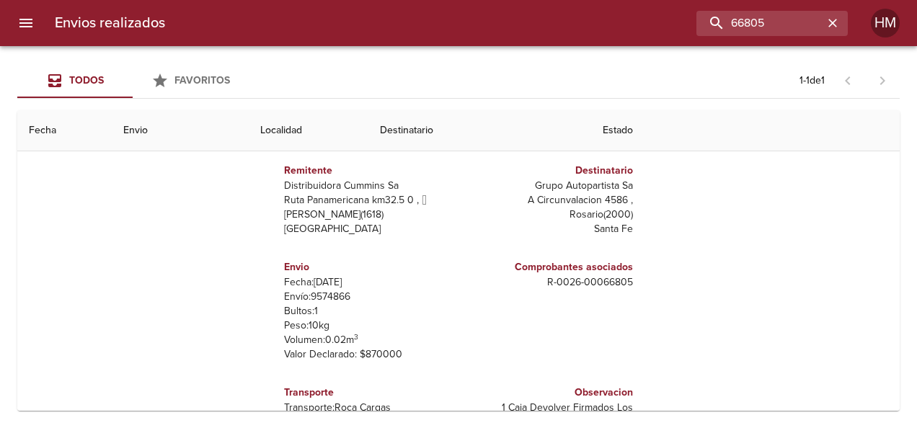
scroll to position [144, 0]
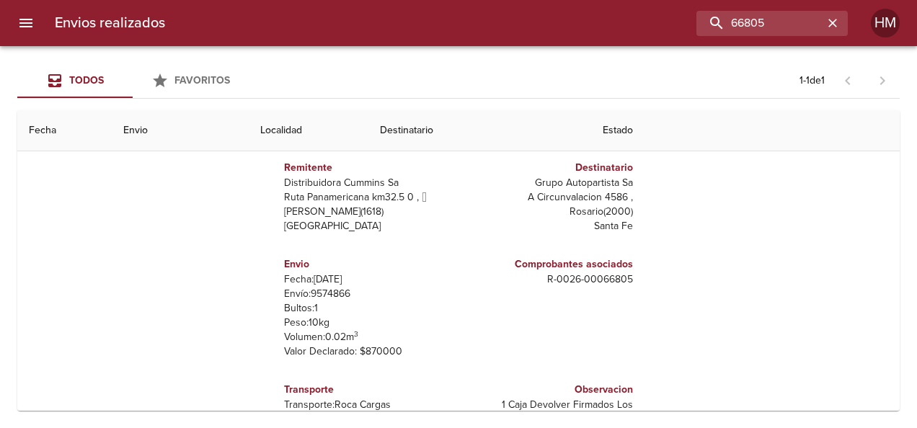
click at [330, 293] on p "Envío: 9574866" at bounding box center [368, 294] width 169 height 14
click at [327, 296] on p "Envío: 9574866" at bounding box center [368, 294] width 169 height 14
copy p "9574866"
click at [454, 29] on input "66805" at bounding box center [731, 23] width 185 height 25
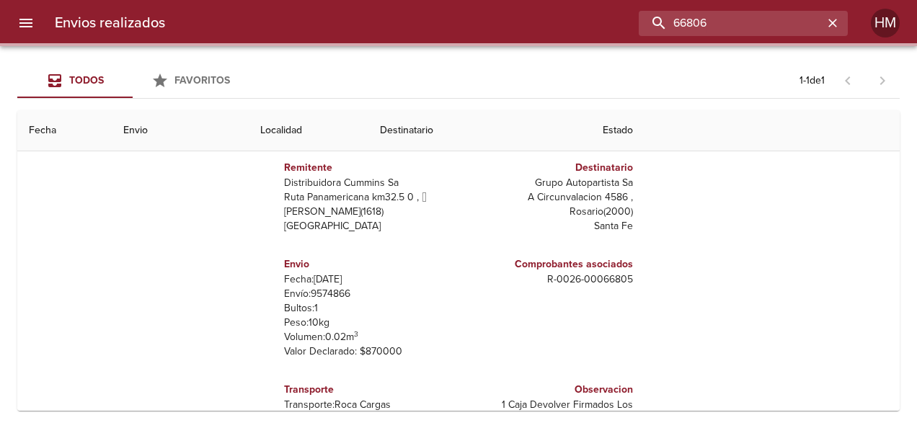
scroll to position [0, 0]
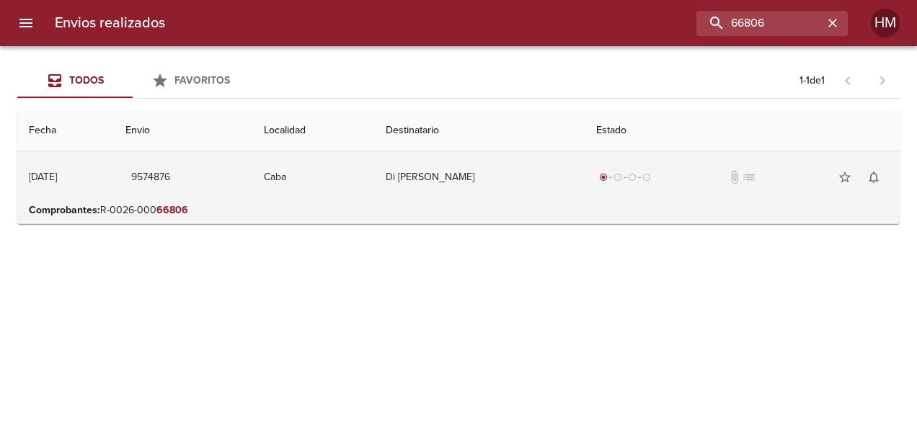
click at [454, 195] on td "Di [PERSON_NAME]" at bounding box center [479, 177] width 210 height 52
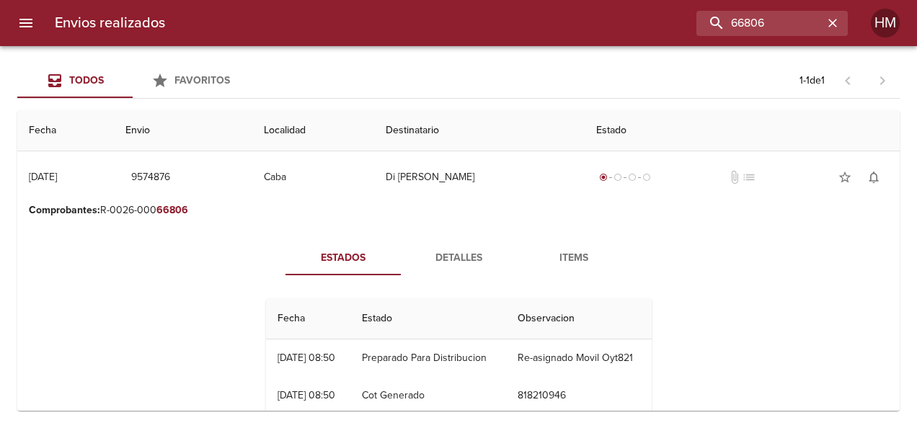
click at [450, 255] on span "Detalles" at bounding box center [458, 258] width 98 height 18
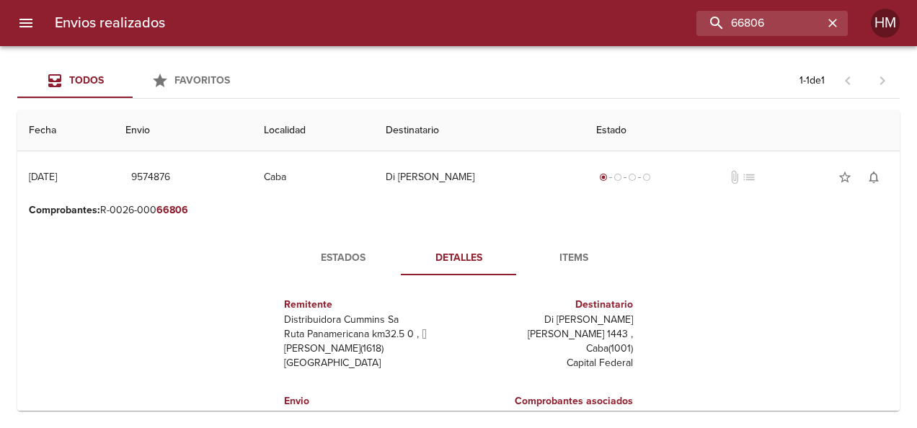
scroll to position [72, 0]
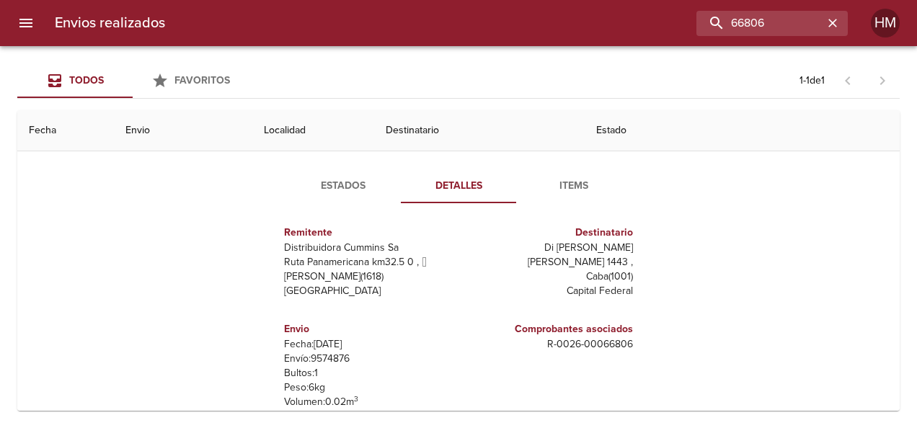
click at [316, 355] on p "Envío: 9574876" at bounding box center [368, 359] width 169 height 14
copy p "9574876"
click at [454, 27] on input "66806" at bounding box center [731, 23] width 185 height 25
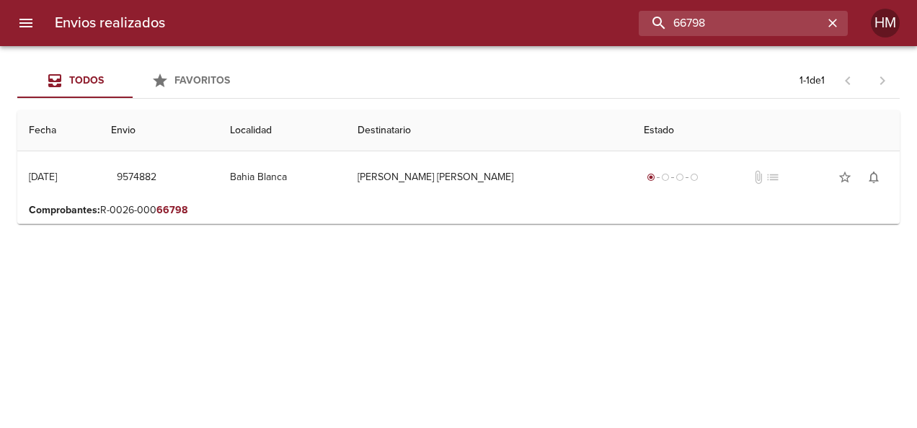
scroll to position [0, 0]
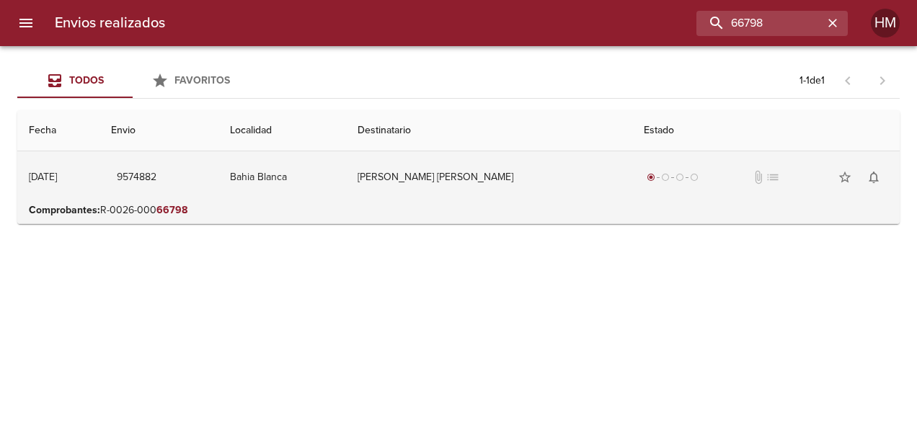
drag, startPoint x: 476, startPoint y: 174, endPoint x: 480, endPoint y: 185, distance: 11.0
click at [454, 174] on td "[PERSON_NAME] [PERSON_NAME]" at bounding box center [488, 177] width 285 height 52
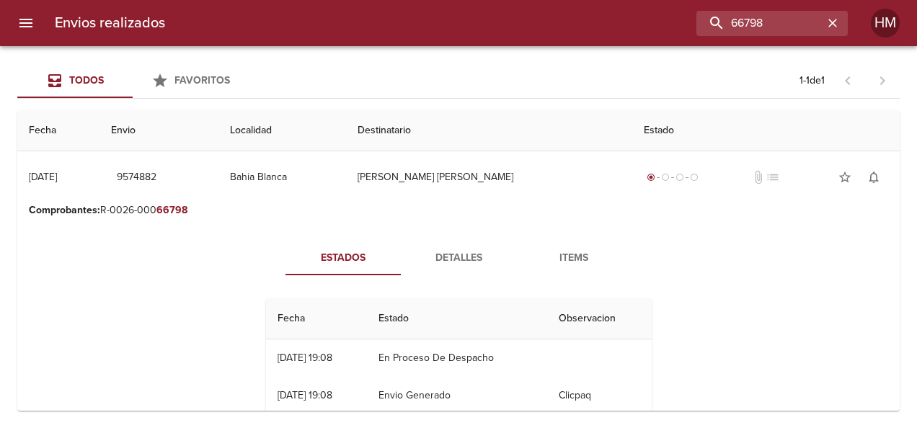
click at [435, 257] on span "Detalles" at bounding box center [458, 258] width 98 height 18
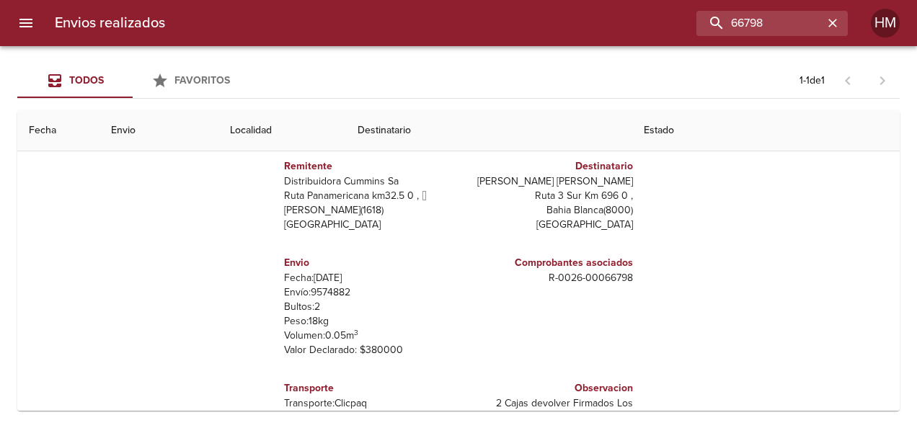
scroll to position [144, 0]
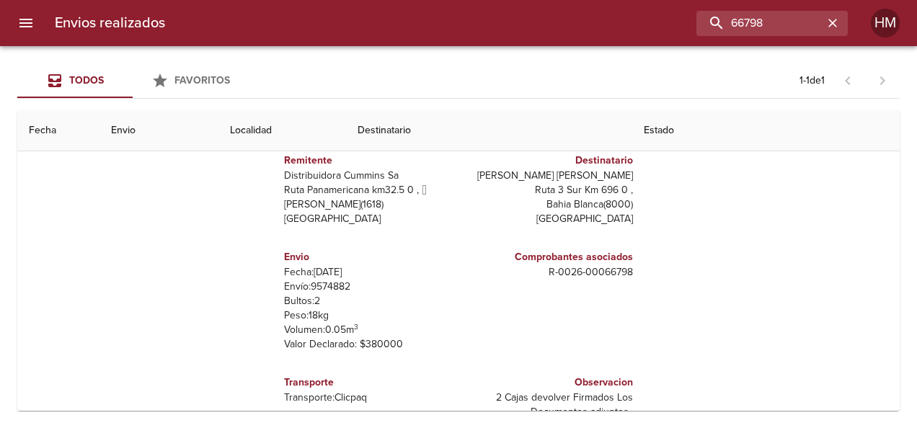
click at [323, 286] on p "Envío: 9574882" at bounding box center [368, 287] width 169 height 14
copy p "9574882"
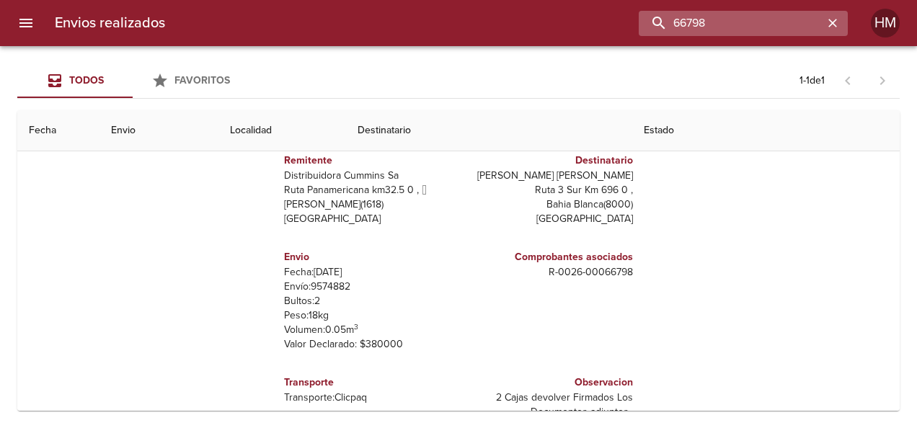
click at [454, 26] on input "66798" at bounding box center [731, 23] width 185 height 25
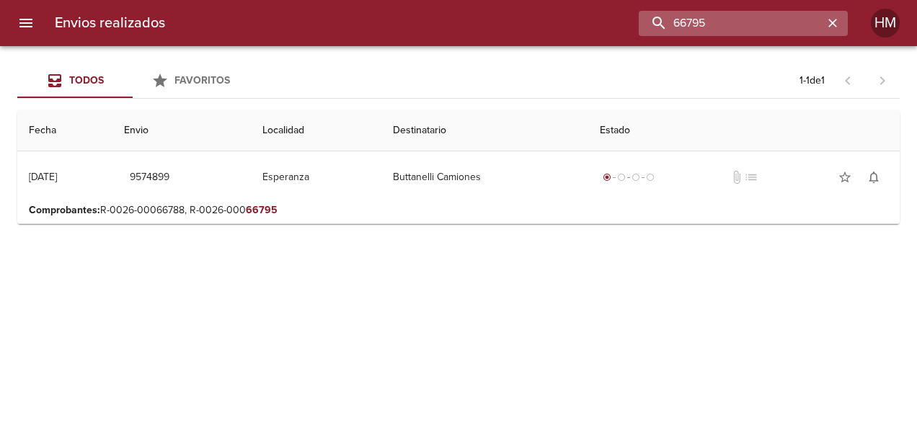
scroll to position [0, 0]
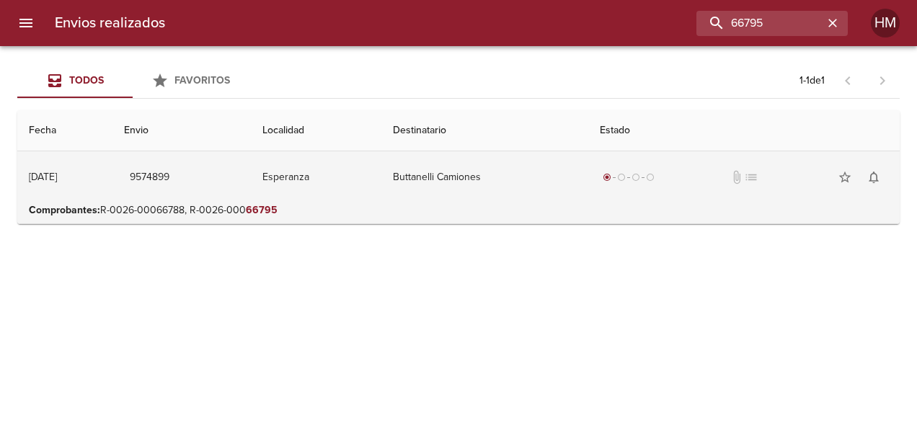
click at [454, 180] on td "Buttanelli Camiones" at bounding box center [484, 177] width 207 height 52
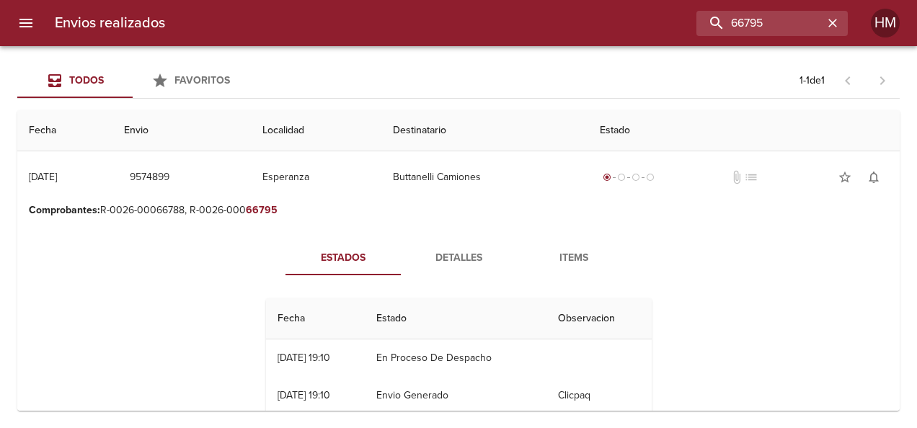
click at [454, 261] on span "Detalles" at bounding box center [458, 258] width 98 height 18
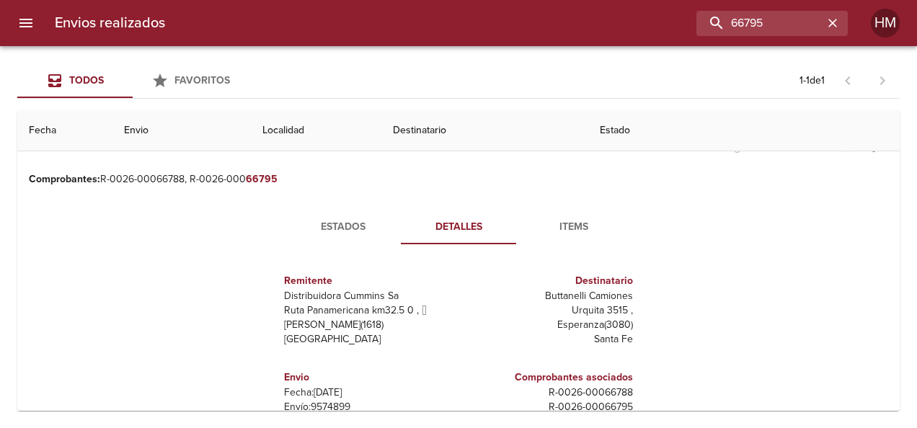
scroll to position [72, 0]
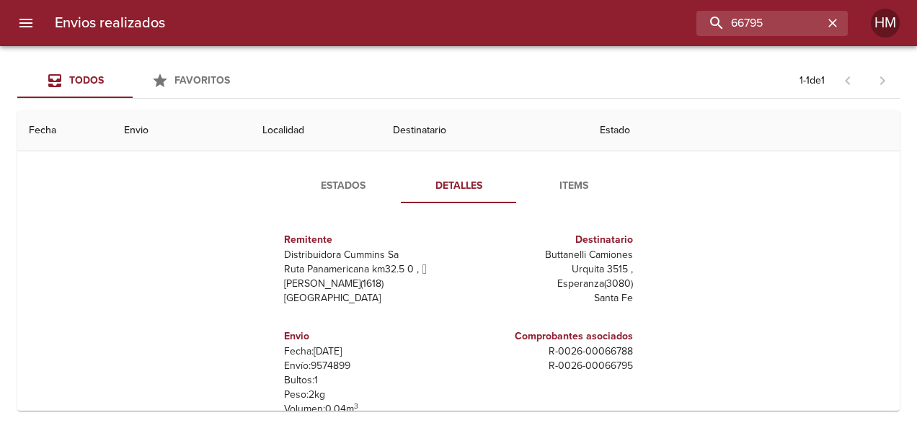
click at [327, 363] on p "Envío: 9574899" at bounding box center [368, 366] width 169 height 14
copy p "9574899"
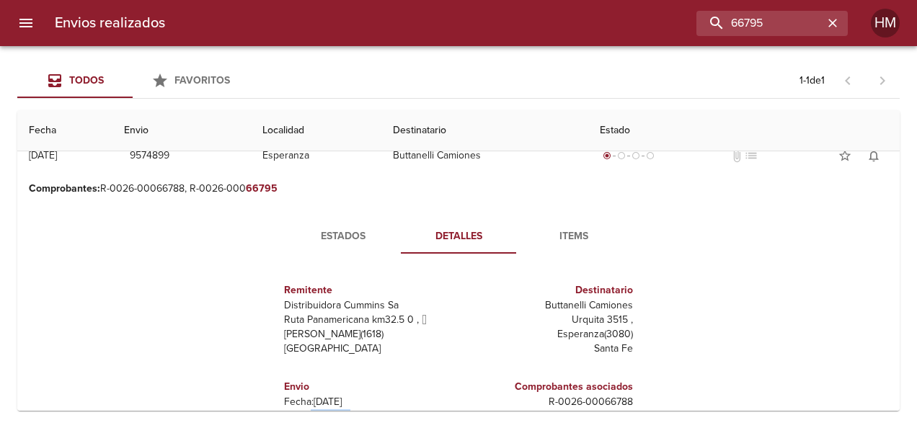
scroll to position [0, 0]
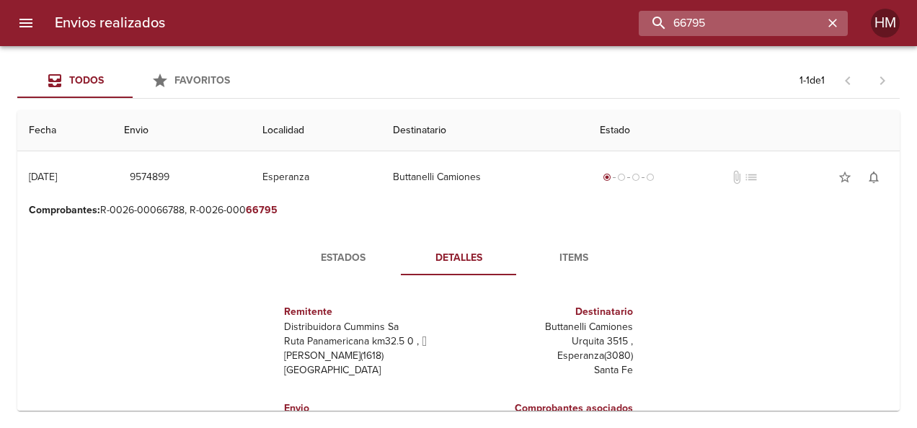
click at [454, 25] on input "66795" at bounding box center [731, 23] width 185 height 25
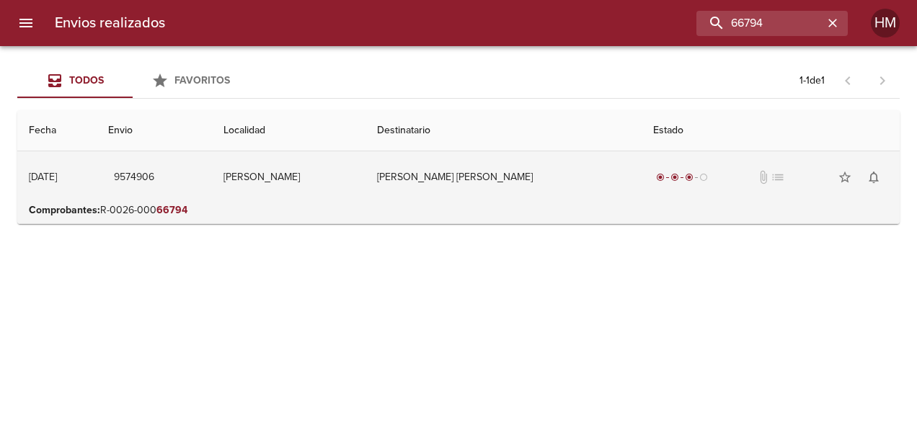
click at [454, 188] on td "[PERSON_NAME] [PERSON_NAME]" at bounding box center [502, 177] width 275 height 52
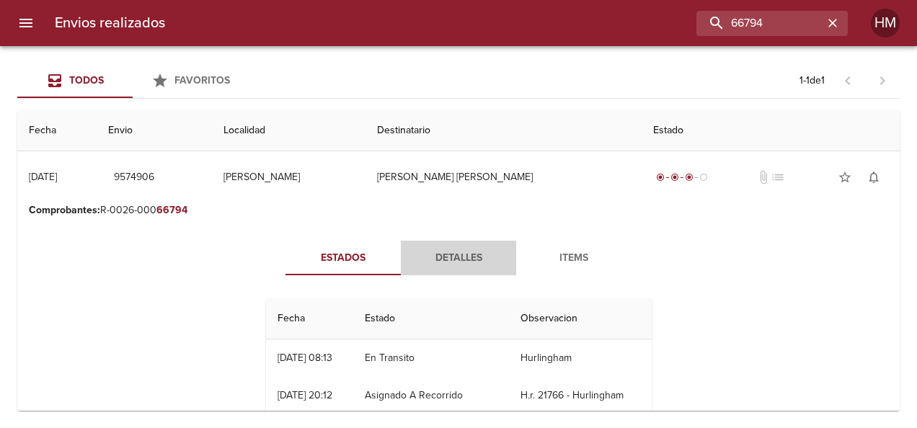
click at [437, 248] on button "Detalles" at bounding box center [458, 258] width 115 height 35
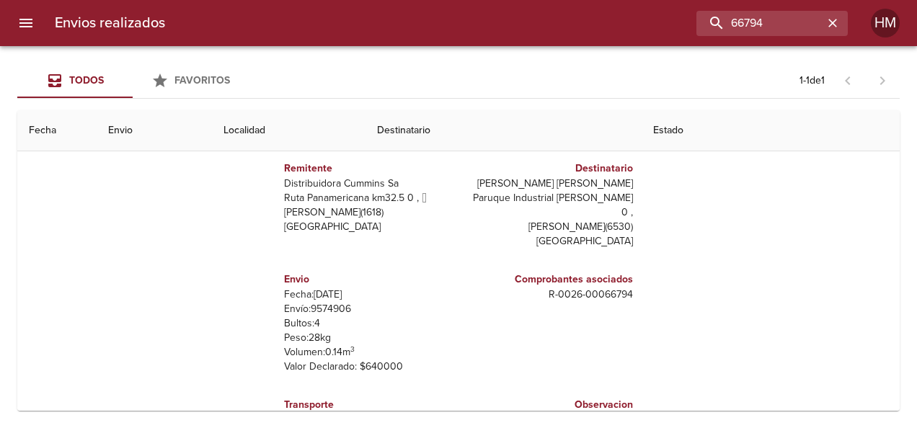
scroll to position [144, 0]
click at [323, 301] on p "Envío: 9574906" at bounding box center [368, 308] width 169 height 14
copy p "9574906"
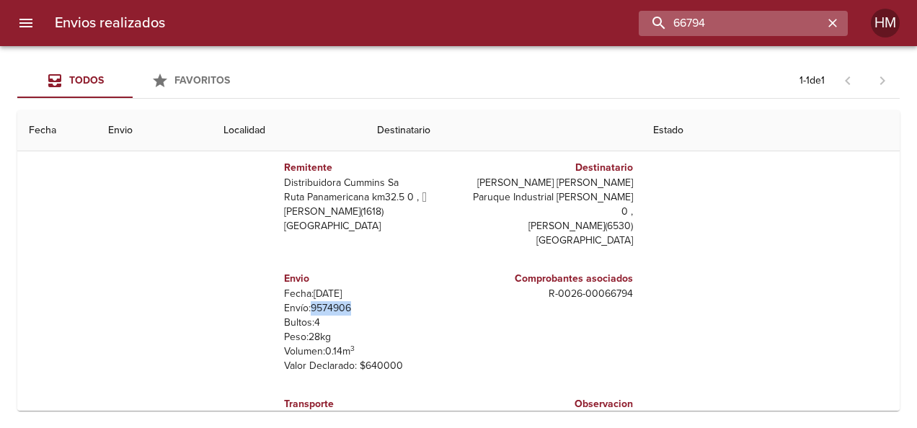
click at [454, 30] on input "66794" at bounding box center [731, 23] width 185 height 25
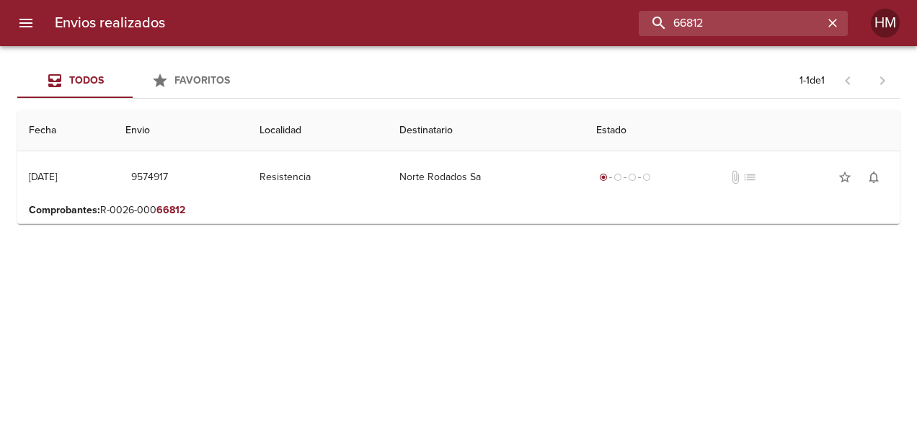
scroll to position [0, 0]
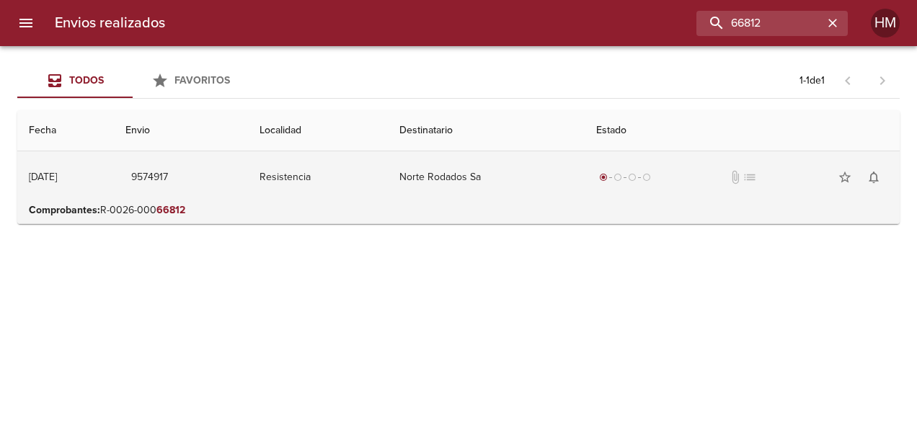
click at [388, 195] on td "Resistencia" at bounding box center [318, 177] width 140 height 52
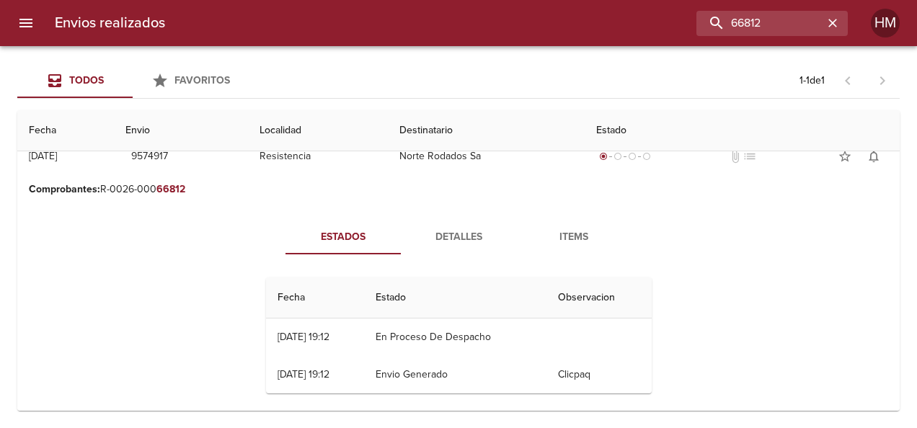
scroll to position [32, 0]
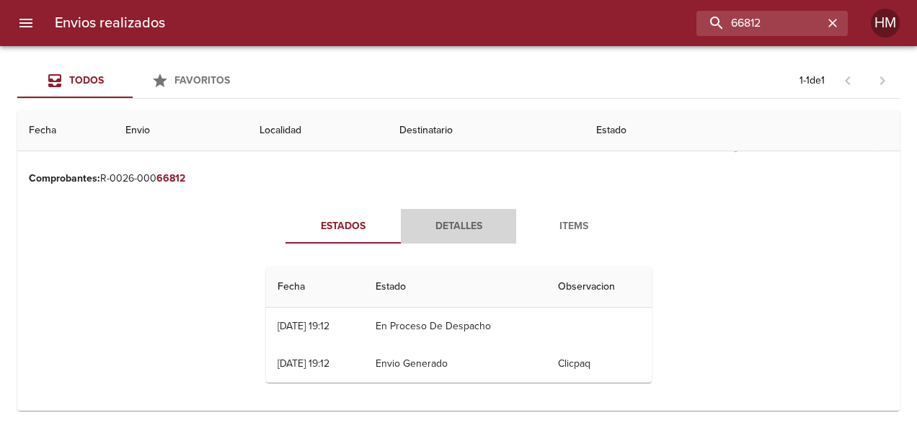
click at [450, 222] on span "Detalles" at bounding box center [458, 227] width 98 height 18
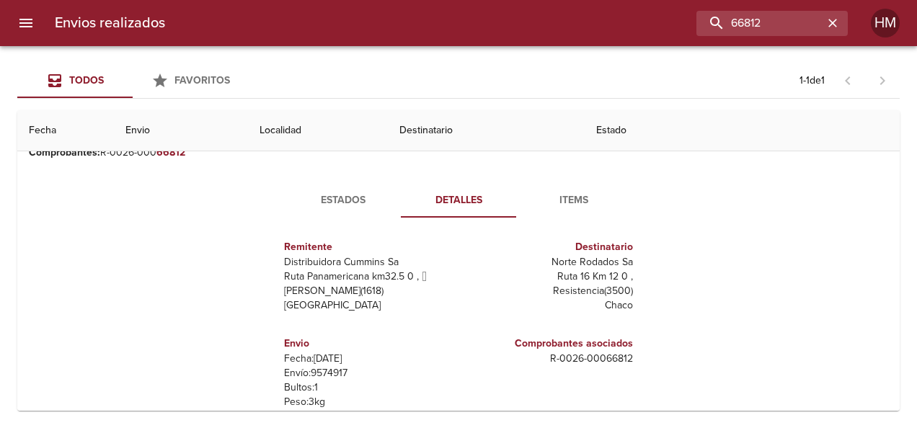
scroll to position [182, 0]
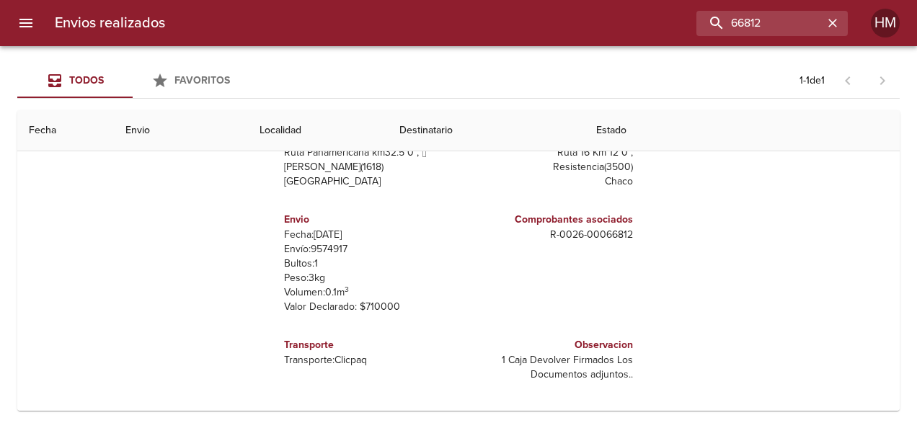
click at [314, 249] on p "Envío: 9574917" at bounding box center [368, 249] width 169 height 14
copy p "9574917"
click at [454, 26] on input "66812" at bounding box center [731, 23] width 185 height 25
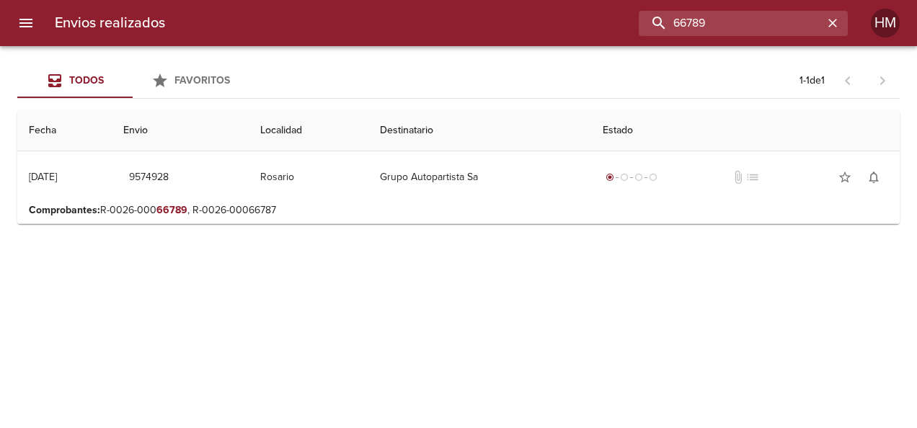
scroll to position [0, 0]
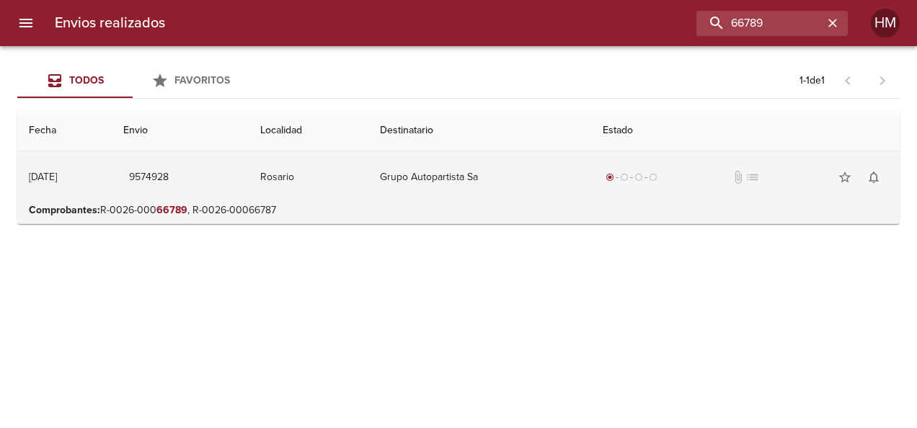
click at [454, 192] on td "Grupo Autopartista Sa" at bounding box center [479, 177] width 223 height 52
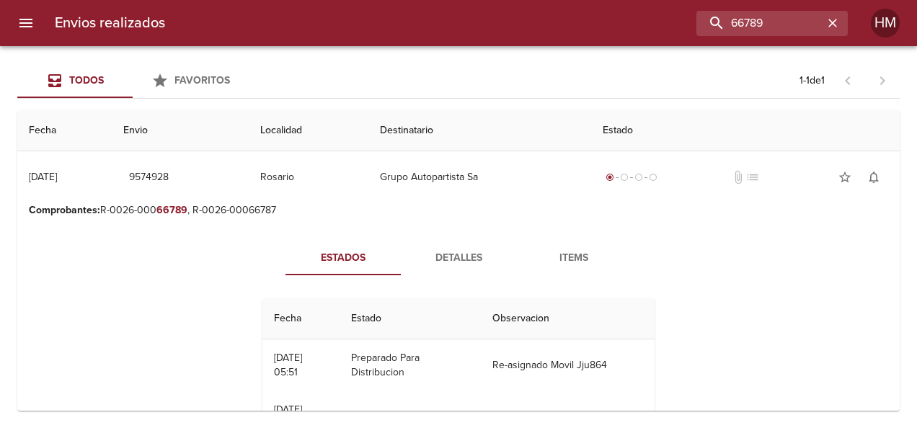
click at [417, 262] on span "Detalles" at bounding box center [458, 258] width 98 height 18
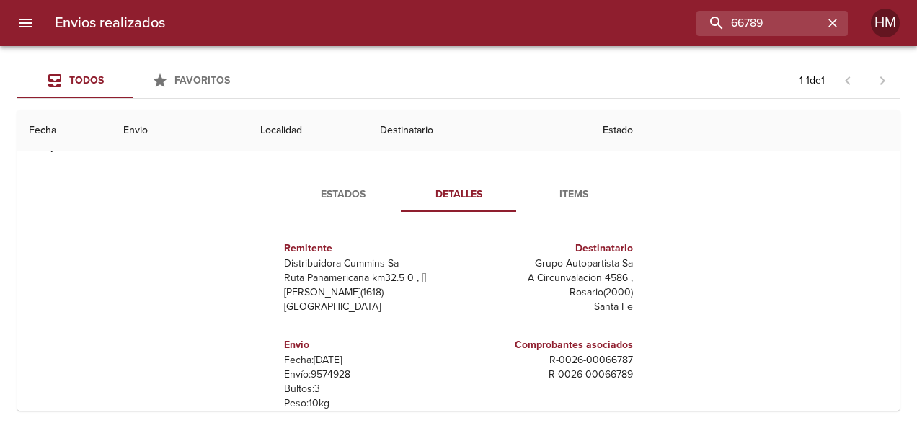
scroll to position [144, 0]
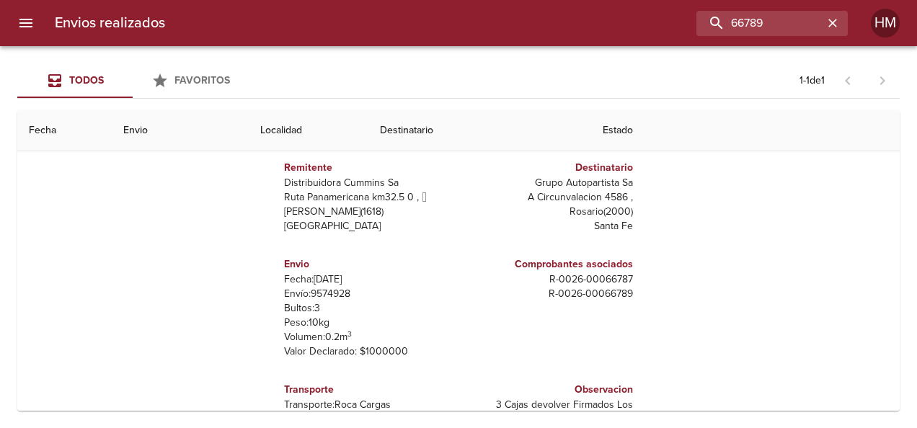
click at [331, 294] on p "Envío: 9574928" at bounding box center [368, 294] width 169 height 14
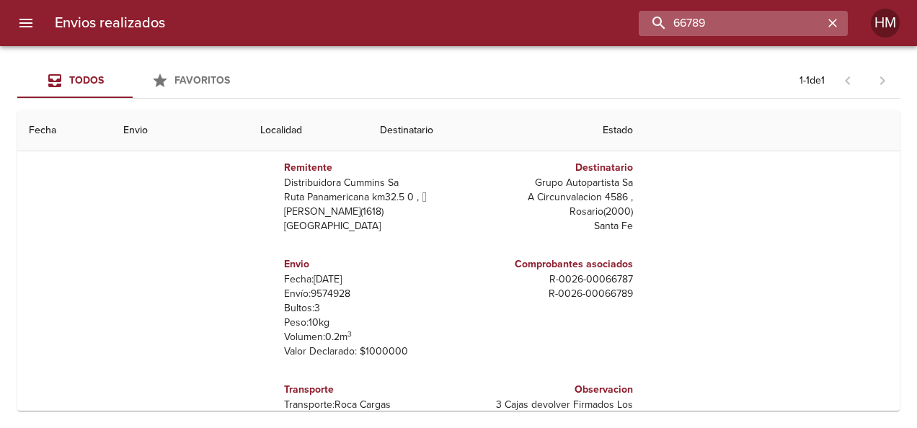
click at [454, 17] on input "66789" at bounding box center [731, 23] width 185 height 25
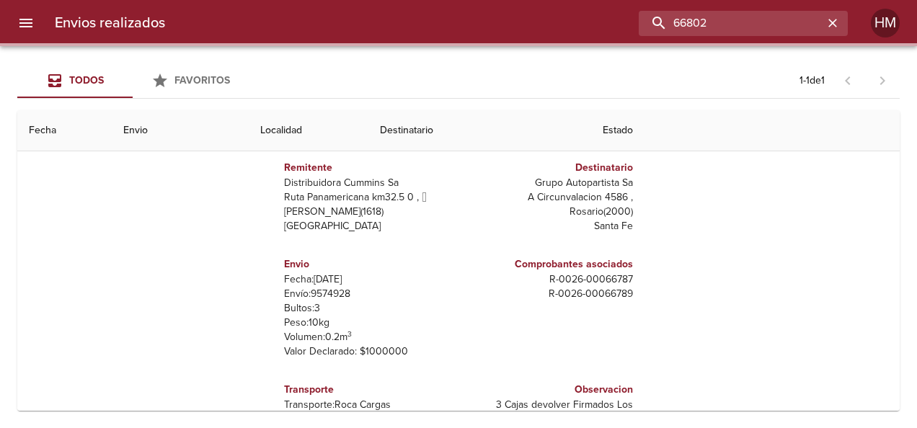
scroll to position [0, 0]
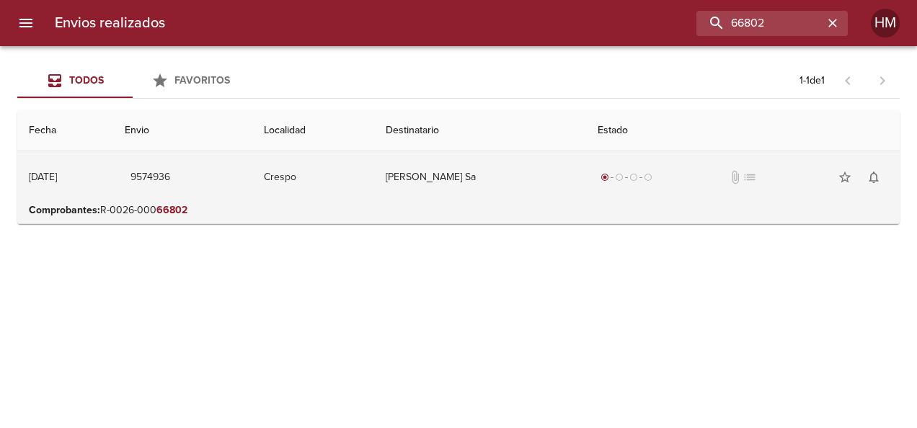
click at [454, 180] on td "[PERSON_NAME] Sa" at bounding box center [480, 177] width 212 height 52
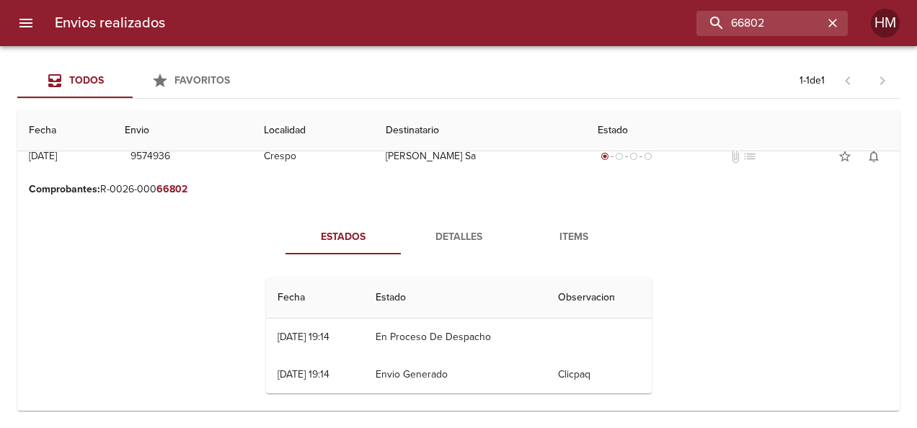
scroll to position [32, 0]
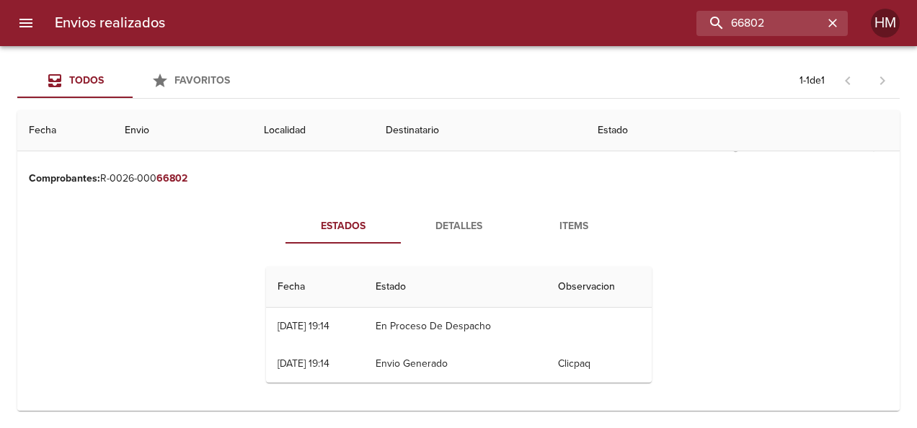
click at [450, 229] on span "Detalles" at bounding box center [458, 227] width 98 height 18
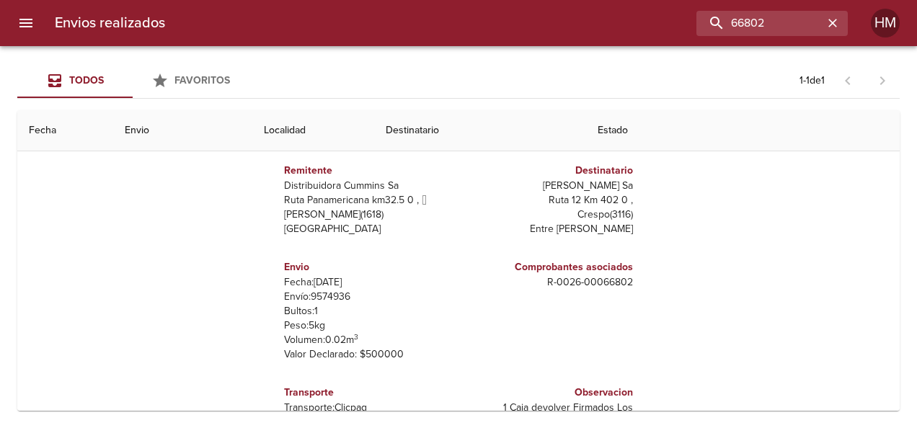
scroll to position [144, 0]
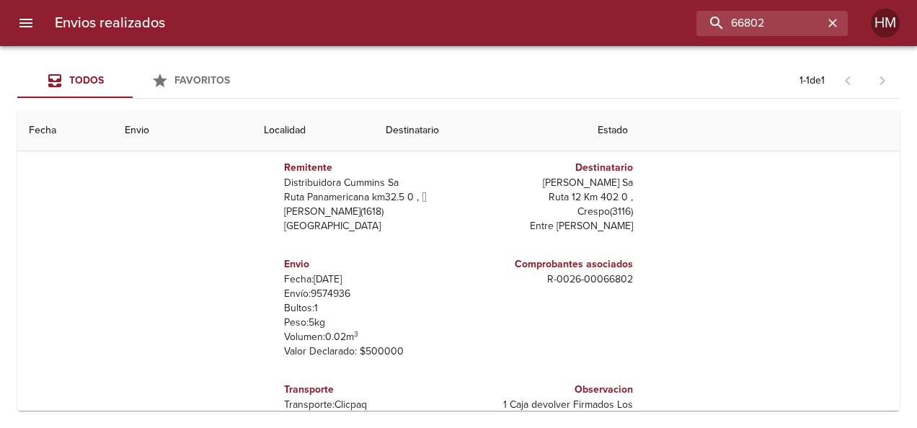
click at [319, 297] on p "Envío: 9574936" at bounding box center [368, 294] width 169 height 14
click at [454, 23] on input "66802" at bounding box center [731, 23] width 185 height 25
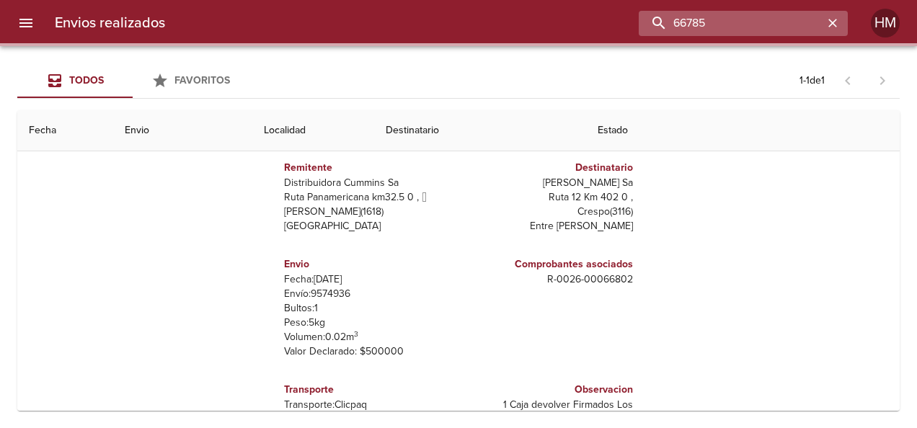
scroll to position [0, 0]
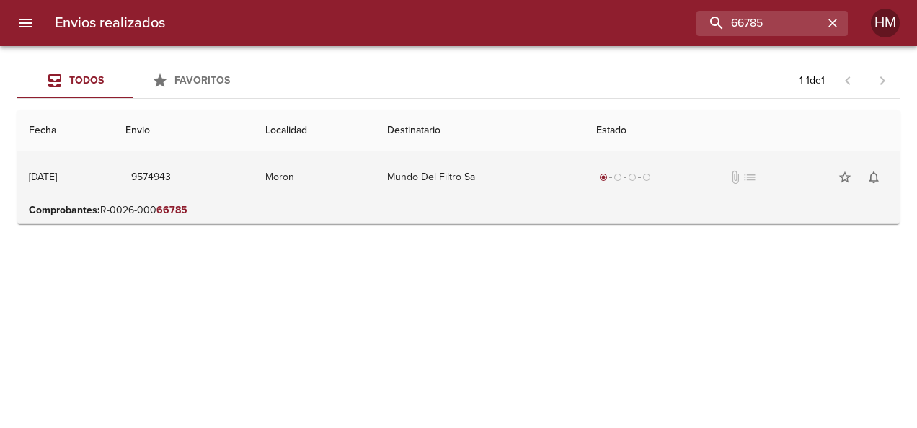
click at [454, 177] on td "Mundo Del Filtro Sa" at bounding box center [480, 177] width 209 height 52
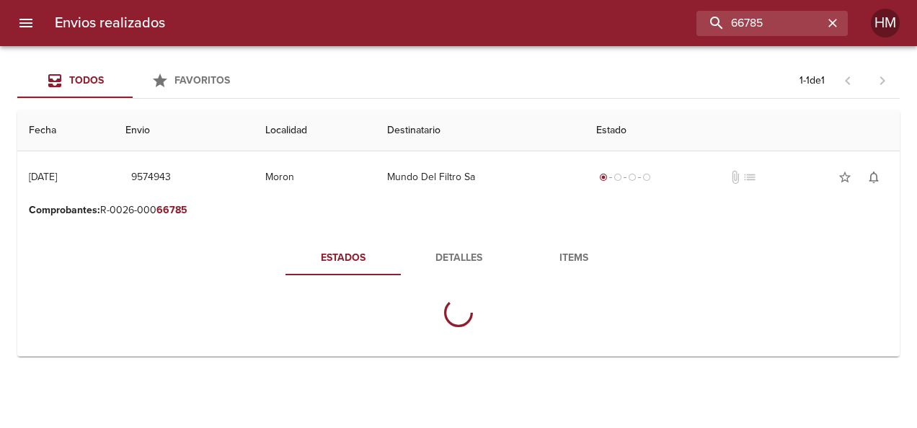
click at [423, 255] on span "Detalles" at bounding box center [458, 258] width 98 height 18
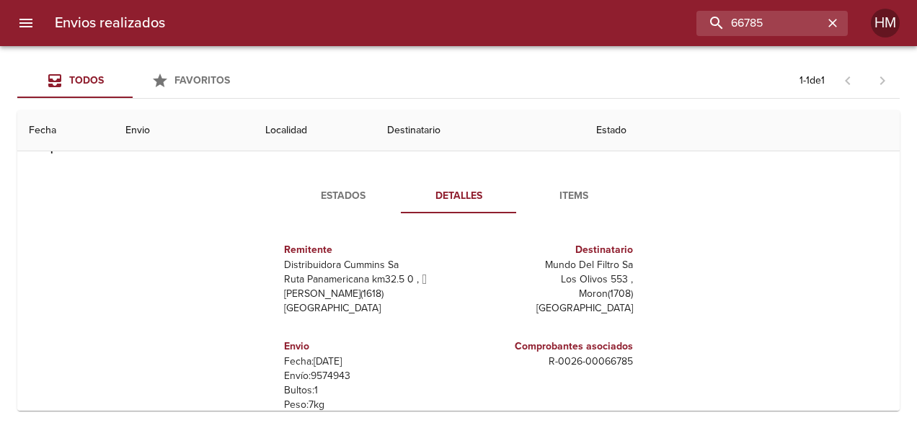
scroll to position [144, 0]
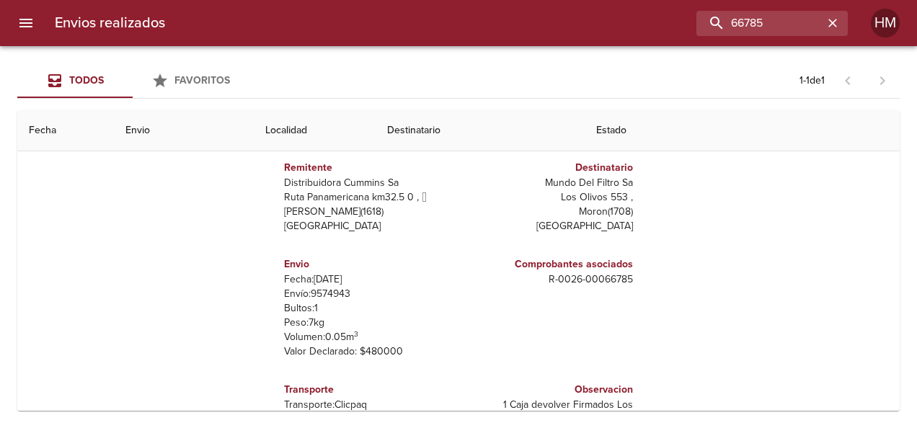
click at [333, 291] on p "Envío: 9574943" at bounding box center [368, 294] width 169 height 14
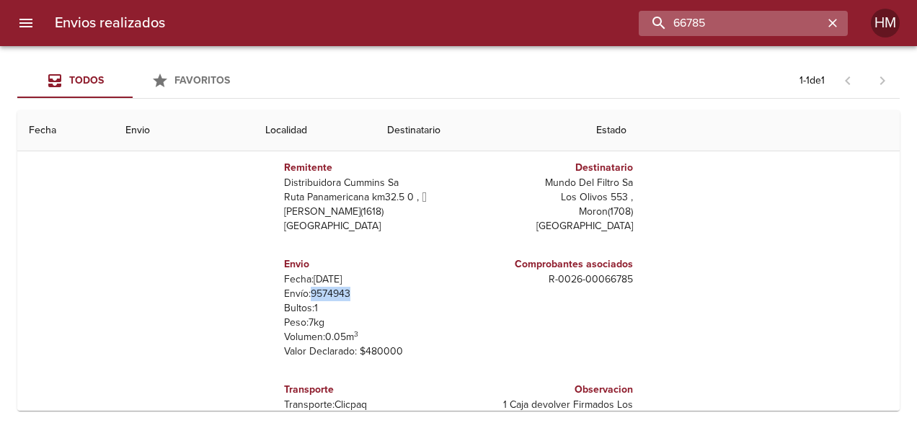
click at [454, 30] on input "66785" at bounding box center [731, 23] width 185 height 25
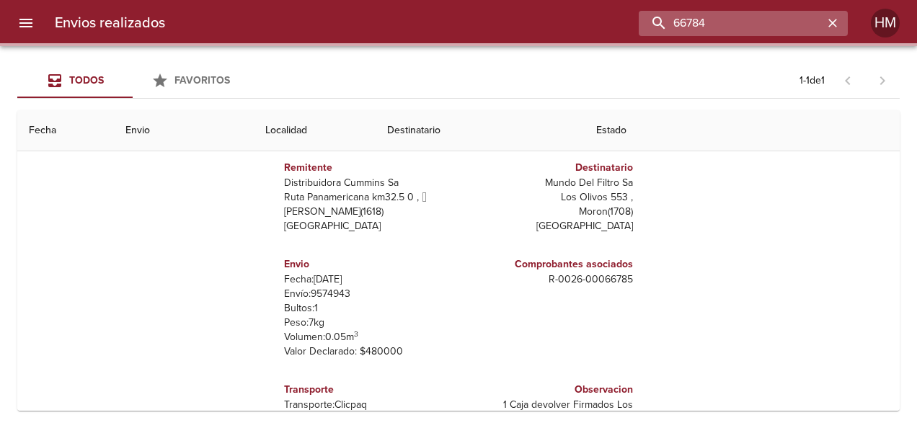
scroll to position [0, 0]
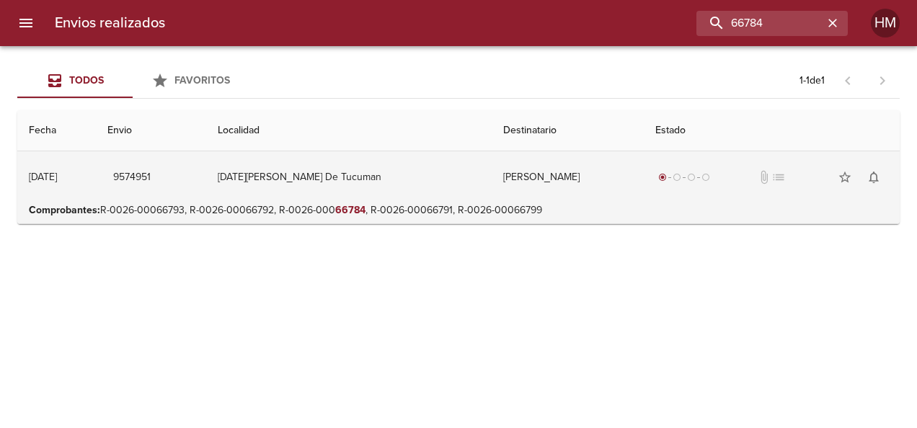
click at [454, 195] on td "[PERSON_NAME]" at bounding box center [568, 177] width 152 height 52
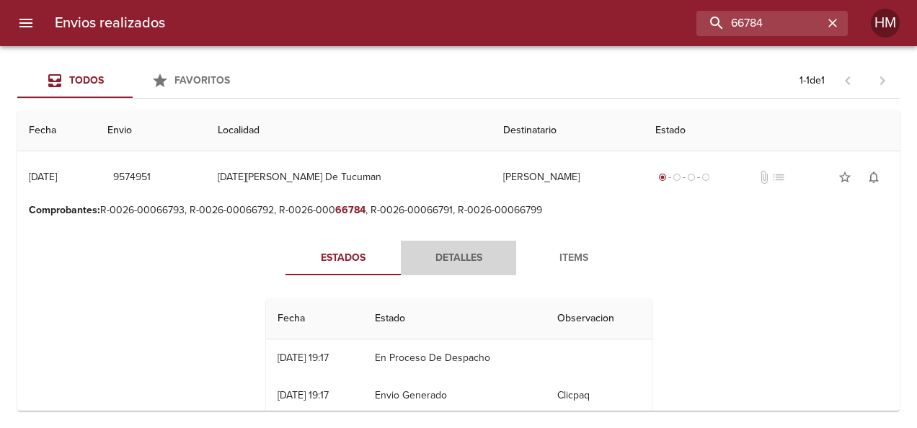
click at [454, 254] on span "Detalles" at bounding box center [458, 258] width 98 height 18
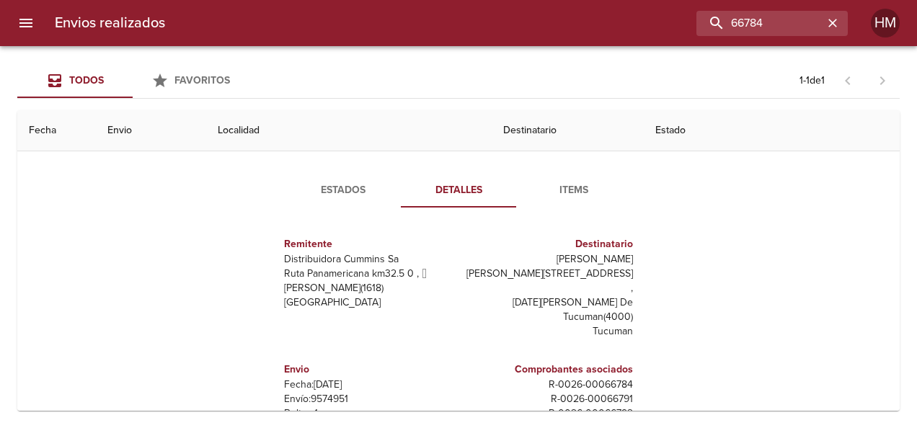
scroll to position [144, 0]
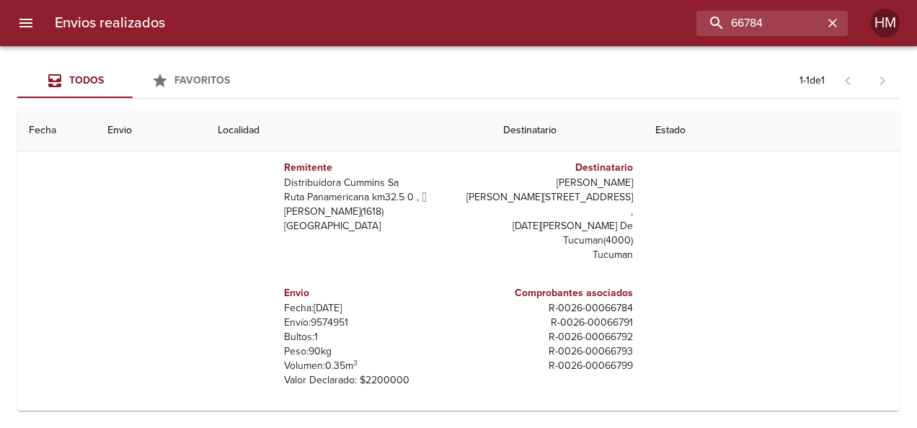
click at [320, 316] on p "Envío: 9574951" at bounding box center [368, 323] width 169 height 14
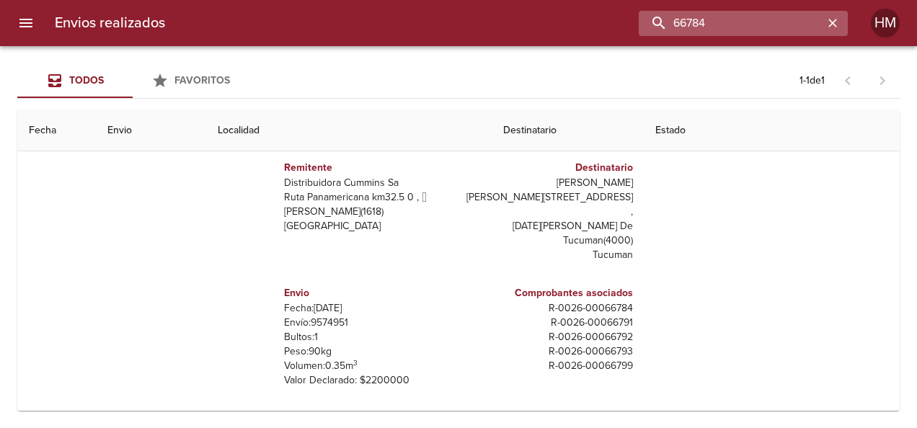
click at [454, 28] on input "66784" at bounding box center [731, 23] width 185 height 25
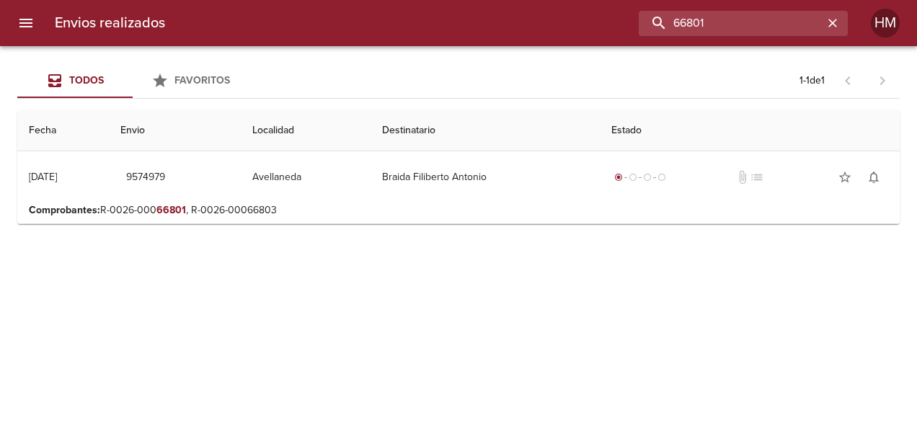
scroll to position [0, 0]
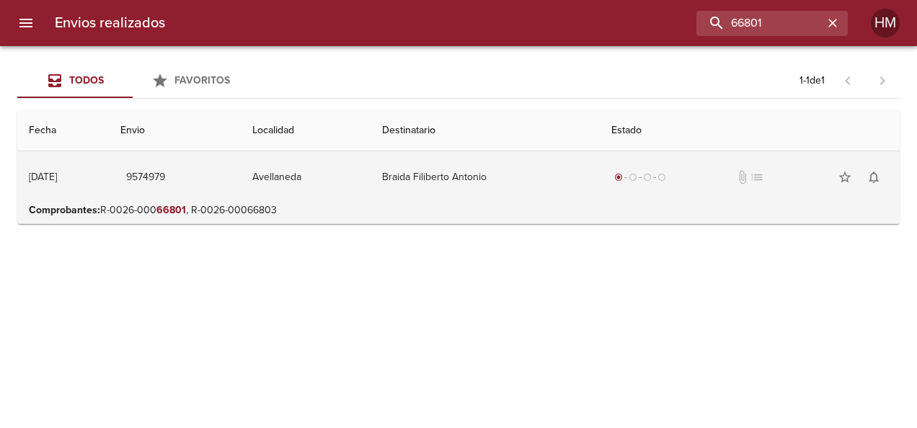
click at [454, 166] on td "Braida Filiberto Antonio" at bounding box center [485, 177] width 229 height 52
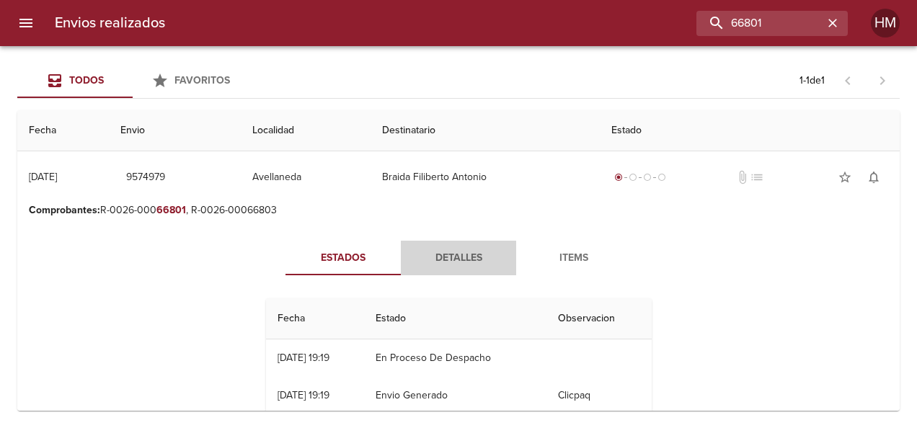
click at [453, 254] on span "Detalles" at bounding box center [458, 258] width 98 height 18
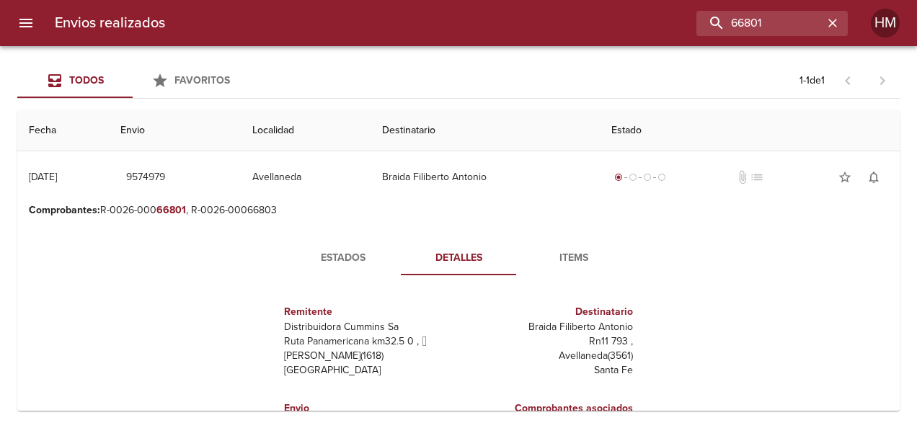
scroll to position [144, 0]
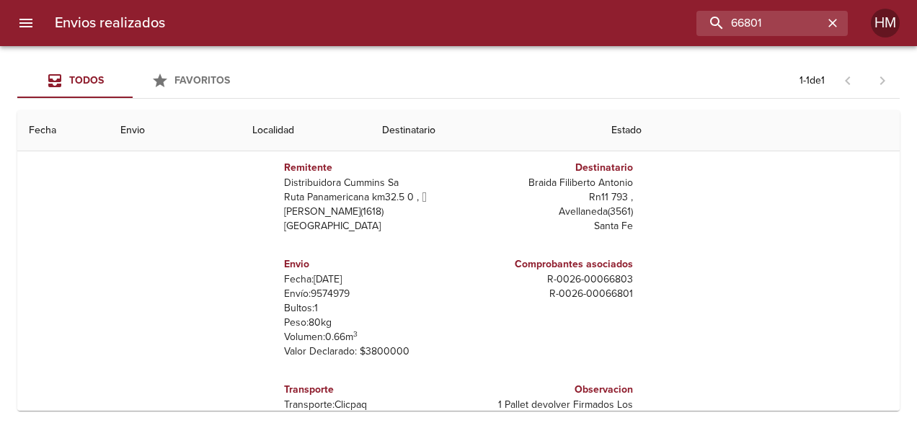
click at [321, 296] on p "Envío: 9574979" at bounding box center [368, 294] width 169 height 14
click at [454, 20] on input "66801" at bounding box center [731, 23] width 185 height 25
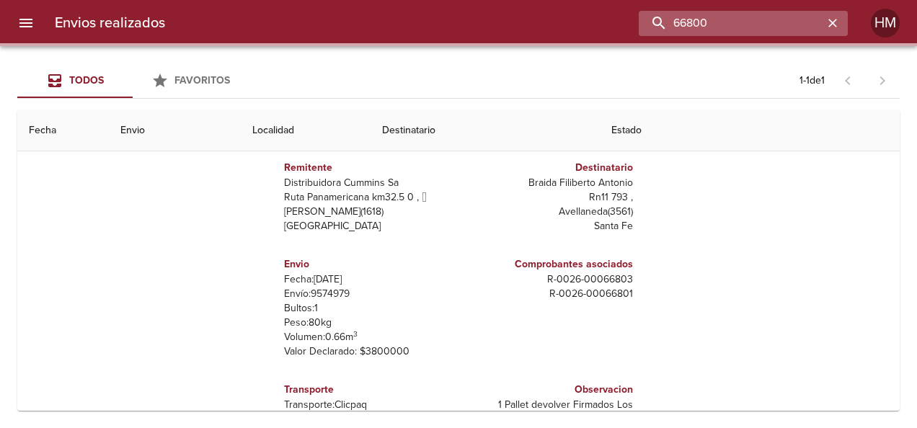
scroll to position [0, 0]
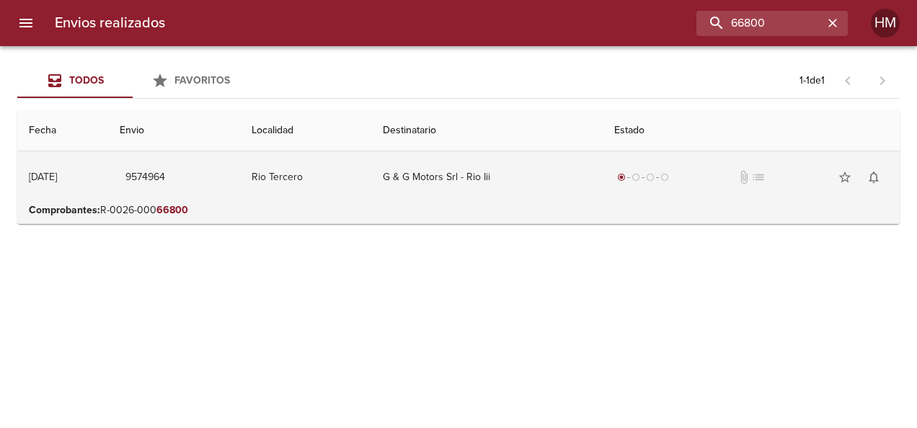
click at [454, 195] on td "G & G Motors Srl - Rio Iii" at bounding box center [486, 177] width 231 height 52
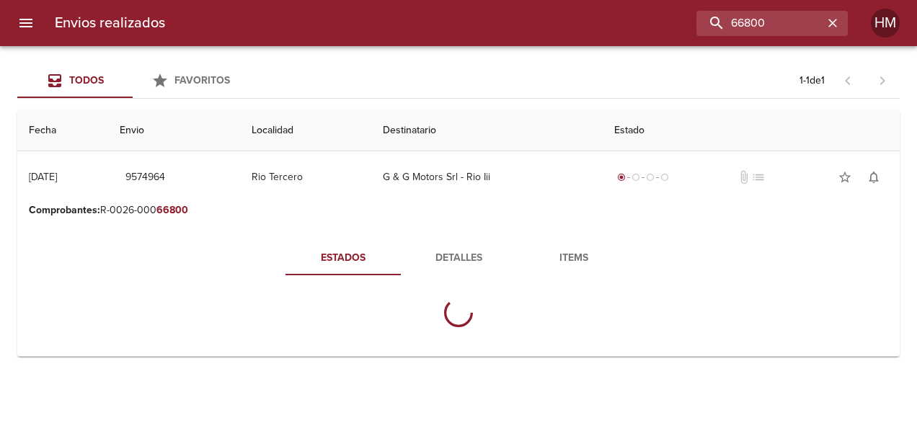
click at [454, 257] on span "Detalles" at bounding box center [458, 258] width 98 height 18
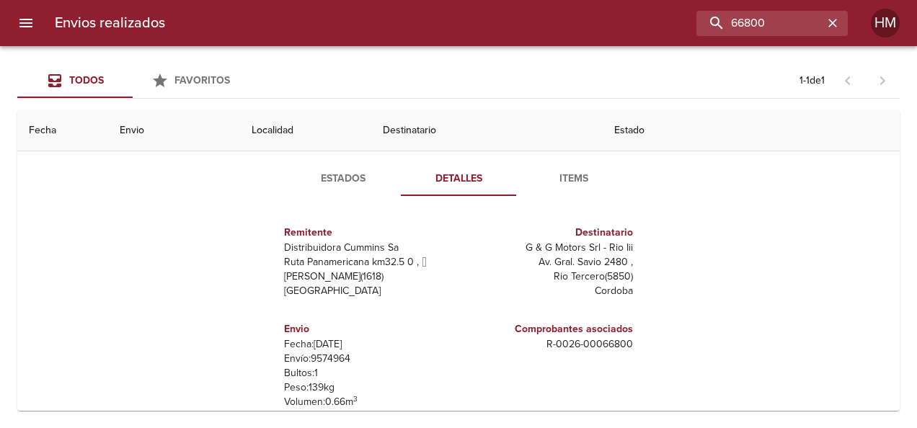
scroll to position [144, 0]
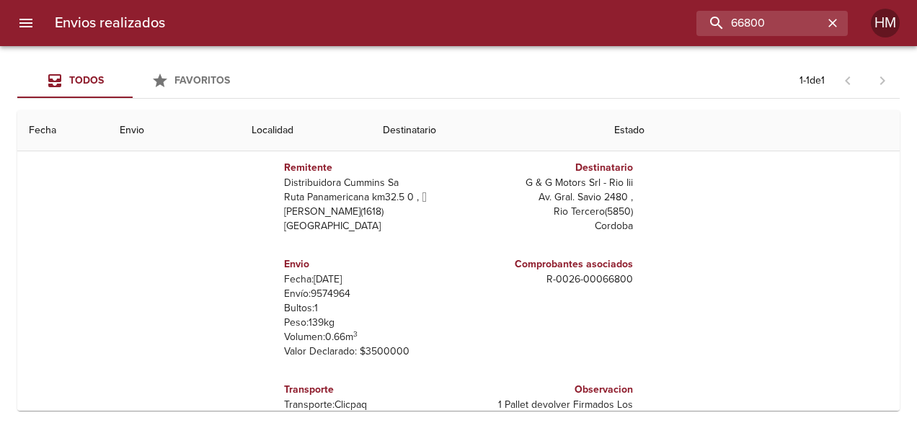
click at [324, 289] on p "Envío: 9574964" at bounding box center [368, 294] width 169 height 14
click at [454, 17] on input "66800" at bounding box center [731, 23] width 185 height 25
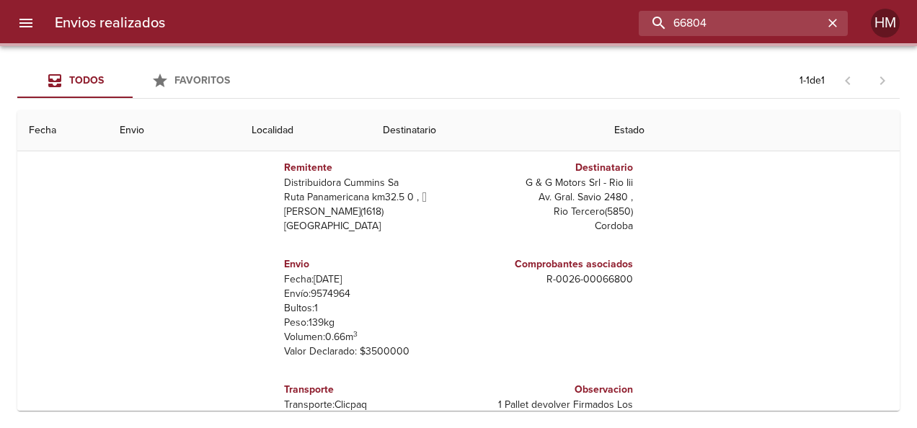
scroll to position [0, 0]
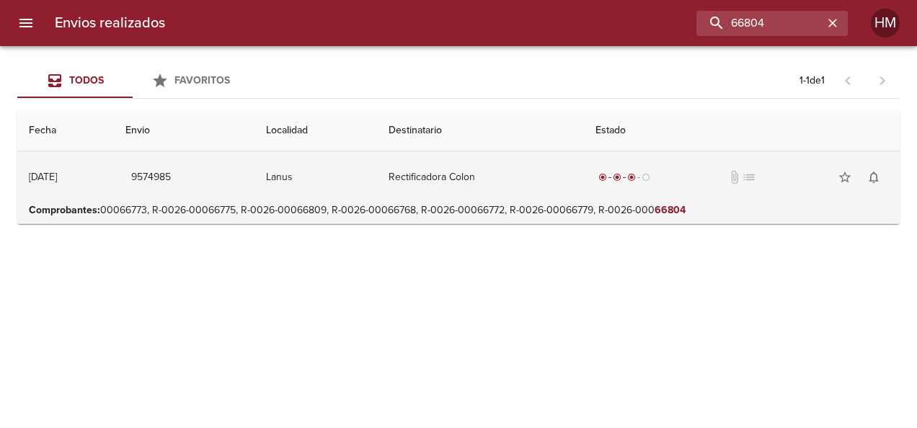
click at [454, 171] on td "Rectificadora Colon" at bounding box center [480, 177] width 207 height 52
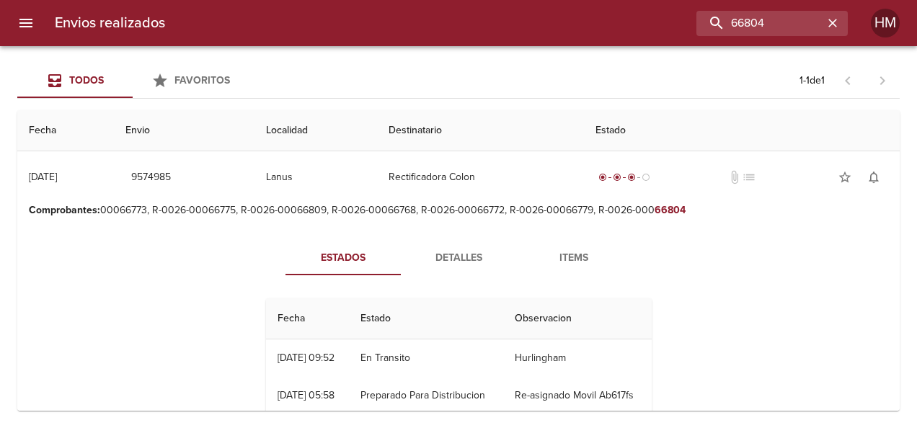
click at [454, 260] on span "Detalles" at bounding box center [458, 258] width 98 height 18
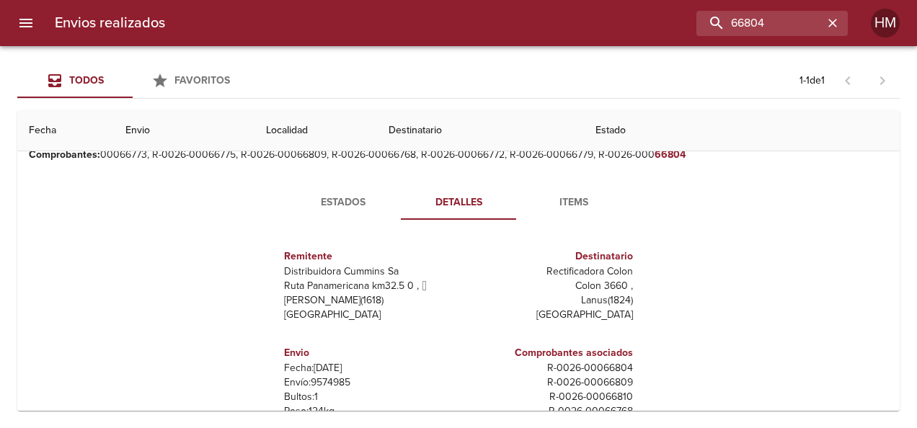
scroll to position [144, 0]
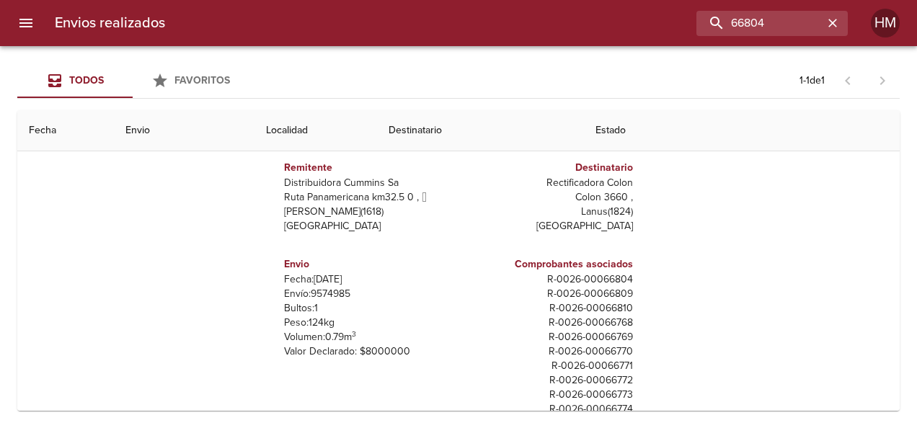
click at [322, 290] on p "Envío: 9574985" at bounding box center [368, 294] width 169 height 14
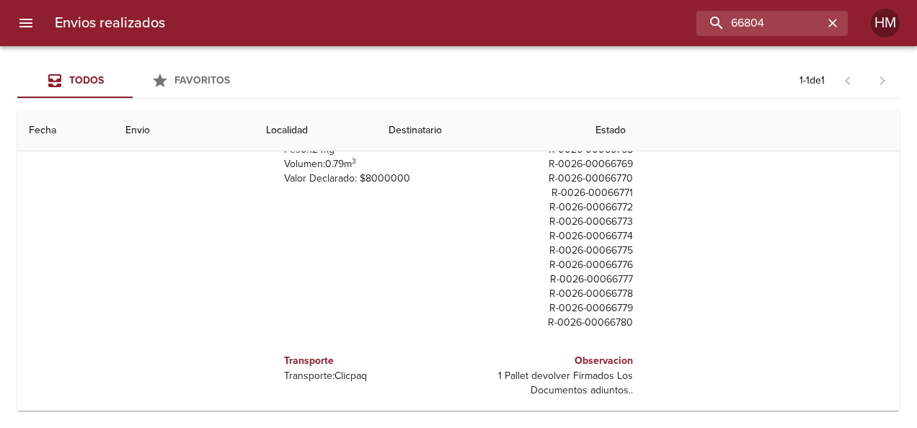
scroll to position [151, 0]
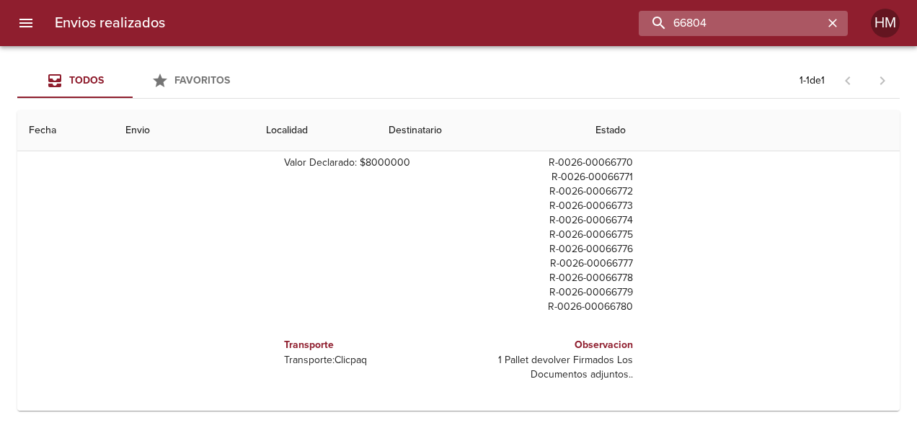
click at [454, 21] on input "66804" at bounding box center [731, 23] width 185 height 25
paste input "948721"
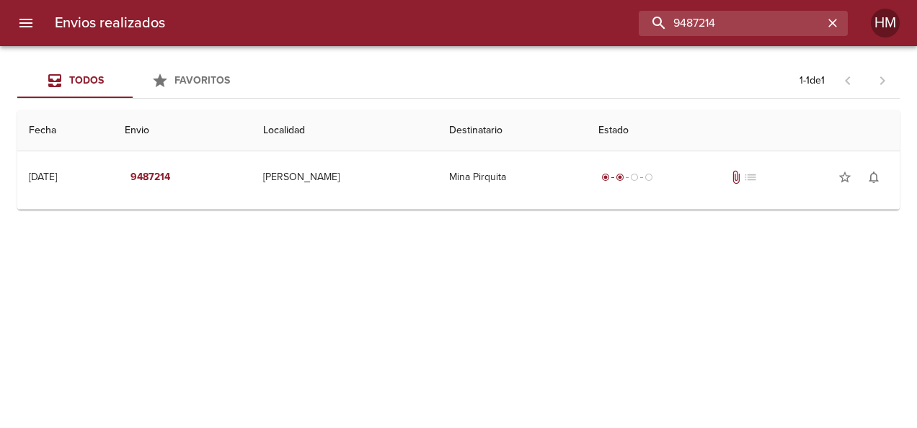
scroll to position [0, 0]
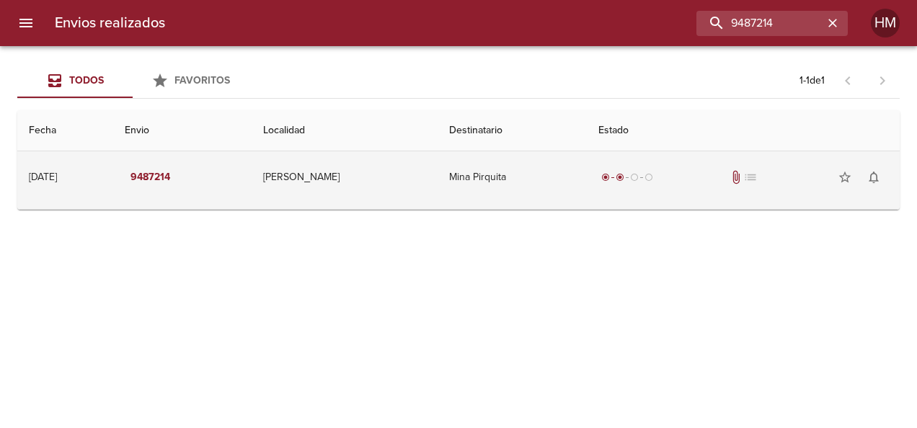
click at [391, 176] on td "[PERSON_NAME]" at bounding box center [345, 177] width 186 height 52
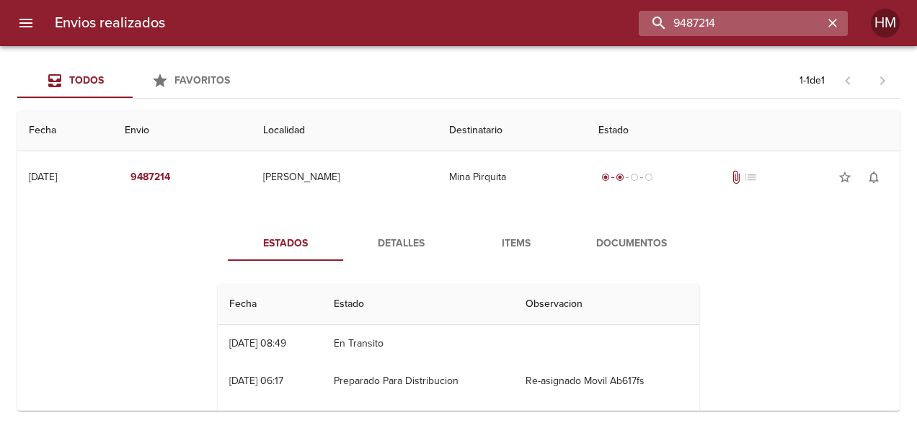
click at [454, 12] on input "9487214" at bounding box center [731, 23] width 185 height 25
click at [454, 21] on input "9487214" at bounding box center [731, 23] width 185 height 25
paste input "92287"
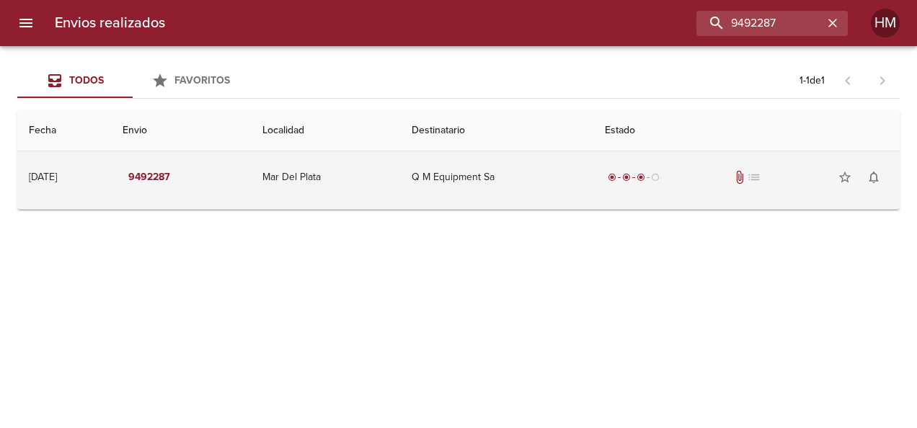
click at [454, 169] on td "Q M Equipment Sa" at bounding box center [497, 177] width 194 height 52
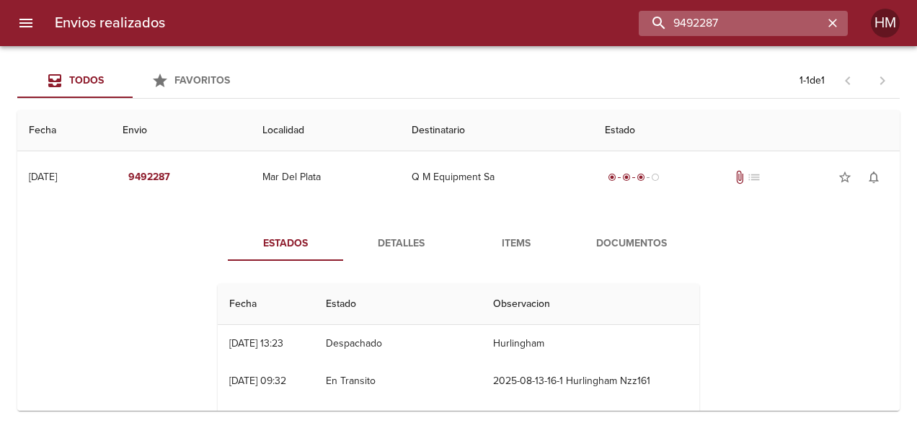
click at [454, 21] on input "9492287" at bounding box center [731, 23] width 185 height 25
paste input "524684"
type input "9524684"
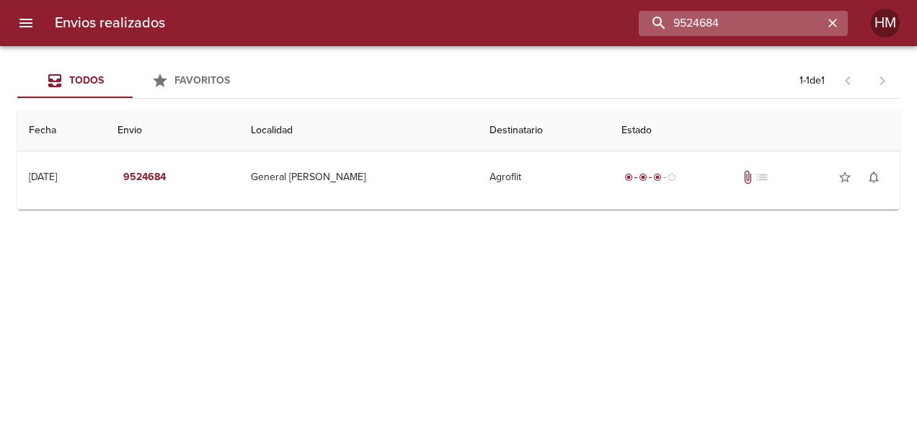
drag, startPoint x: 742, startPoint y: 13, endPoint x: 648, endPoint y: 17, distance: 93.8
click at [454, 17] on input "9524684" at bounding box center [731, 23] width 185 height 25
paste input "buscar"
click at [454, 20] on input "buscar" at bounding box center [731, 23] width 185 height 25
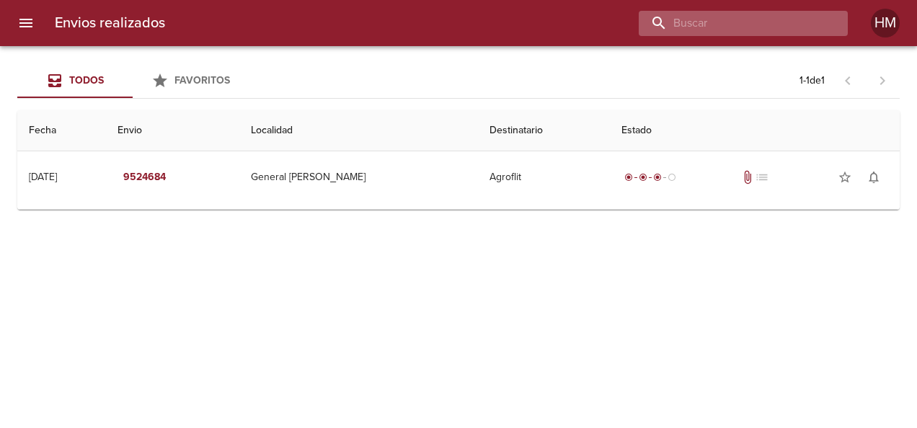
paste input "9534257"
drag, startPoint x: 723, startPoint y: 29, endPoint x: 670, endPoint y: 33, distance: 52.8
click at [454, 33] on input "9534257" at bounding box center [731, 23] width 185 height 25
paste input "8593"
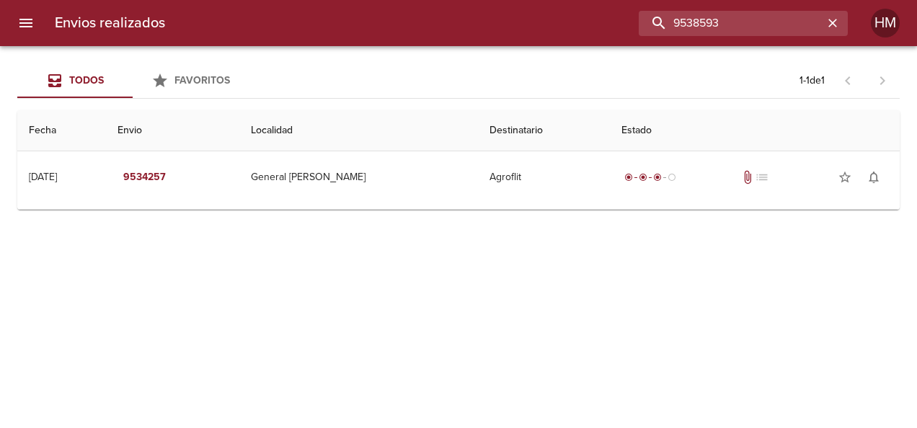
type input "9538593"
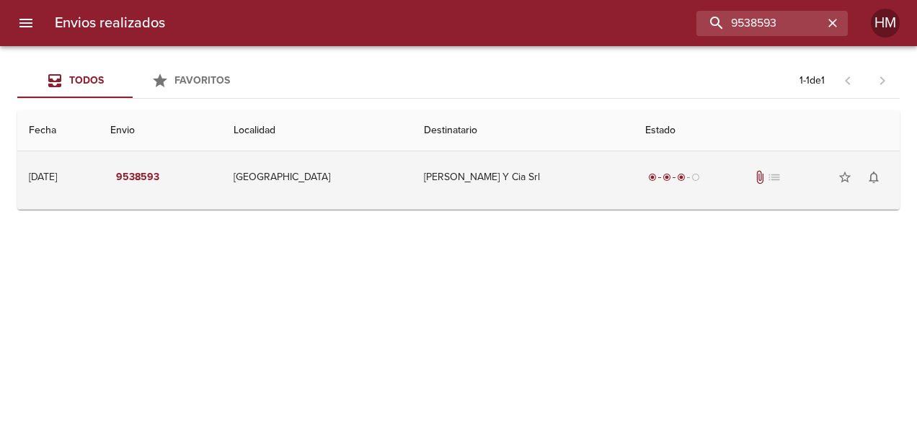
click at [298, 190] on td "[GEOGRAPHIC_DATA]" at bounding box center [317, 177] width 190 height 52
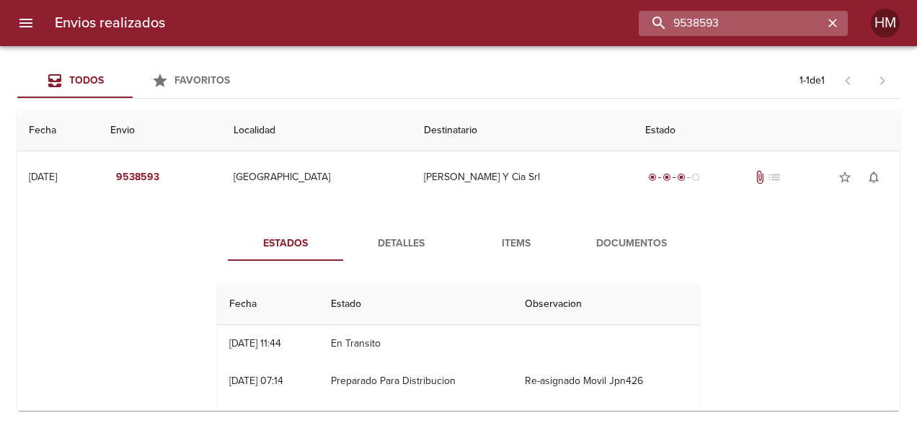
click at [454, 22] on input "9538593" at bounding box center [731, 23] width 185 height 25
click at [454, 22] on icon "button" at bounding box center [832, 23] width 9 height 9
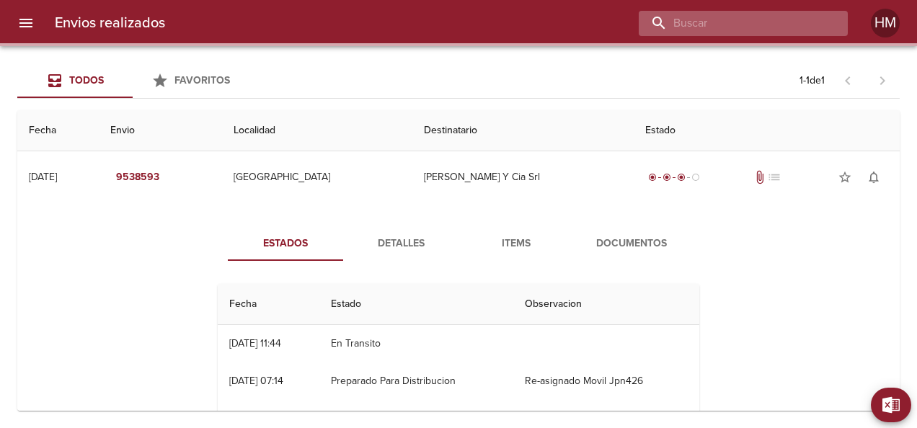
paste input "9538587"
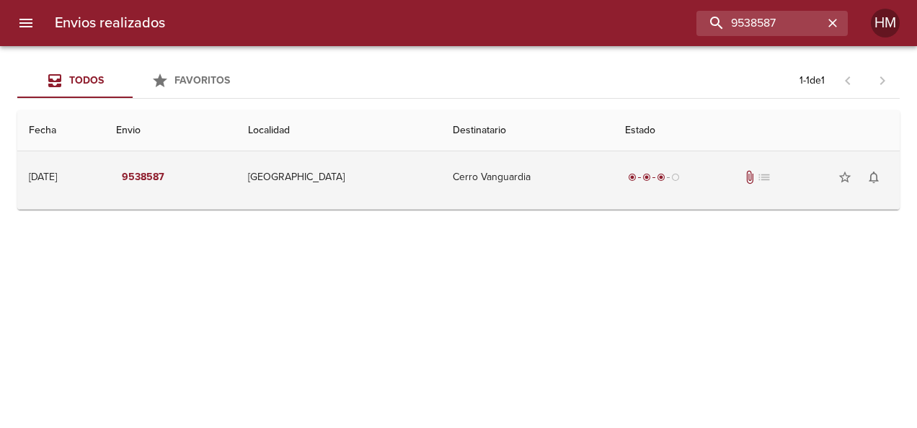
click at [392, 186] on td "[GEOGRAPHIC_DATA]" at bounding box center [338, 177] width 205 height 52
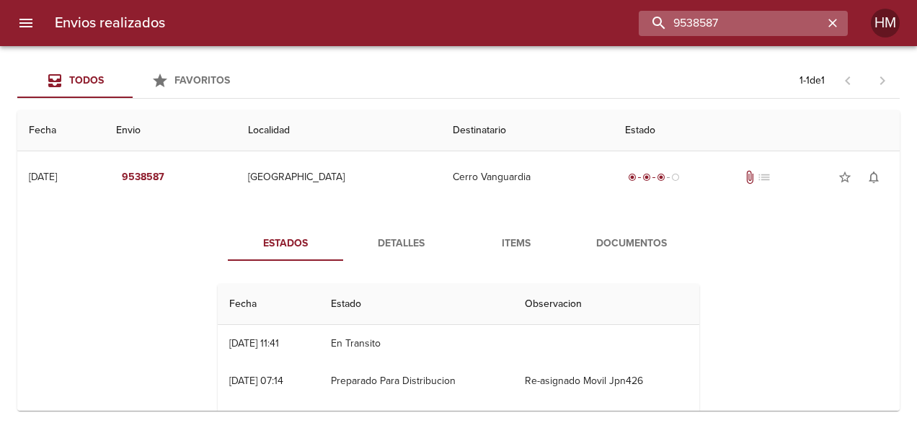
click at [454, 20] on input "9538587" at bounding box center [731, 23] width 185 height 25
paste input "635"
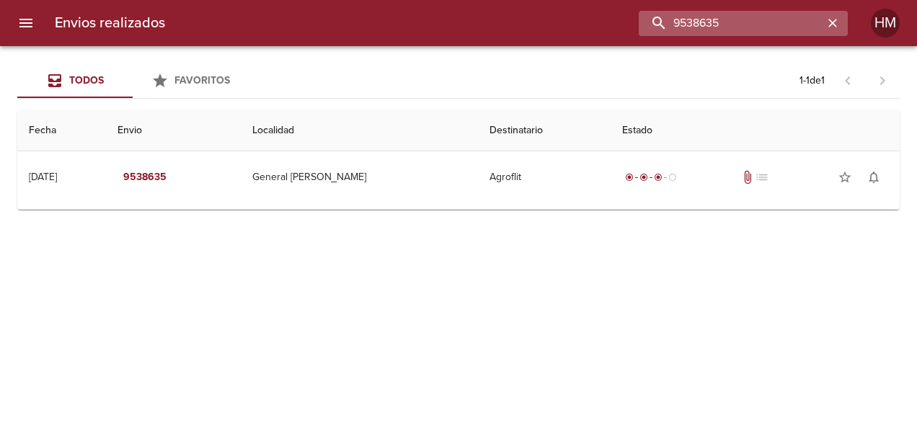
drag, startPoint x: 741, startPoint y: 29, endPoint x: 668, endPoint y: 29, distance: 72.8
click at [454, 29] on input "9538635" at bounding box center [731, 23] width 185 height 25
paste input "61186"
click at [454, 22] on input "9561186" at bounding box center [731, 23] width 185 height 25
click at [454, 21] on input "9561186" at bounding box center [731, 23] width 185 height 25
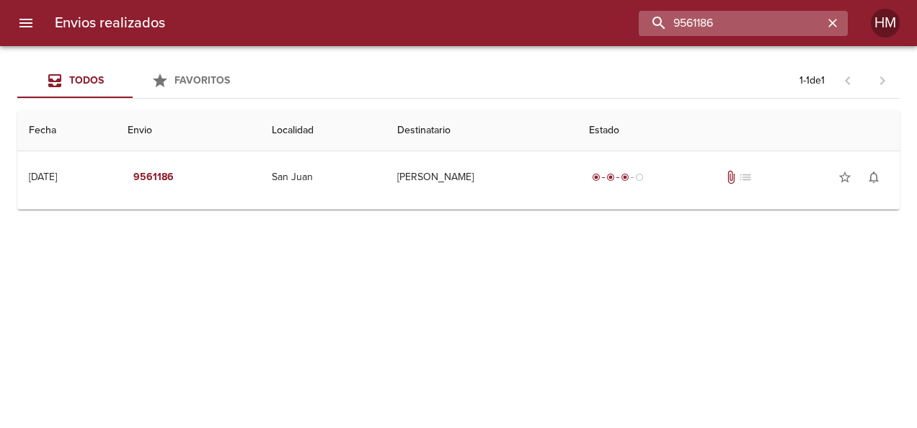
click at [454, 28] on input "9561186" at bounding box center [731, 23] width 185 height 25
drag, startPoint x: 783, startPoint y: 28, endPoint x: 699, endPoint y: 30, distance: 84.4
click at [454, 30] on input "9561186" at bounding box center [731, 23] width 185 height 25
paste input "6"
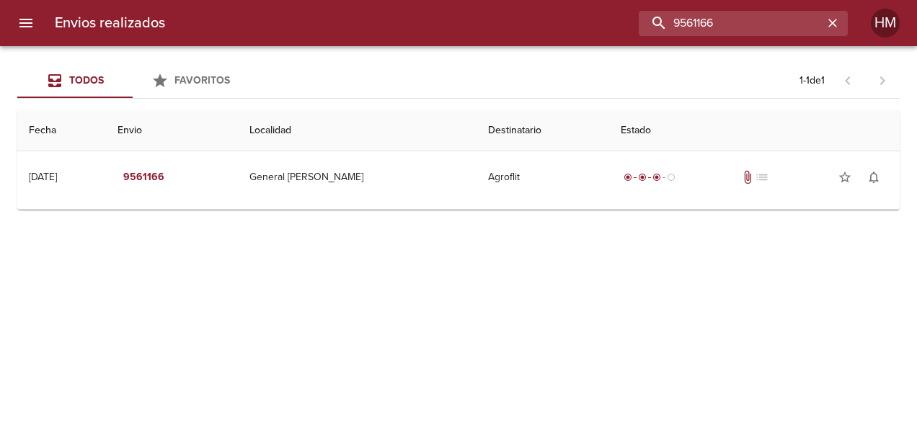
drag, startPoint x: 754, startPoint y: 25, endPoint x: 609, endPoint y: 26, distance: 144.9
click at [454, 26] on div "9561166" at bounding box center [512, 23] width 671 height 25
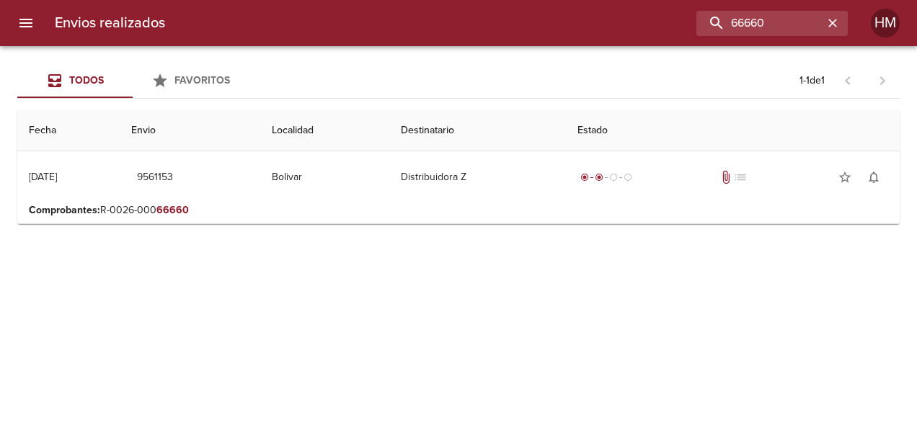
click at [454, 213] on p "Comprobantes : R-0026-000 66660" at bounding box center [458, 210] width 859 height 14
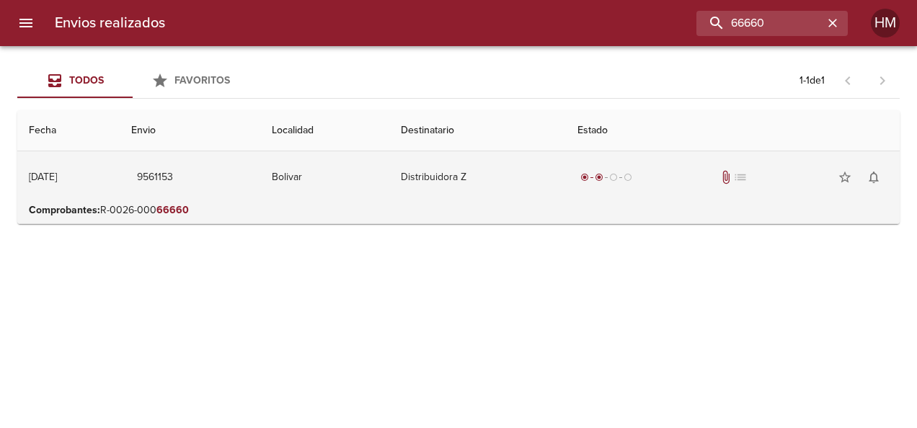
click at [454, 197] on td "Distribuidora Z" at bounding box center [477, 177] width 177 height 52
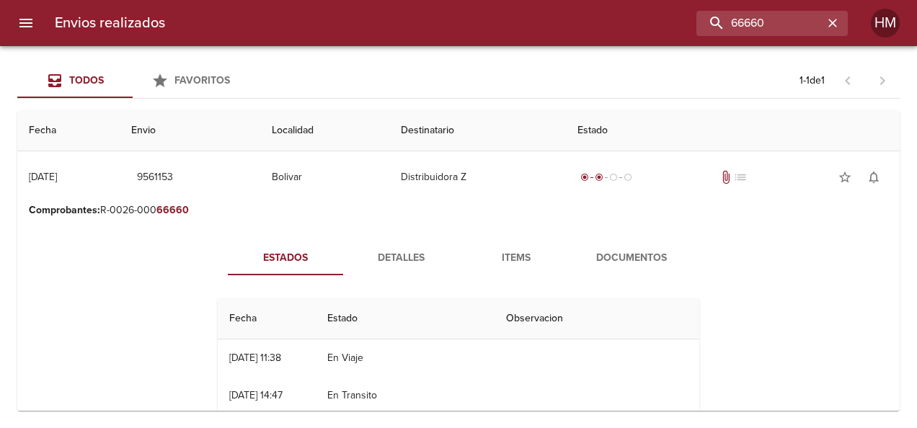
click at [433, 241] on button "Detalles" at bounding box center [400, 258] width 115 height 35
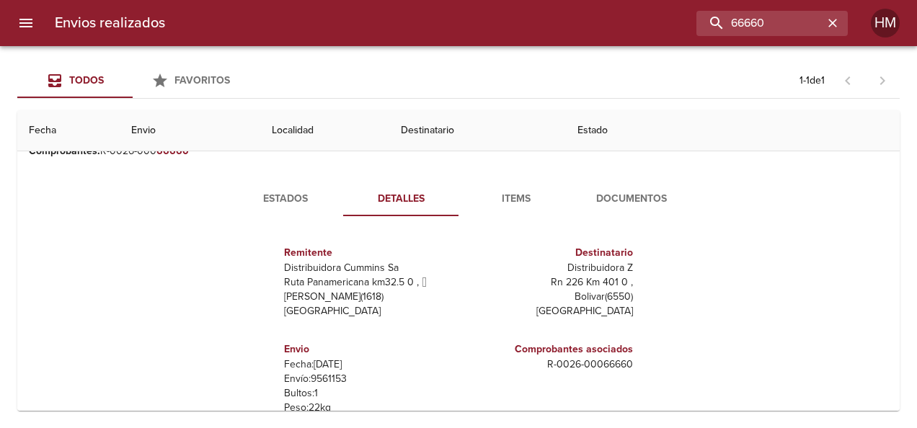
scroll to position [72, 0]
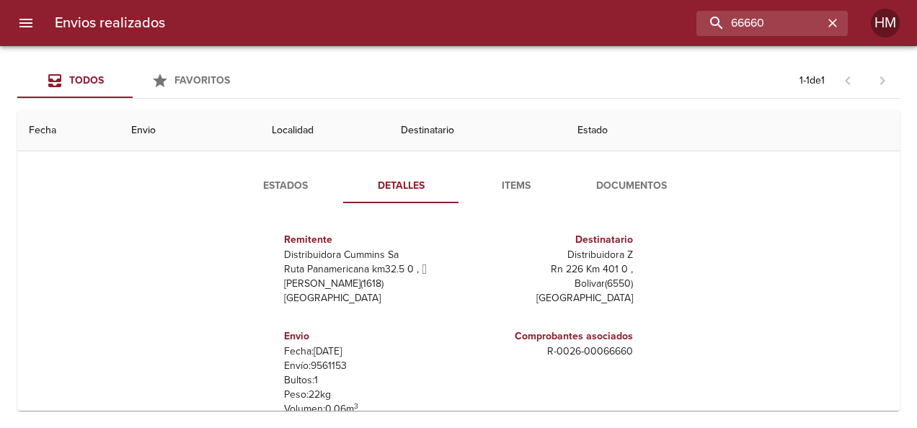
click at [317, 371] on p "Envío: 9561153" at bounding box center [368, 366] width 169 height 14
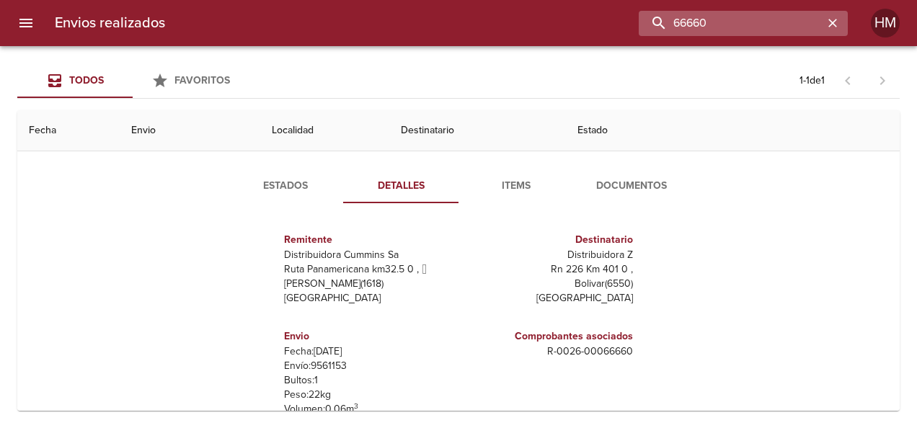
click at [454, 17] on input "66660" at bounding box center [731, 23] width 185 height 25
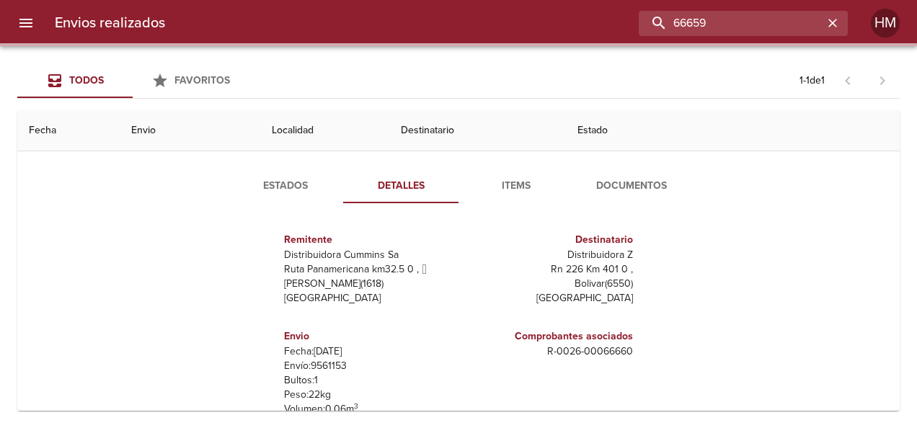
scroll to position [0, 0]
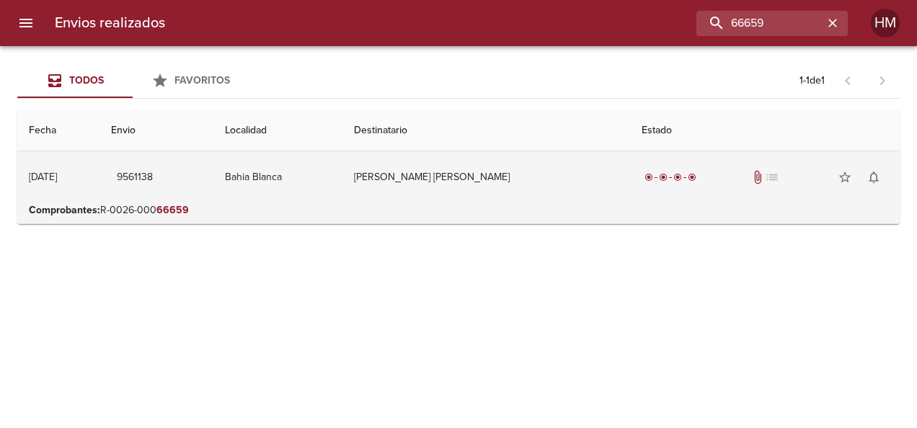
click at [454, 192] on td "[PERSON_NAME] [PERSON_NAME]" at bounding box center [486, 177] width 288 height 52
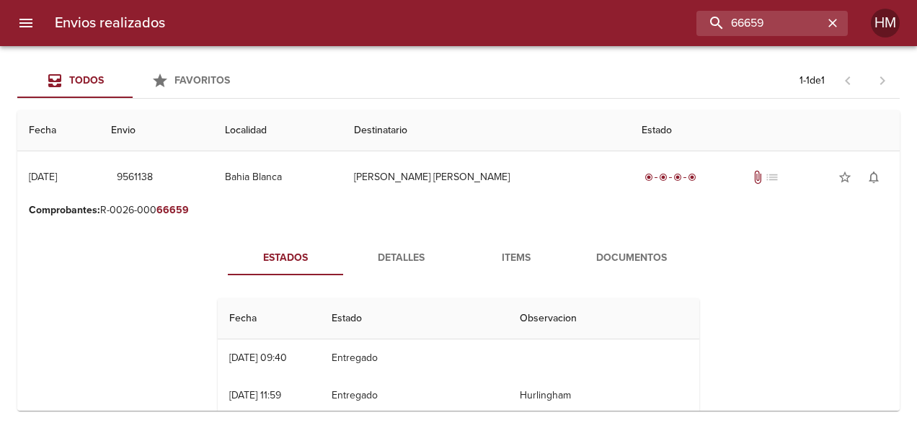
scroll to position [72, 0]
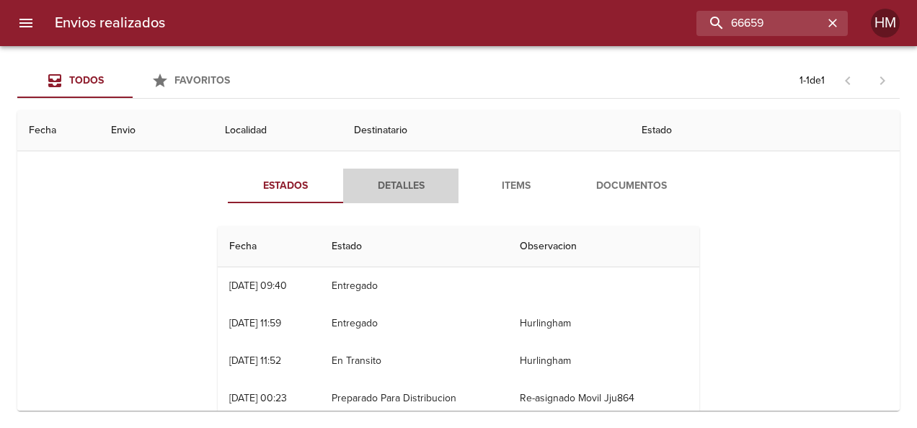
click at [399, 192] on span "Detalles" at bounding box center [401, 186] width 98 height 18
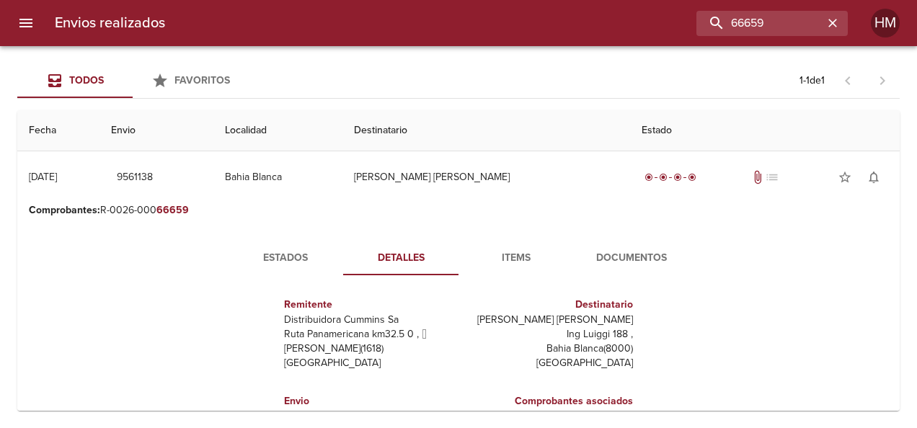
scroll to position [144, 0]
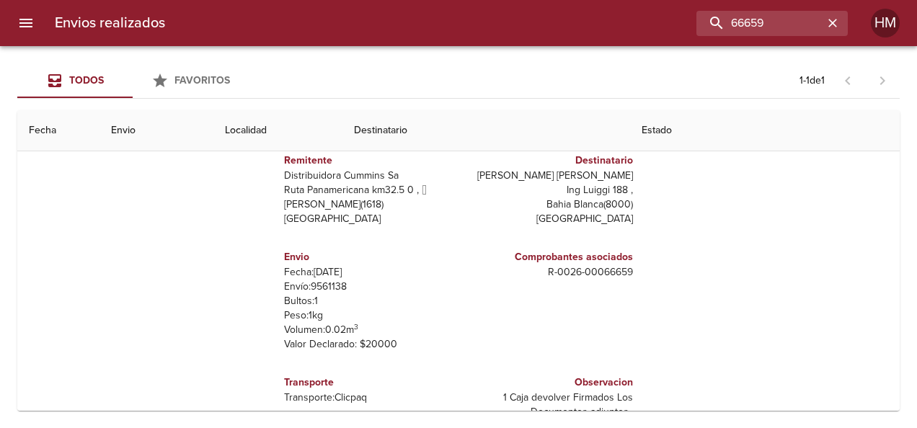
click at [332, 284] on p "Envío: 9561138" at bounding box center [368, 287] width 169 height 14
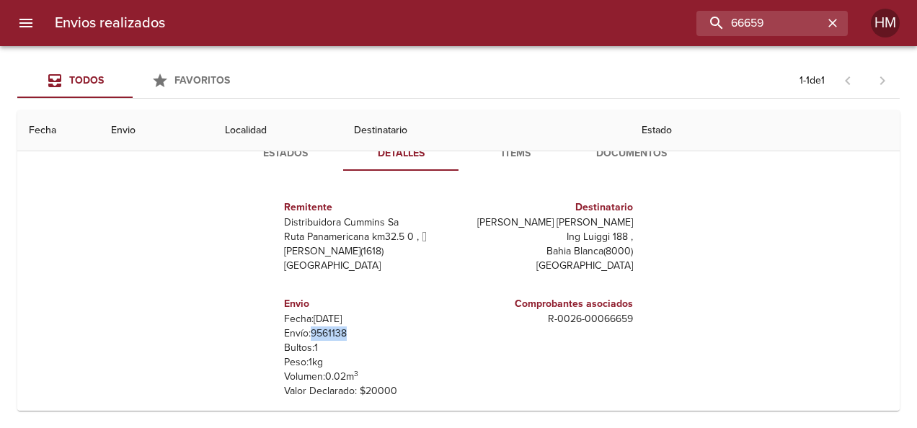
scroll to position [72, 0]
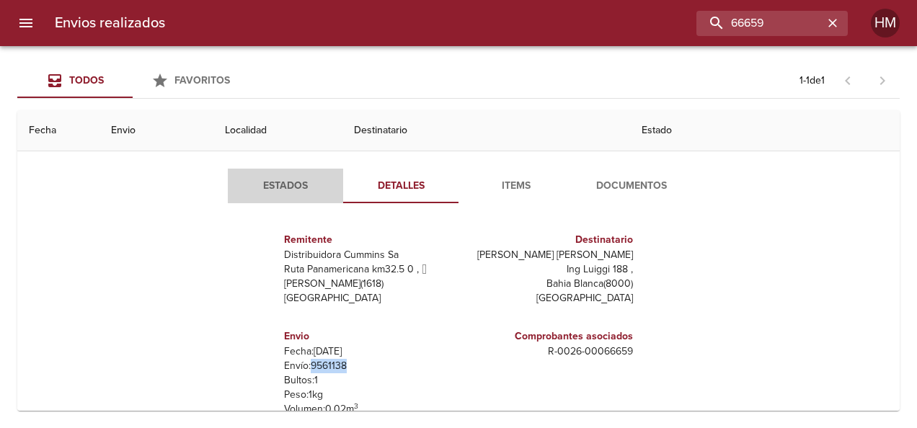
click at [284, 195] on button "Estados" at bounding box center [285, 186] width 115 height 35
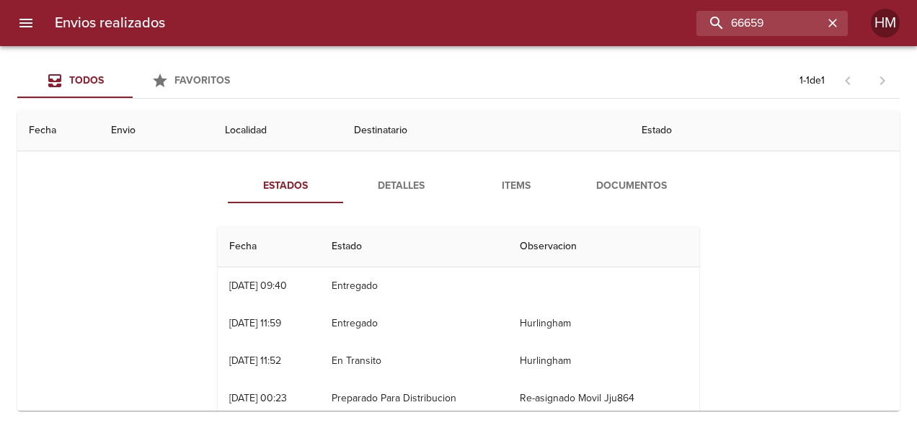
click at [417, 192] on span "Detalles" at bounding box center [401, 186] width 98 height 18
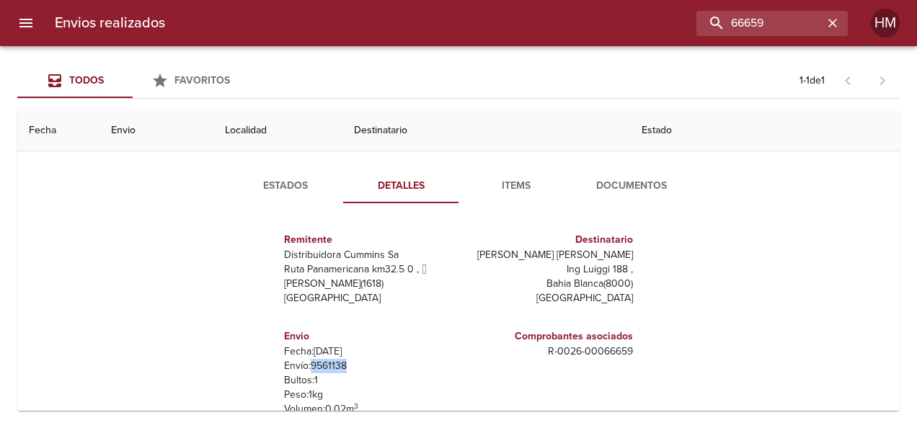
drag, startPoint x: 301, startPoint y: 363, endPoint x: 345, endPoint y: 362, distance: 43.3
click at [345, 362] on p "Envío: 9561138" at bounding box center [368, 366] width 169 height 14
click at [300, 192] on span "Estados" at bounding box center [285, 186] width 98 height 18
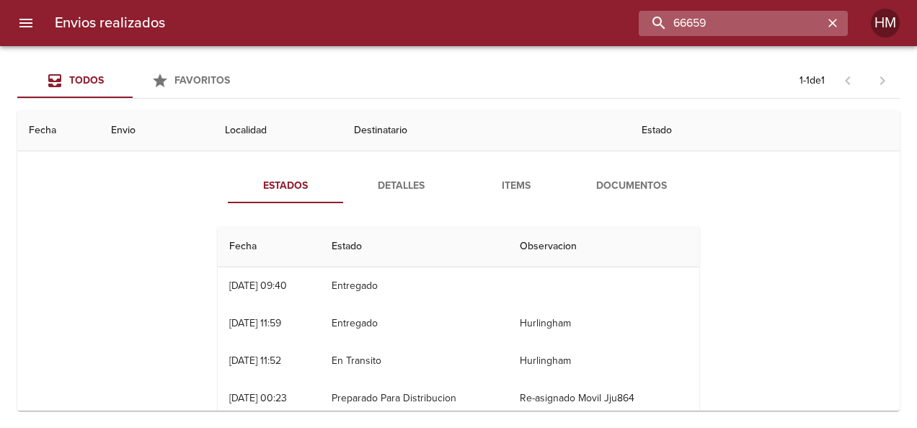
click at [454, 26] on input "66659" at bounding box center [731, 23] width 185 height 25
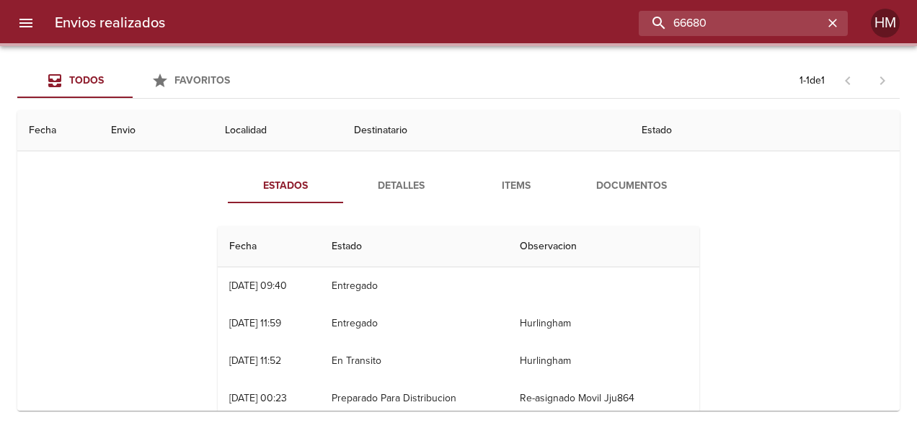
scroll to position [0, 0]
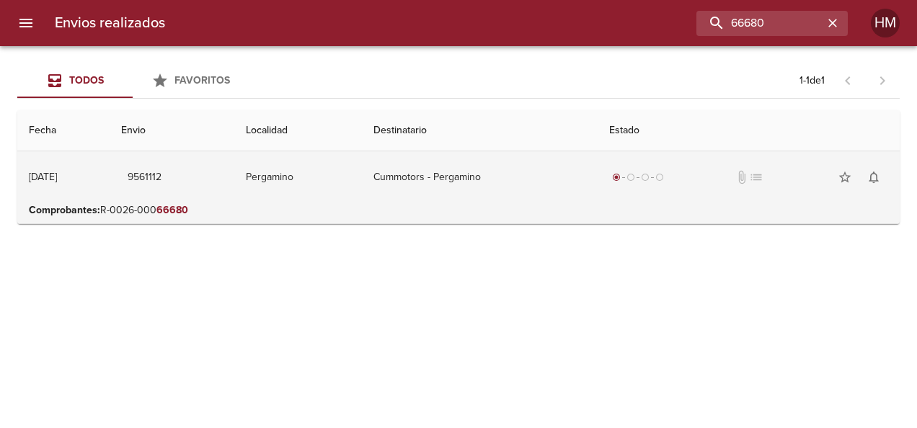
click at [420, 183] on td "Cummotors - Pergamino" at bounding box center [480, 177] width 236 height 52
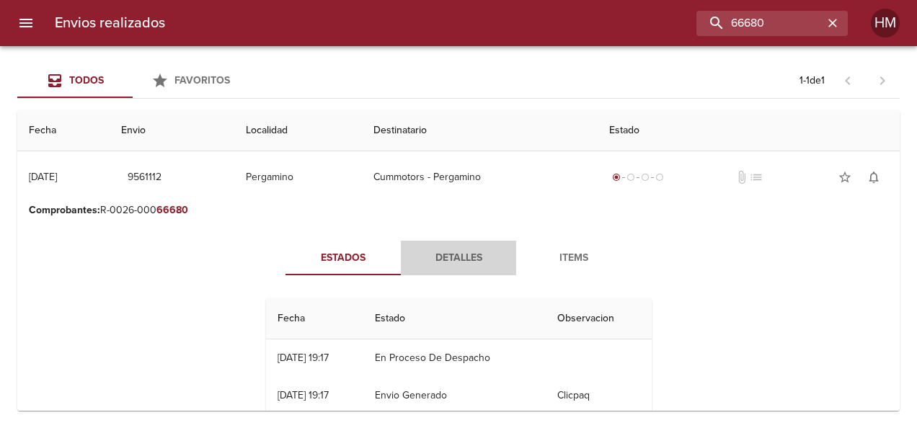
click at [448, 245] on button "Detalles" at bounding box center [458, 258] width 115 height 35
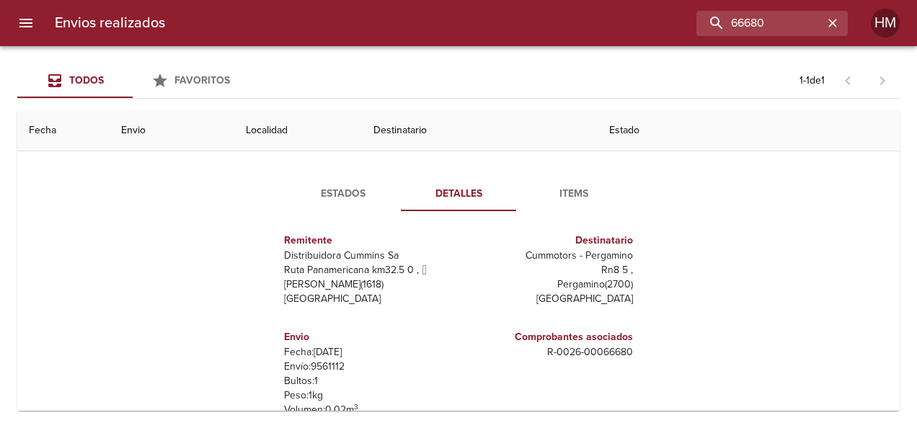
scroll to position [144, 0]
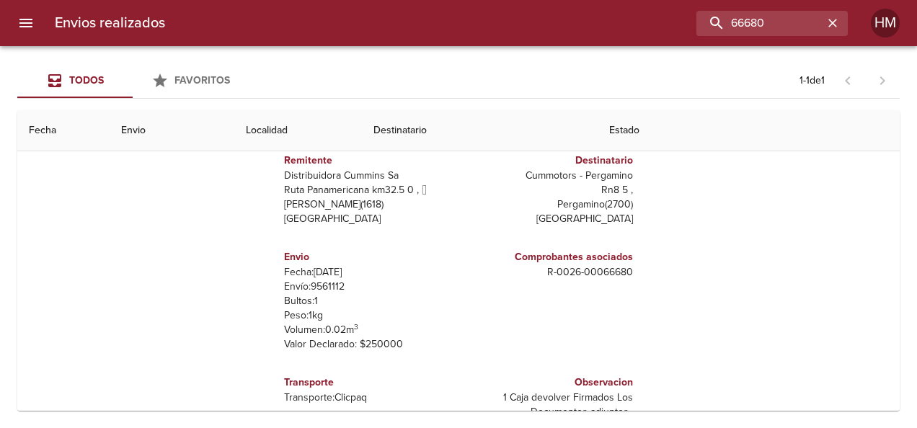
click at [327, 284] on p "Envío: 9561112" at bounding box center [368, 287] width 169 height 14
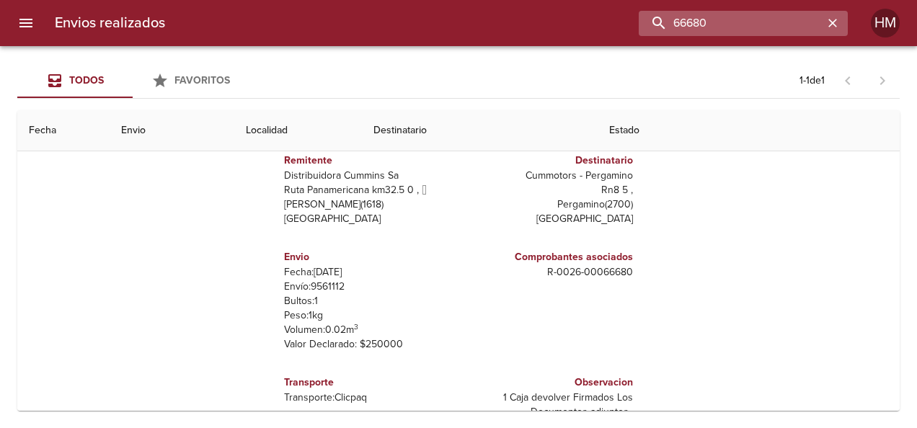
click at [454, 17] on input "66680" at bounding box center [731, 23] width 185 height 25
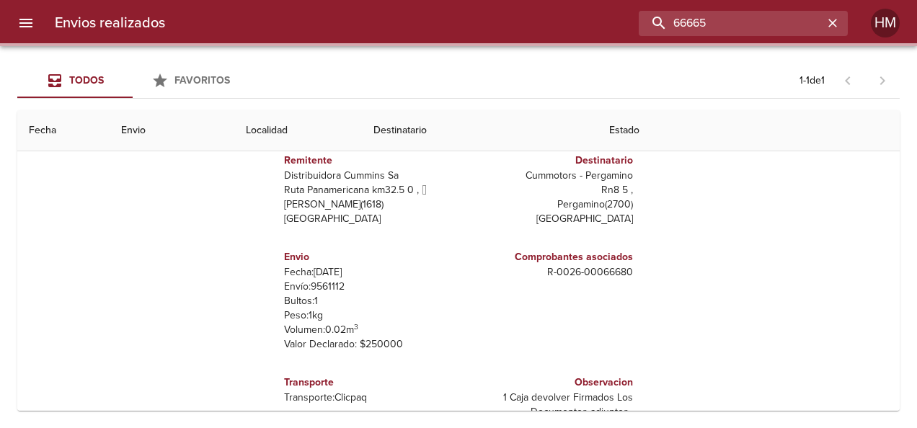
scroll to position [0, 0]
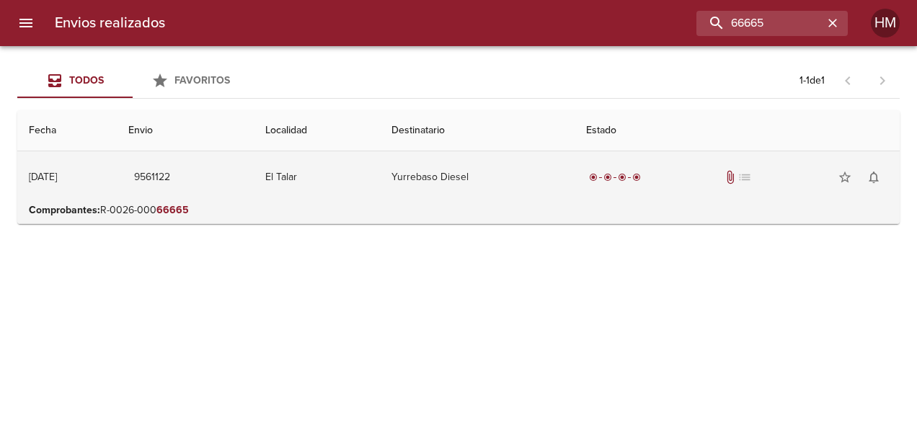
click at [454, 191] on td "Yurrebaso Diesel" at bounding box center [477, 177] width 195 height 52
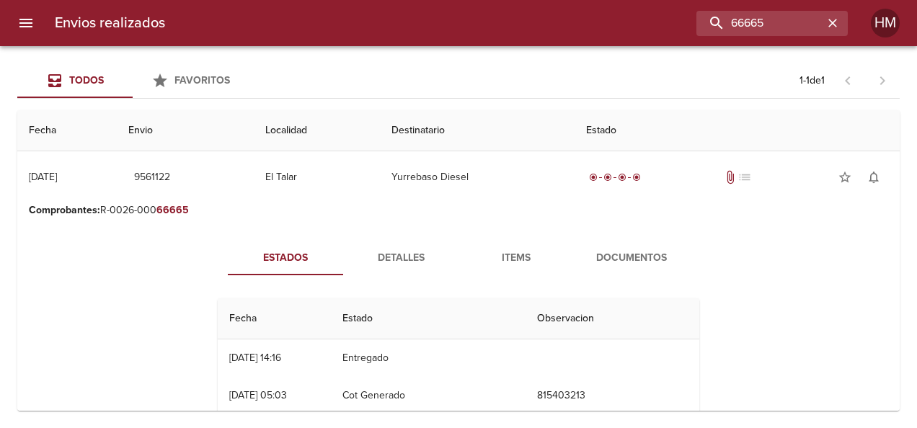
click at [393, 258] on span "Detalles" at bounding box center [401, 258] width 98 height 18
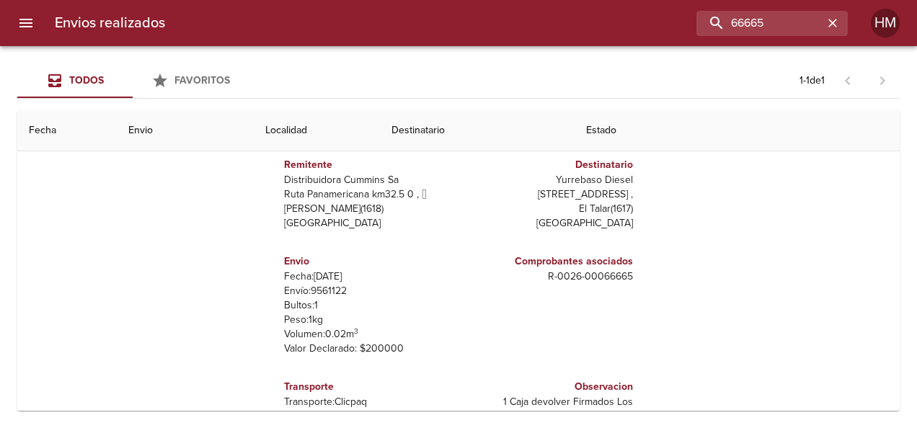
scroll to position [144, 0]
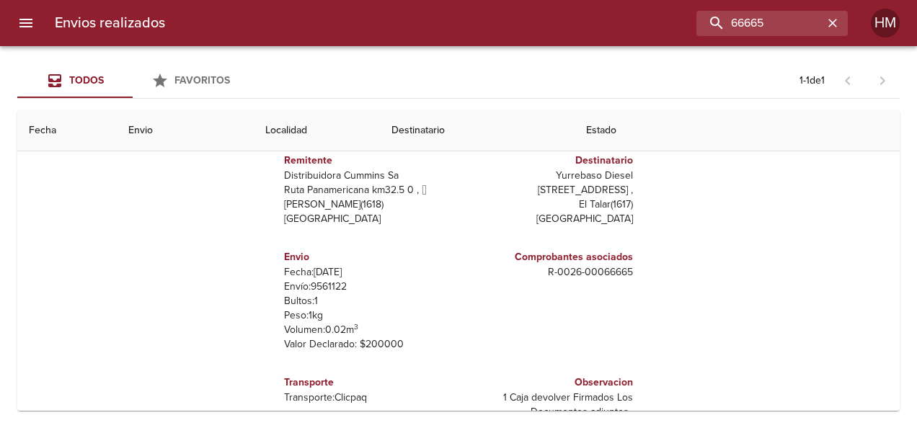
click at [322, 283] on p "Envío: 9561122" at bounding box center [368, 287] width 169 height 14
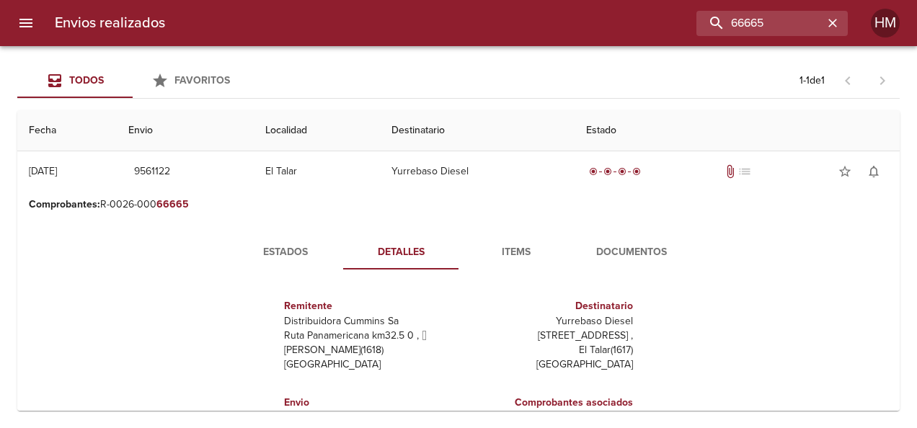
scroll to position [0, 0]
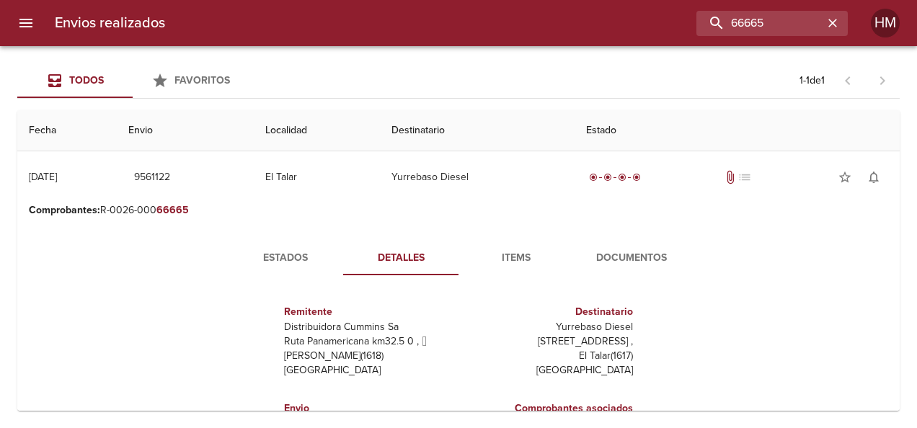
click at [308, 254] on span "Estados" at bounding box center [285, 258] width 98 height 18
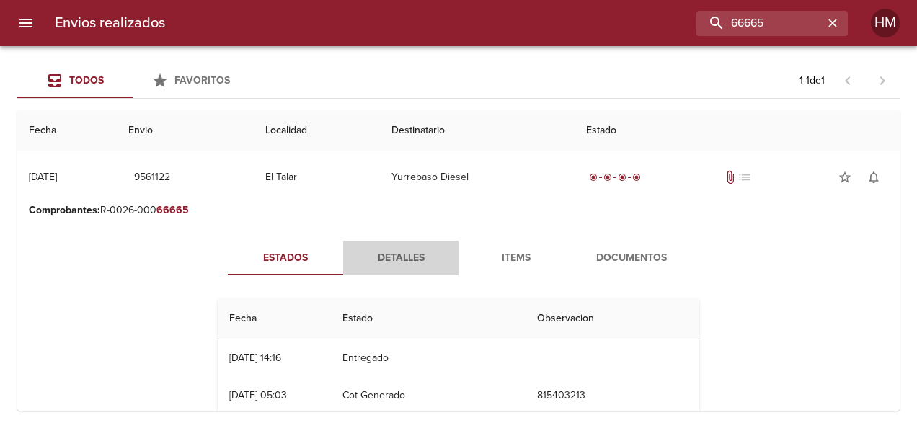
click at [391, 261] on span "Detalles" at bounding box center [401, 258] width 98 height 18
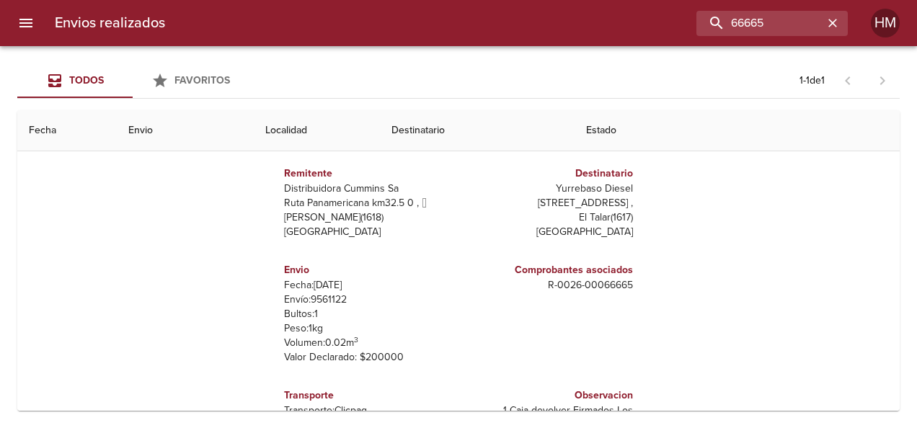
scroll to position [144, 0]
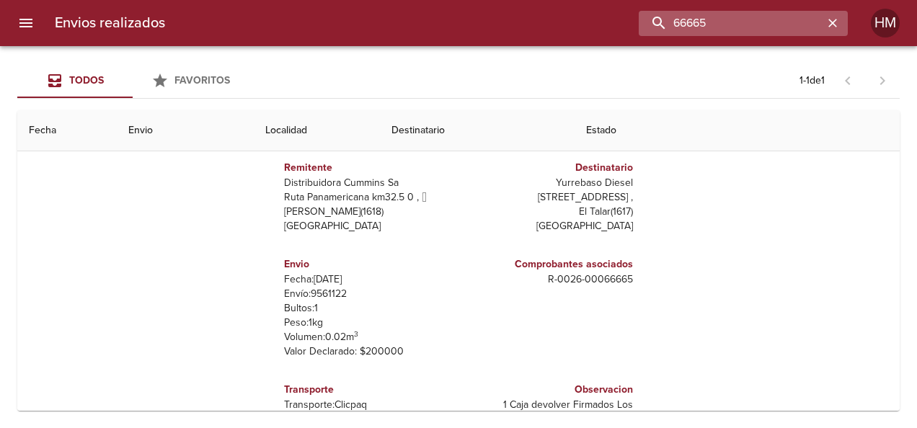
click at [454, 25] on input "66665" at bounding box center [731, 23] width 185 height 25
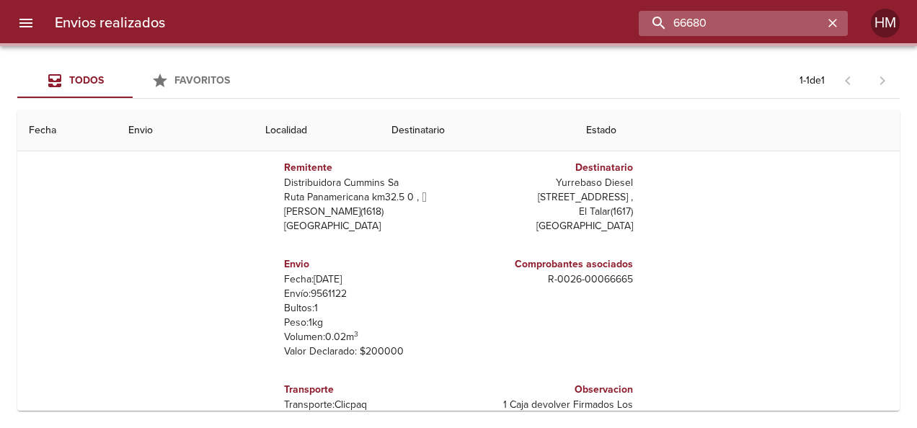
scroll to position [0, 0]
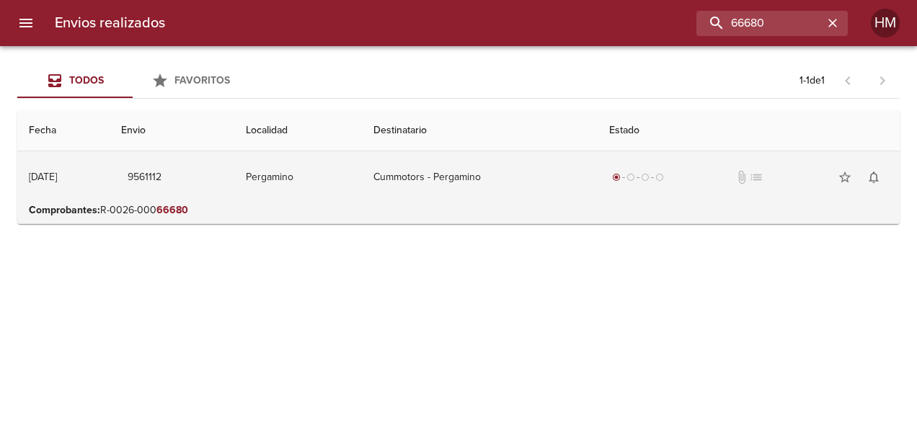
click at [432, 169] on td "Cummotors - Pergamino" at bounding box center [480, 177] width 236 height 52
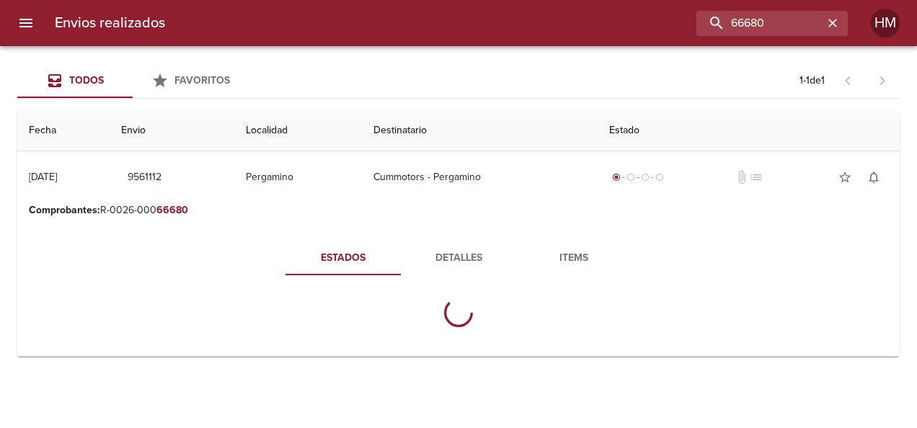
click at [453, 256] on span "Detalles" at bounding box center [458, 258] width 98 height 18
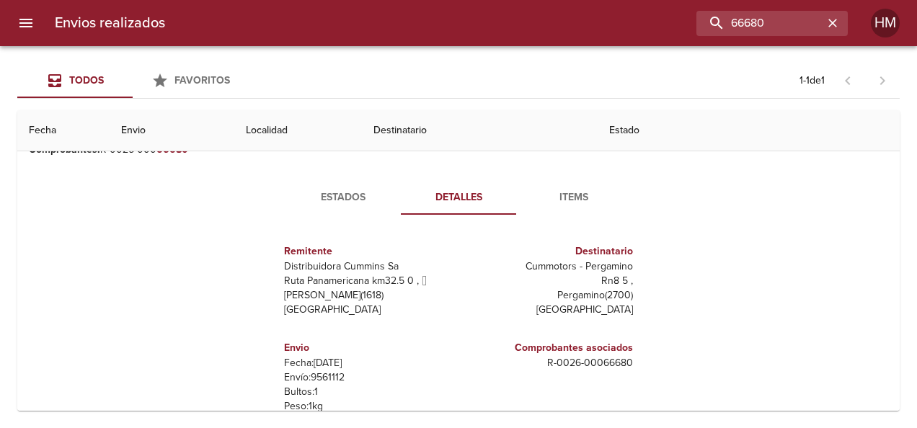
scroll to position [144, 0]
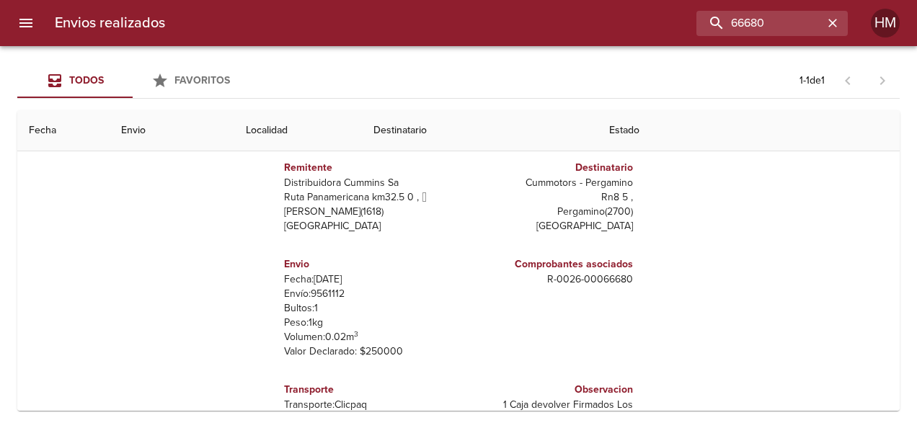
click at [324, 293] on p "Envío: 9561112" at bounding box center [368, 294] width 169 height 14
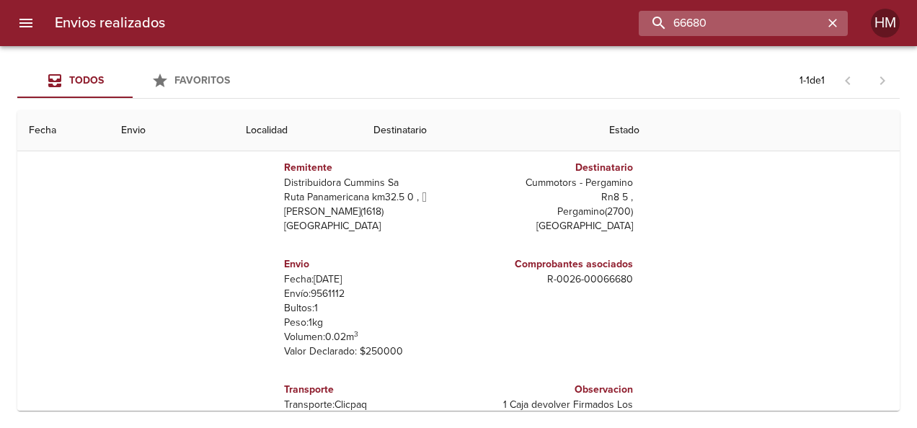
click at [454, 14] on input "66680" at bounding box center [731, 23] width 185 height 25
paste input "9561094"
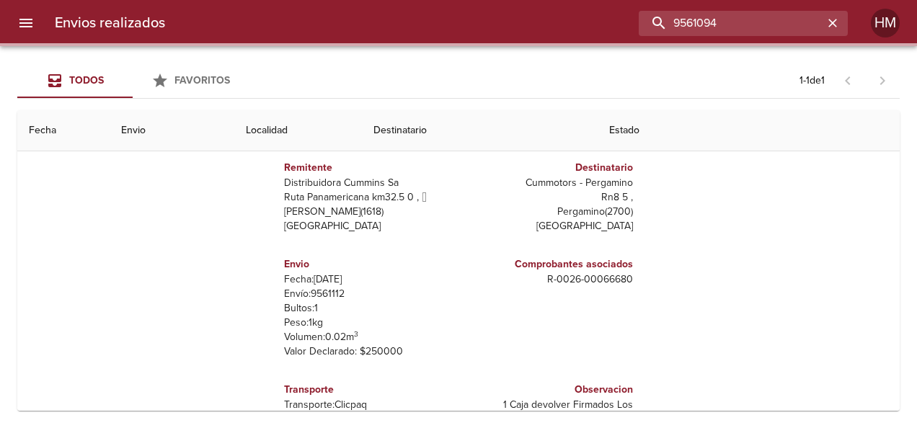
scroll to position [0, 0]
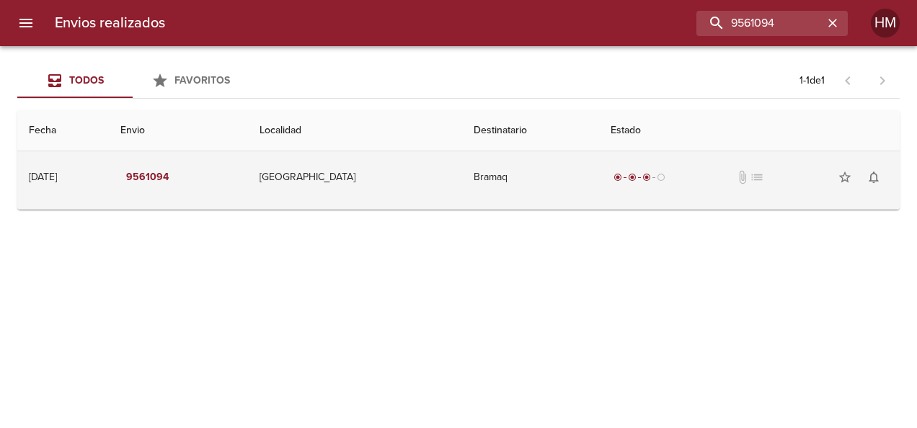
click at [350, 183] on td "[GEOGRAPHIC_DATA]" at bounding box center [355, 177] width 215 height 52
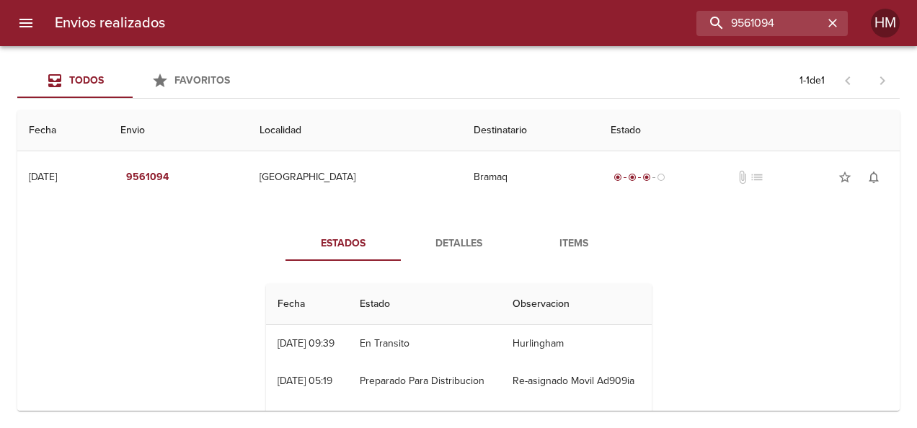
click at [451, 254] on button "Detalles" at bounding box center [458, 243] width 115 height 35
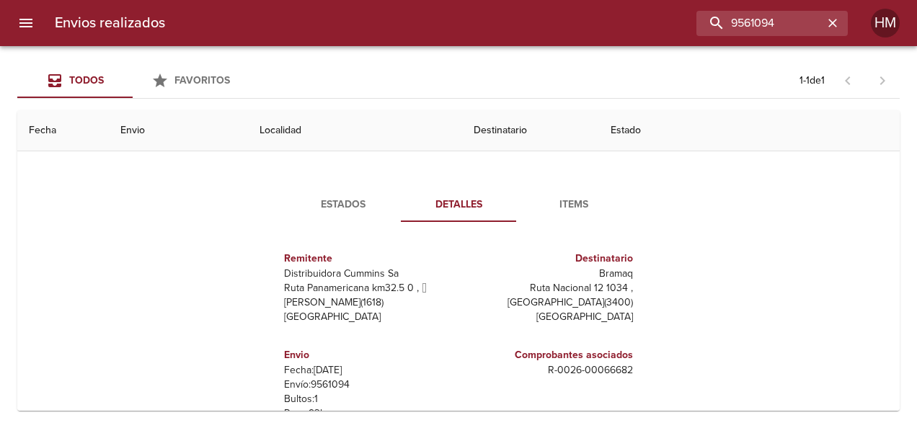
scroll to position [72, 0]
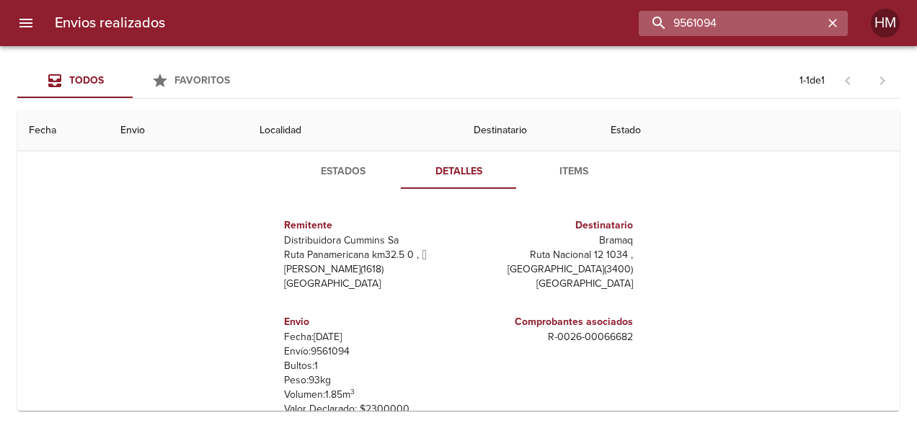
drag, startPoint x: 780, startPoint y: 22, endPoint x: 669, endPoint y: 22, distance: 111.0
click at [454, 22] on input "9561094" at bounding box center [731, 23] width 185 height 25
paste input "86"
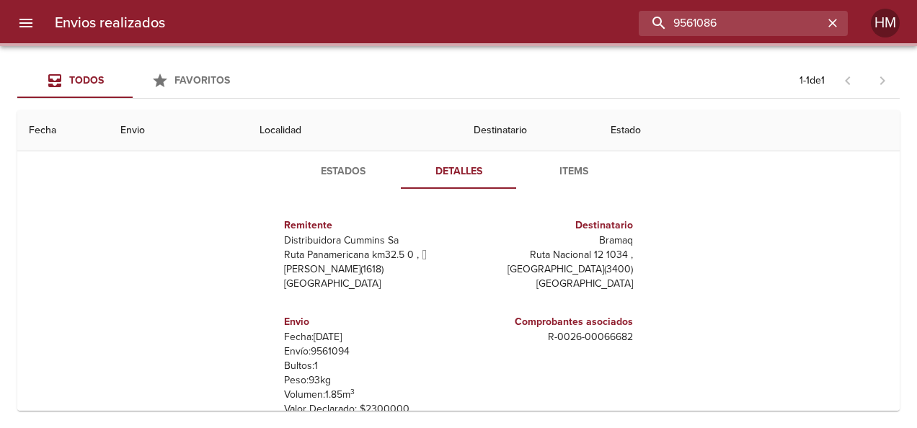
scroll to position [0, 0]
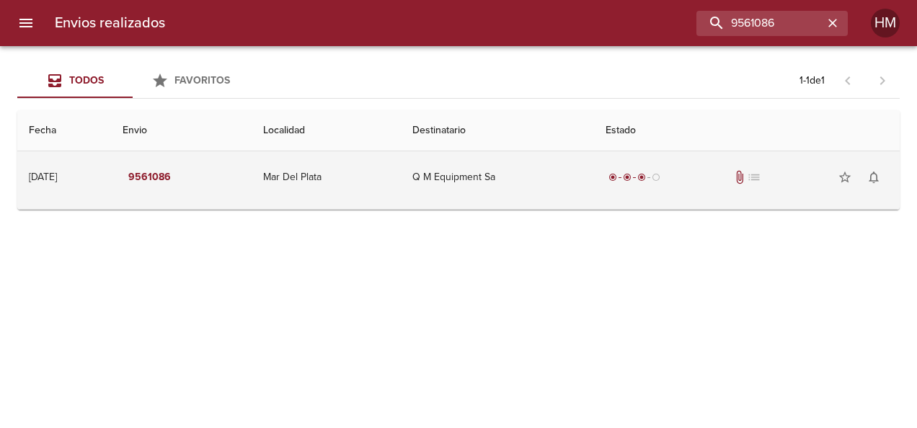
click at [437, 185] on td "Q M Equipment Sa" at bounding box center [498, 177] width 194 height 52
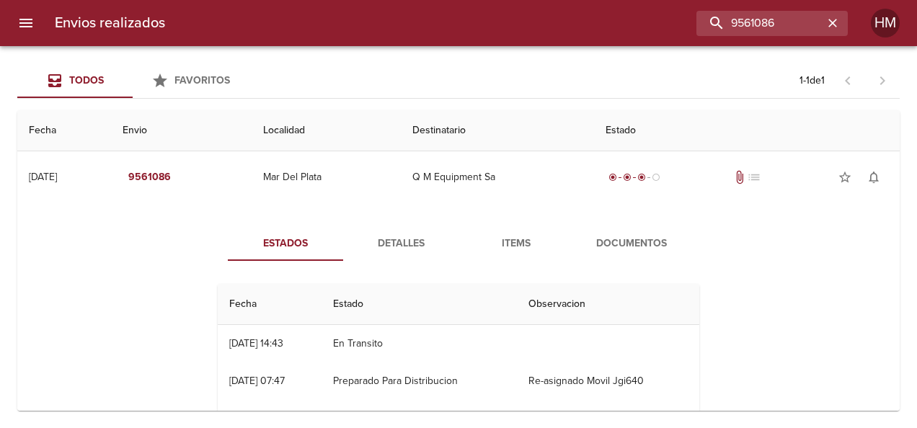
click at [394, 239] on span "Detalles" at bounding box center [401, 244] width 98 height 18
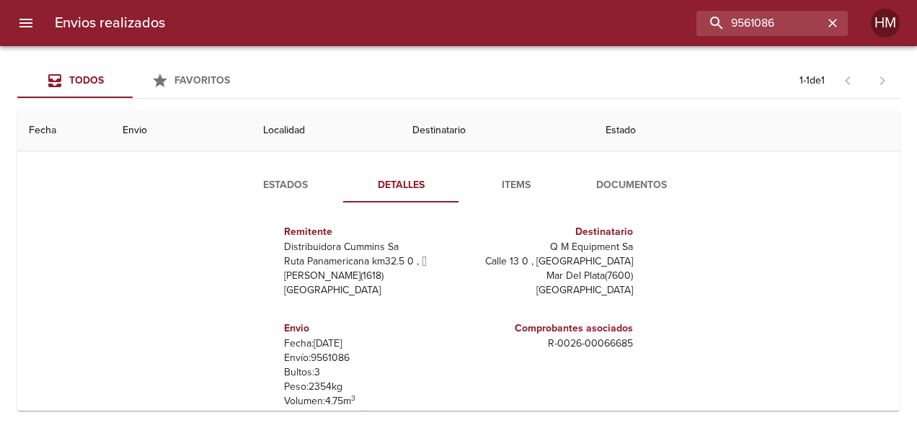
scroll to position [72, 0]
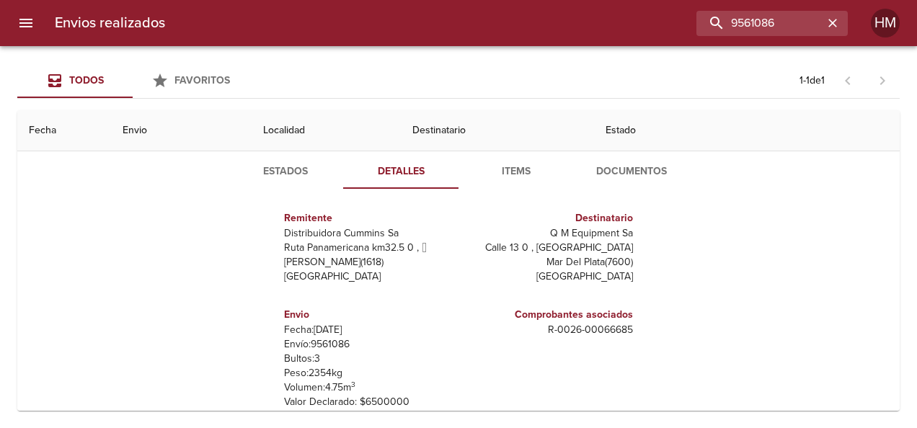
click at [337, 344] on p "Envío: 9561086" at bounding box center [368, 344] width 169 height 14
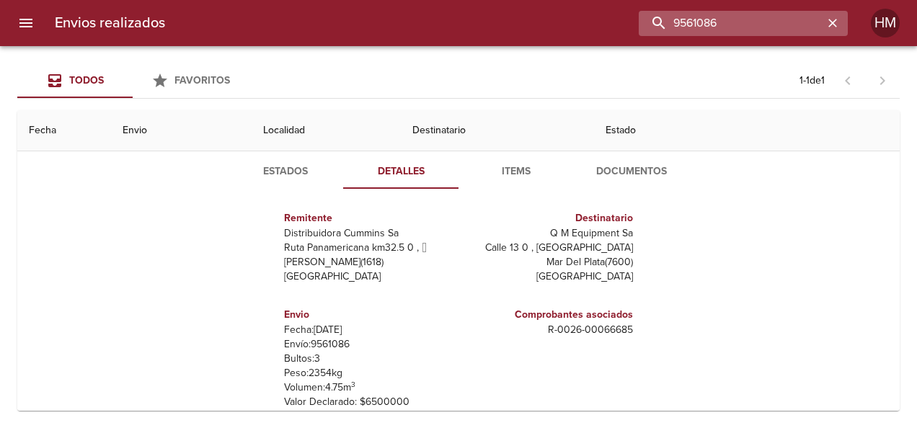
click at [454, 27] on input "9561086" at bounding box center [731, 23] width 185 height 25
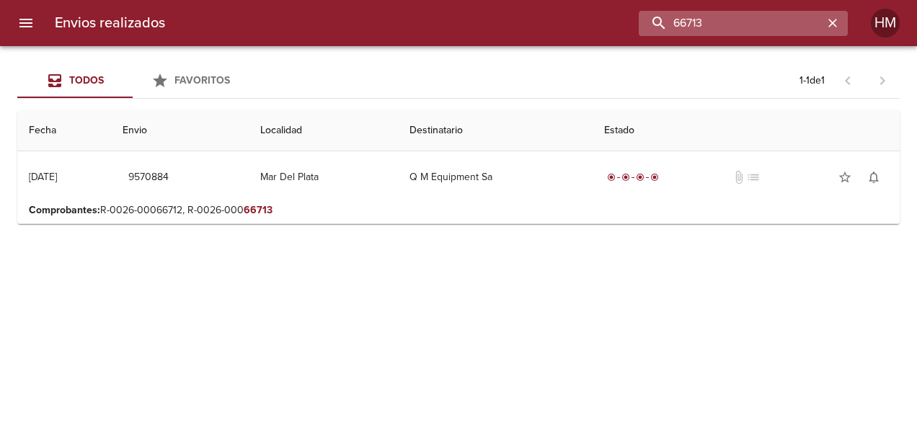
scroll to position [0, 0]
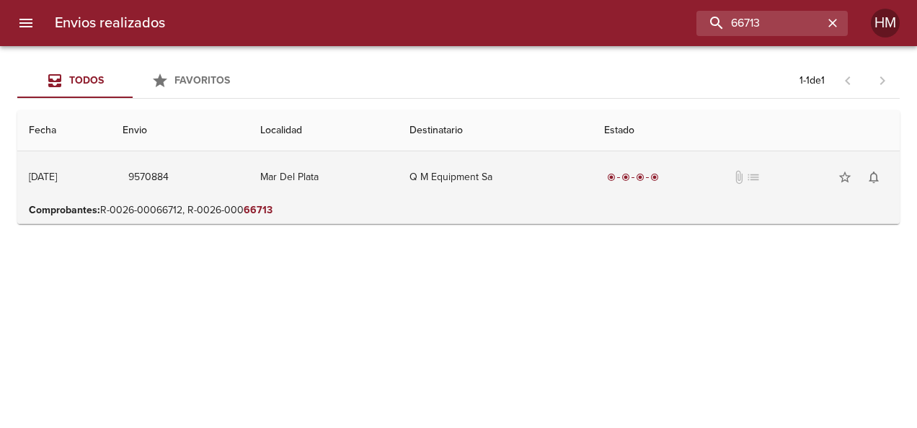
click at [454, 169] on td "Q M Equipment Sa" at bounding box center [495, 177] width 195 height 52
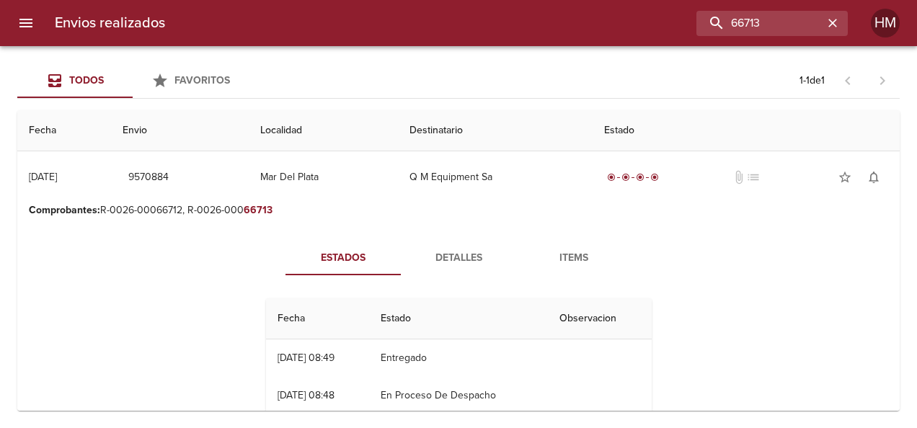
click at [454, 263] on span "Detalles" at bounding box center [458, 258] width 98 height 18
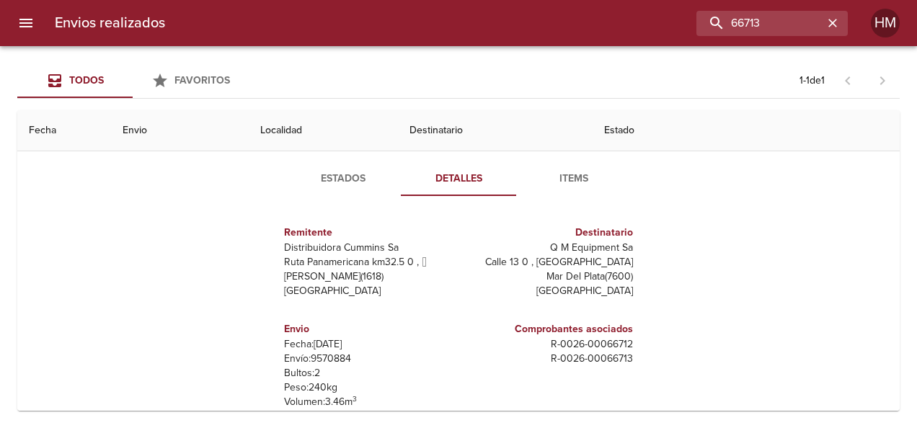
scroll to position [144, 0]
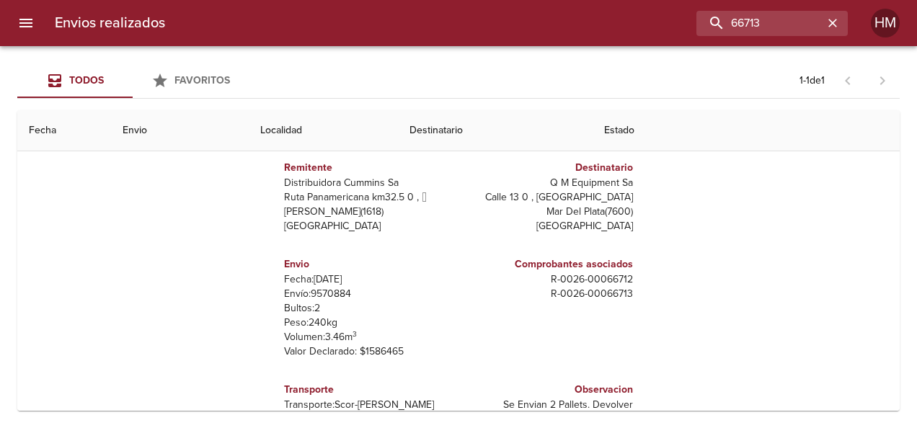
click at [322, 293] on p "Envío: 9570884" at bounding box center [368, 294] width 169 height 14
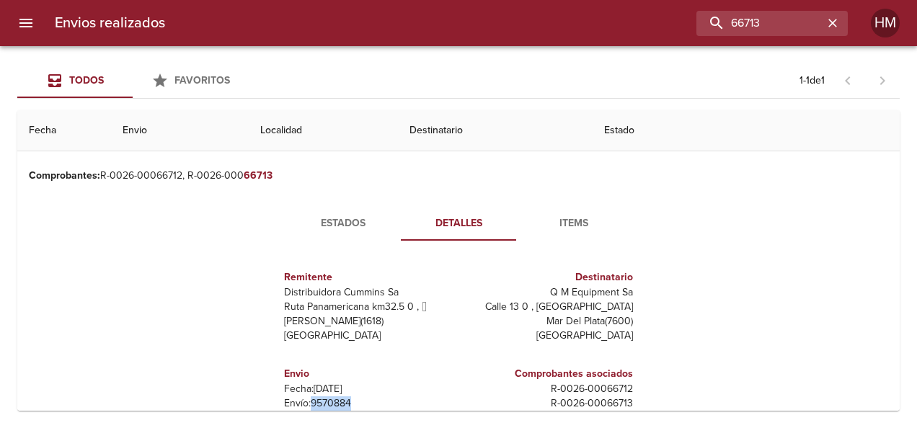
scroll to position [0, 0]
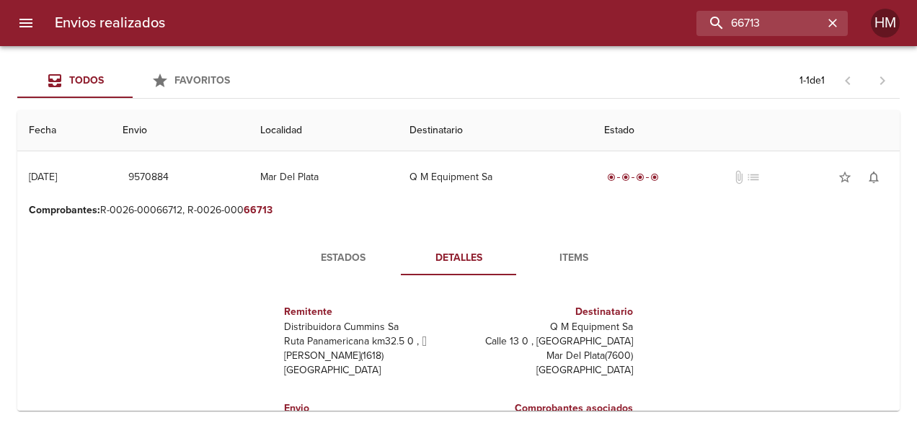
click at [309, 244] on button "Estados" at bounding box center [342, 258] width 115 height 35
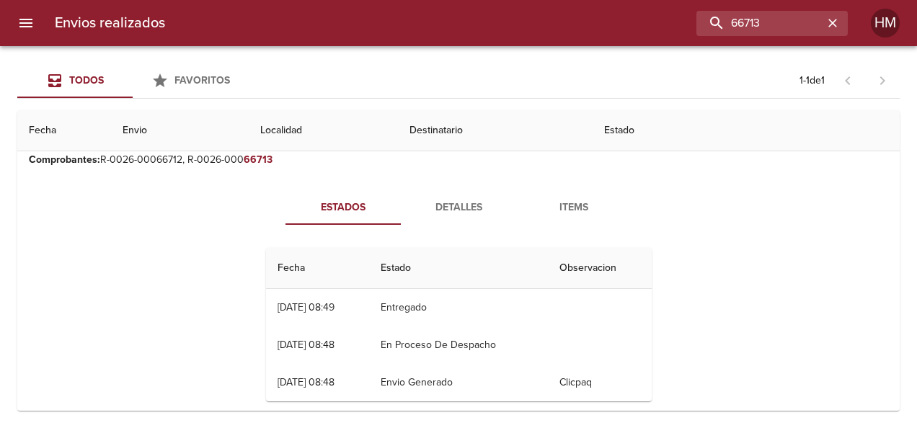
scroll to position [69, 0]
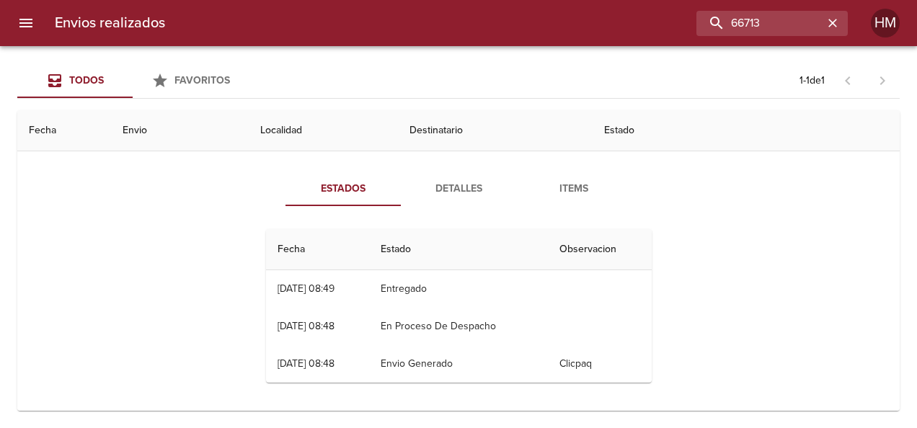
click at [443, 199] on button "Detalles" at bounding box center [458, 189] width 115 height 35
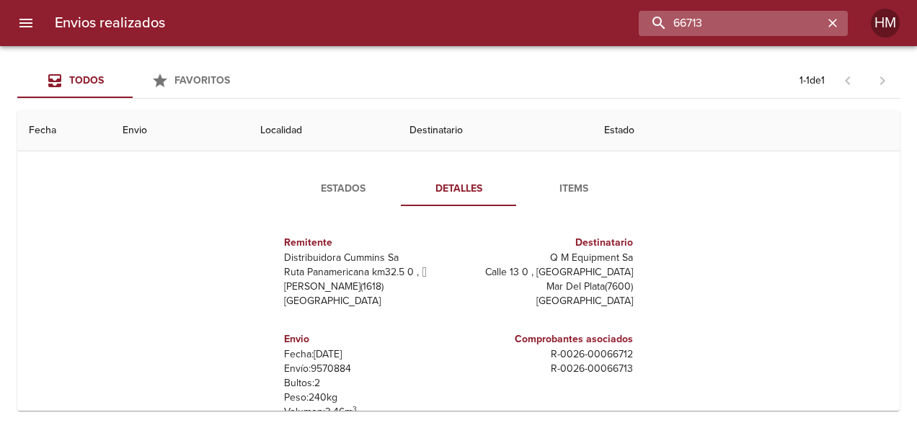
click at [454, 29] on input "66713" at bounding box center [731, 23] width 185 height 25
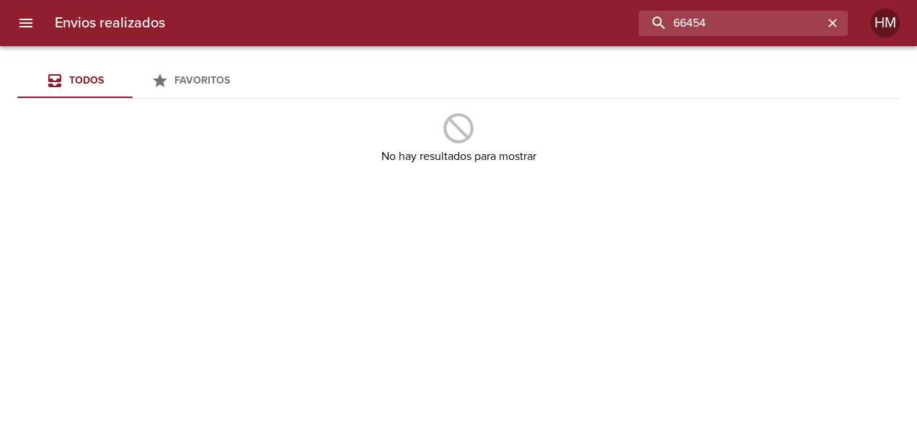
type input "66454"
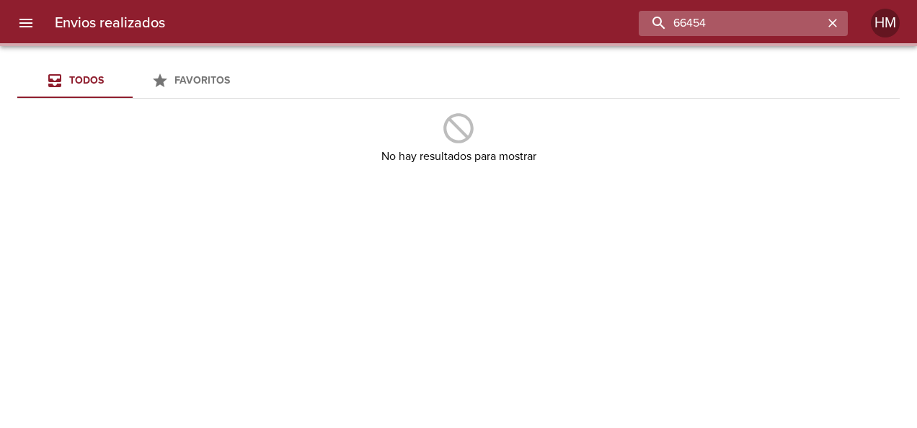
click at [454, 22] on input "66454" at bounding box center [731, 23] width 185 height 25
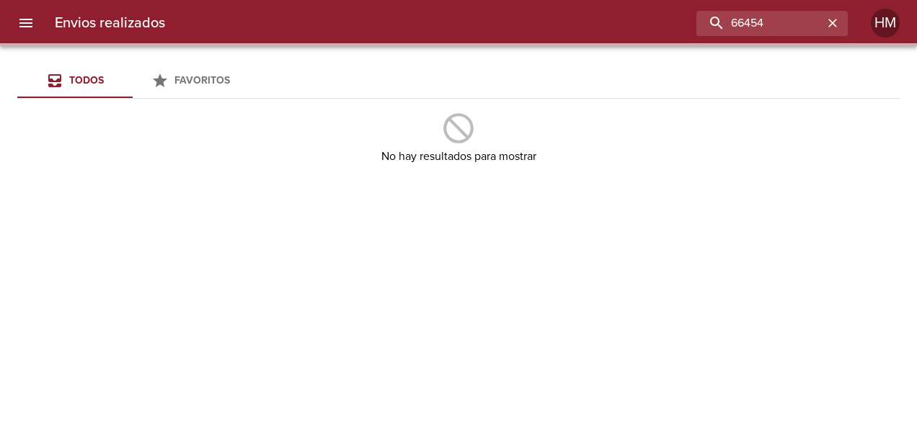
click at [425, 126] on div "No hay resultados para mostrar" at bounding box center [458, 138] width 882 height 56
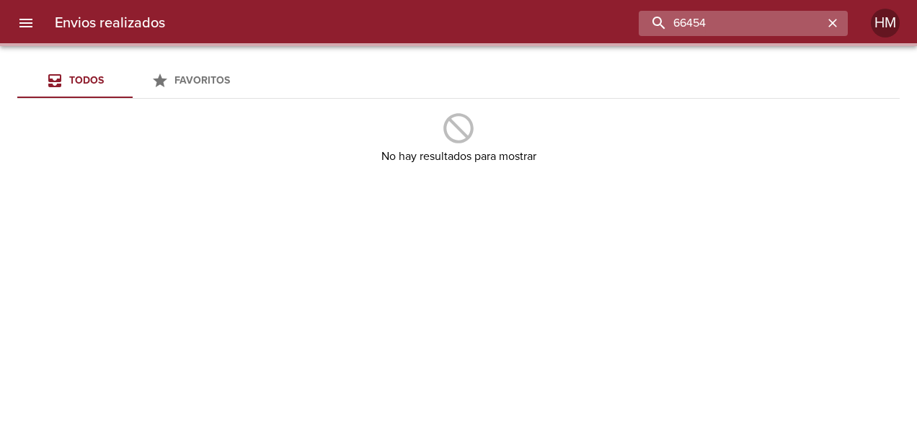
click at [454, 23] on input "66454" at bounding box center [731, 23] width 185 height 25
click at [454, 12] on input "66454" at bounding box center [731, 23] width 185 height 25
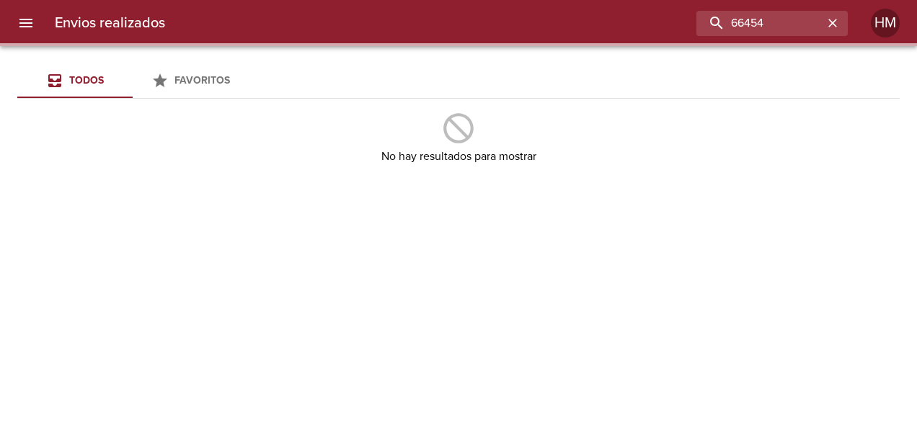
click at [454, 6] on div "Envios realizados 66454 HM" at bounding box center [458, 23] width 917 height 46
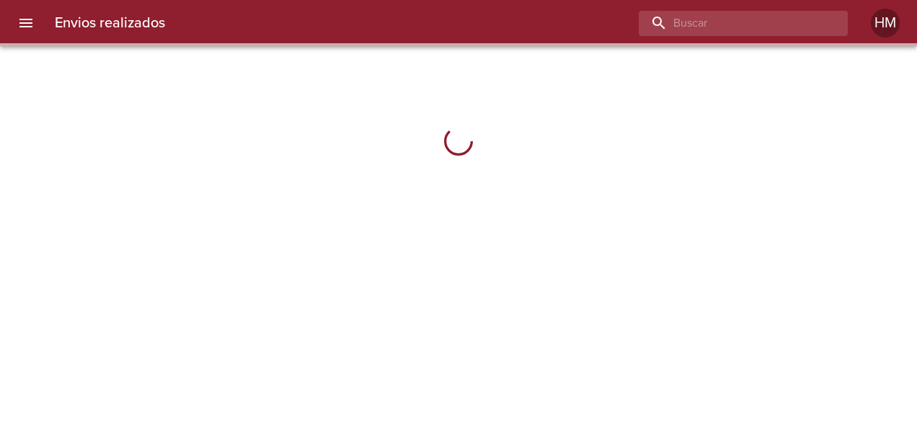
click at [786, 22] on input "buscar" at bounding box center [731, 23] width 185 height 25
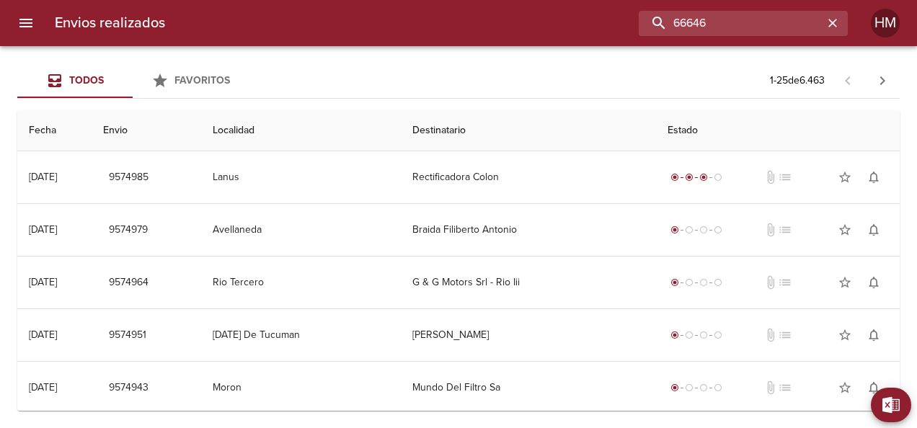
type input "66646"
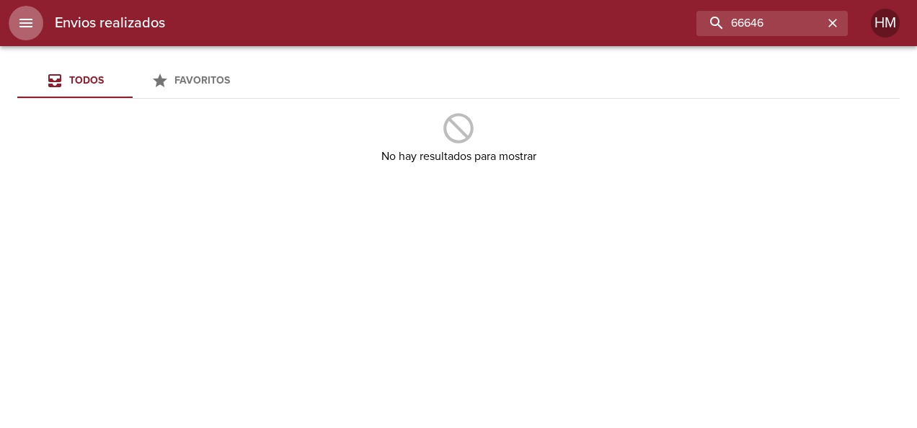
click at [27, 20] on icon "menu" at bounding box center [25, 23] width 13 height 9
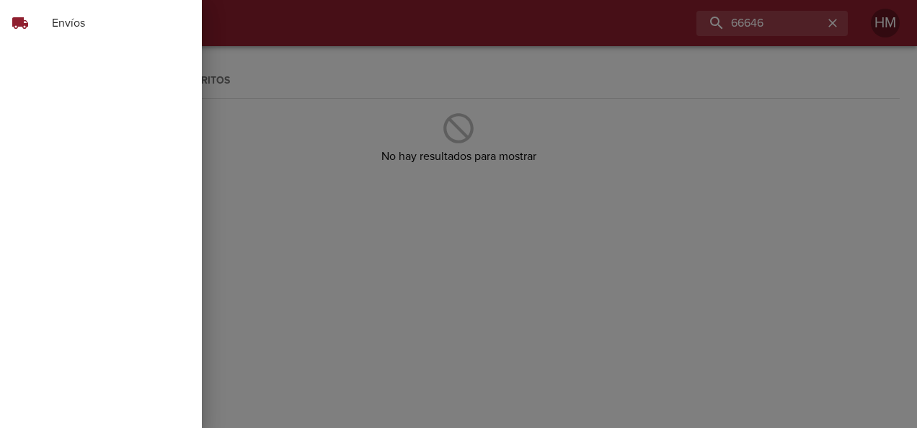
click at [84, 16] on span "Envíos" at bounding box center [121, 22] width 138 height 17
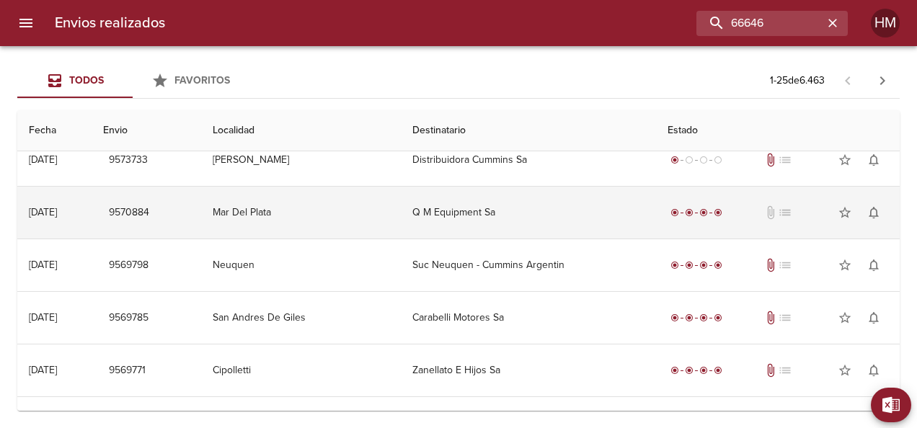
scroll to position [910, 0]
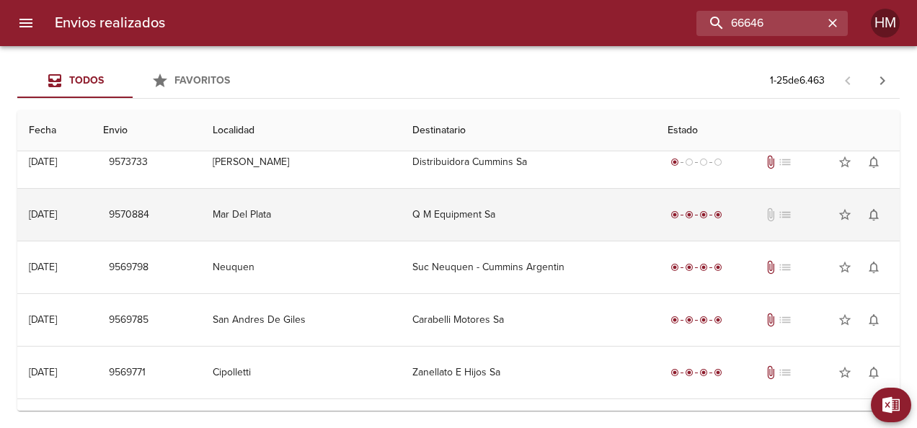
click at [382, 227] on td "Mar Del Plata" at bounding box center [301, 215] width 200 height 52
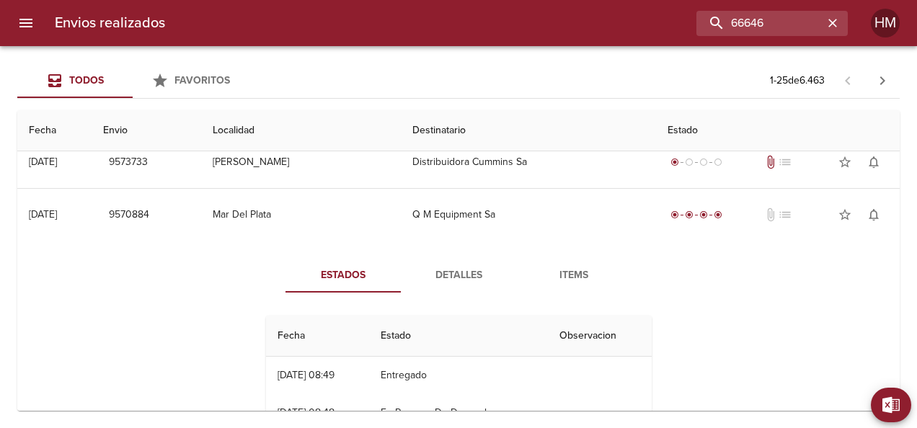
click at [444, 272] on span "Detalles" at bounding box center [458, 276] width 98 height 18
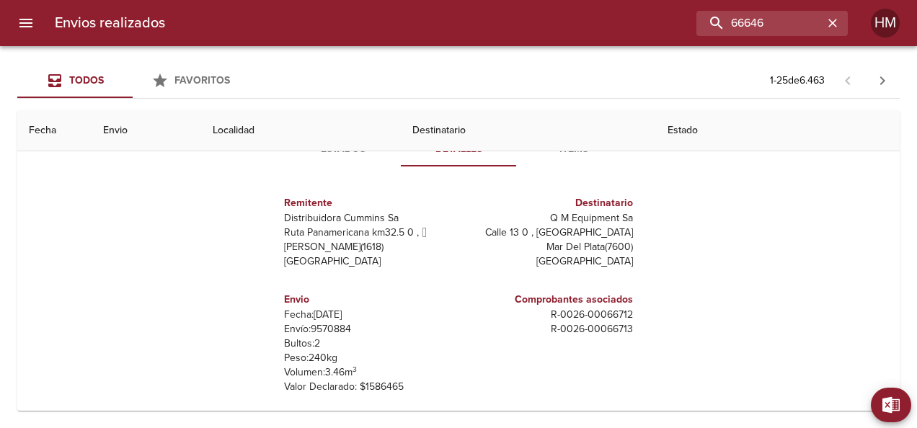
scroll to position [1039, 0]
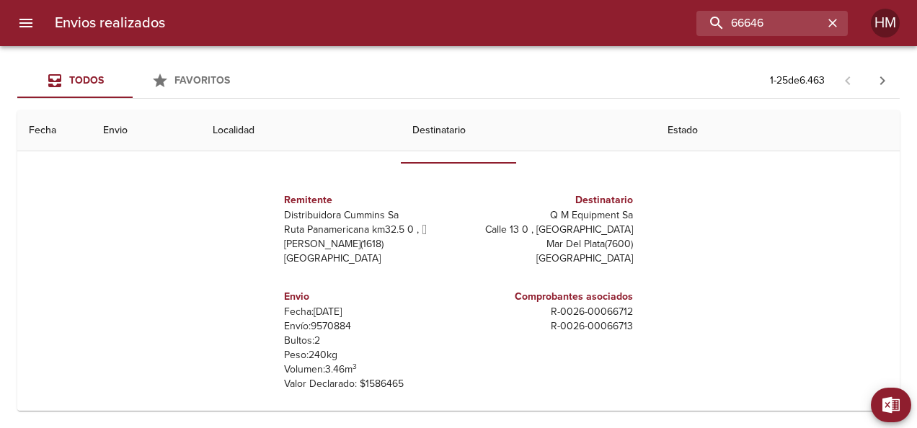
click at [332, 319] on p "Envío: 9570884" at bounding box center [368, 326] width 169 height 14
copy p "9570884"
